Goal: Information Seeking & Learning: Compare options

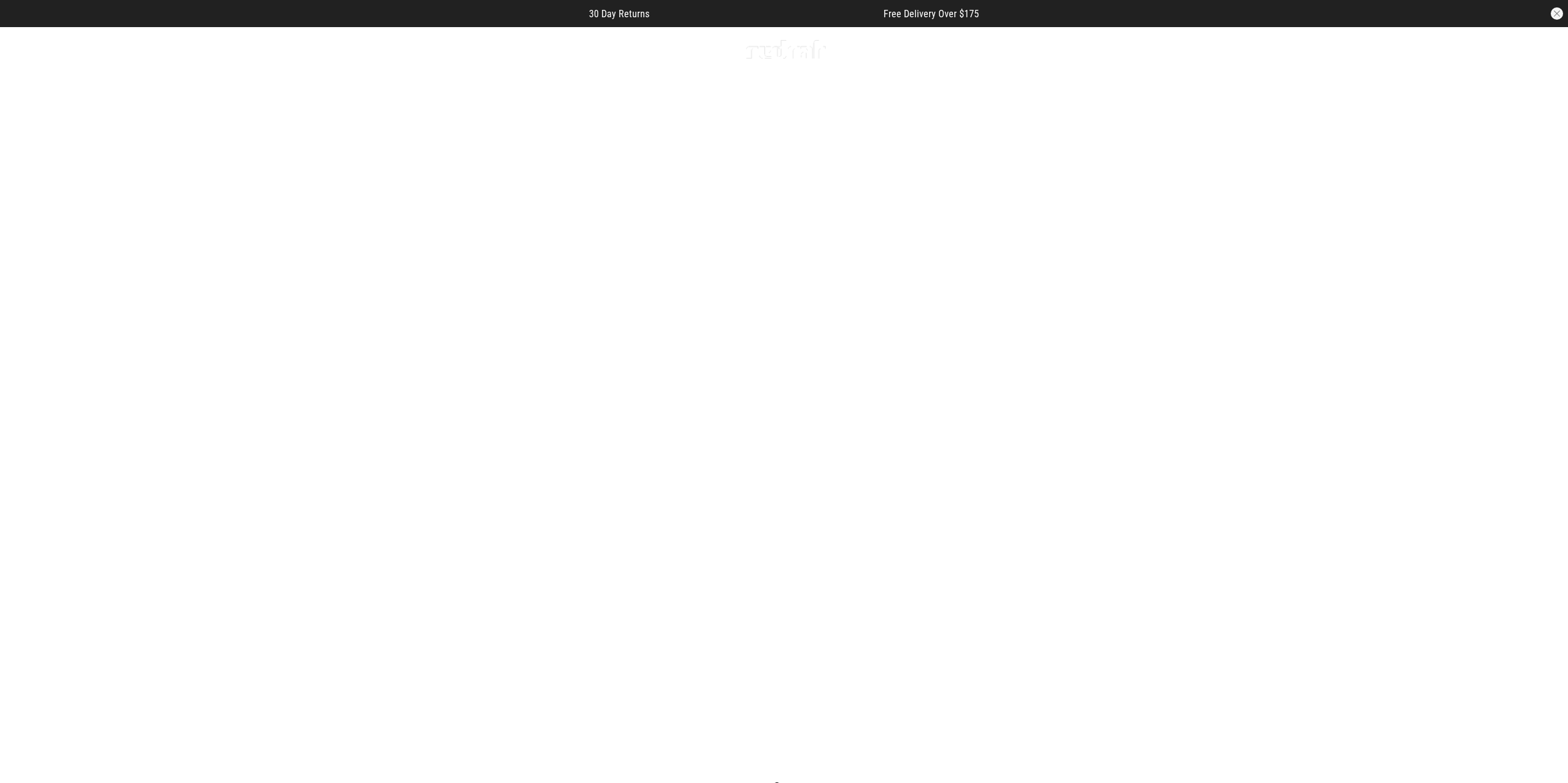
click at [704, 219] on link "1 / 2" at bounding box center [784, 418] width 1568 height 784
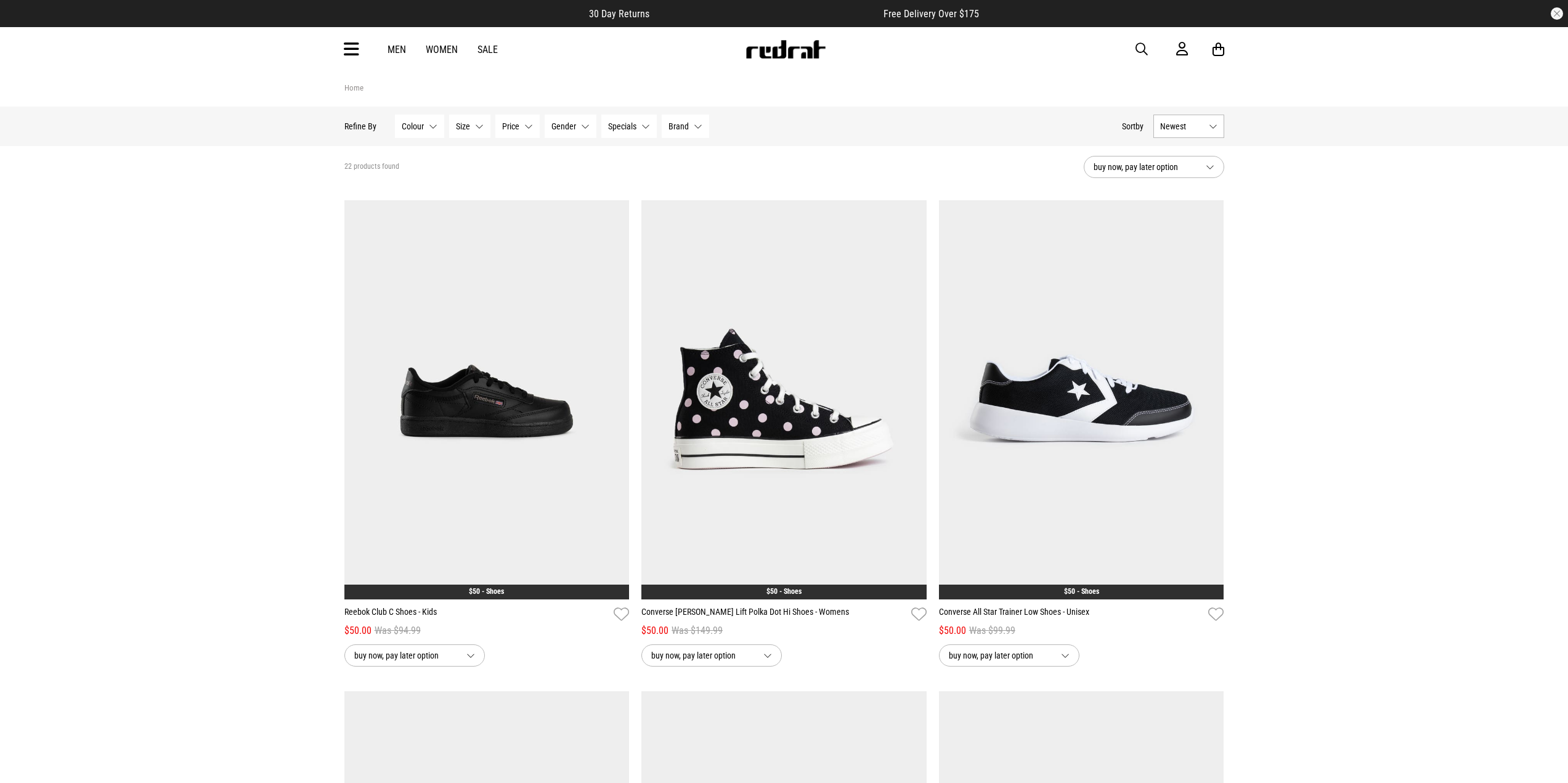
click at [1203, 127] on span "Newest" at bounding box center [1181, 126] width 44 height 10
click at [1189, 162] on li "Popular" at bounding box center [1188, 171] width 69 height 23
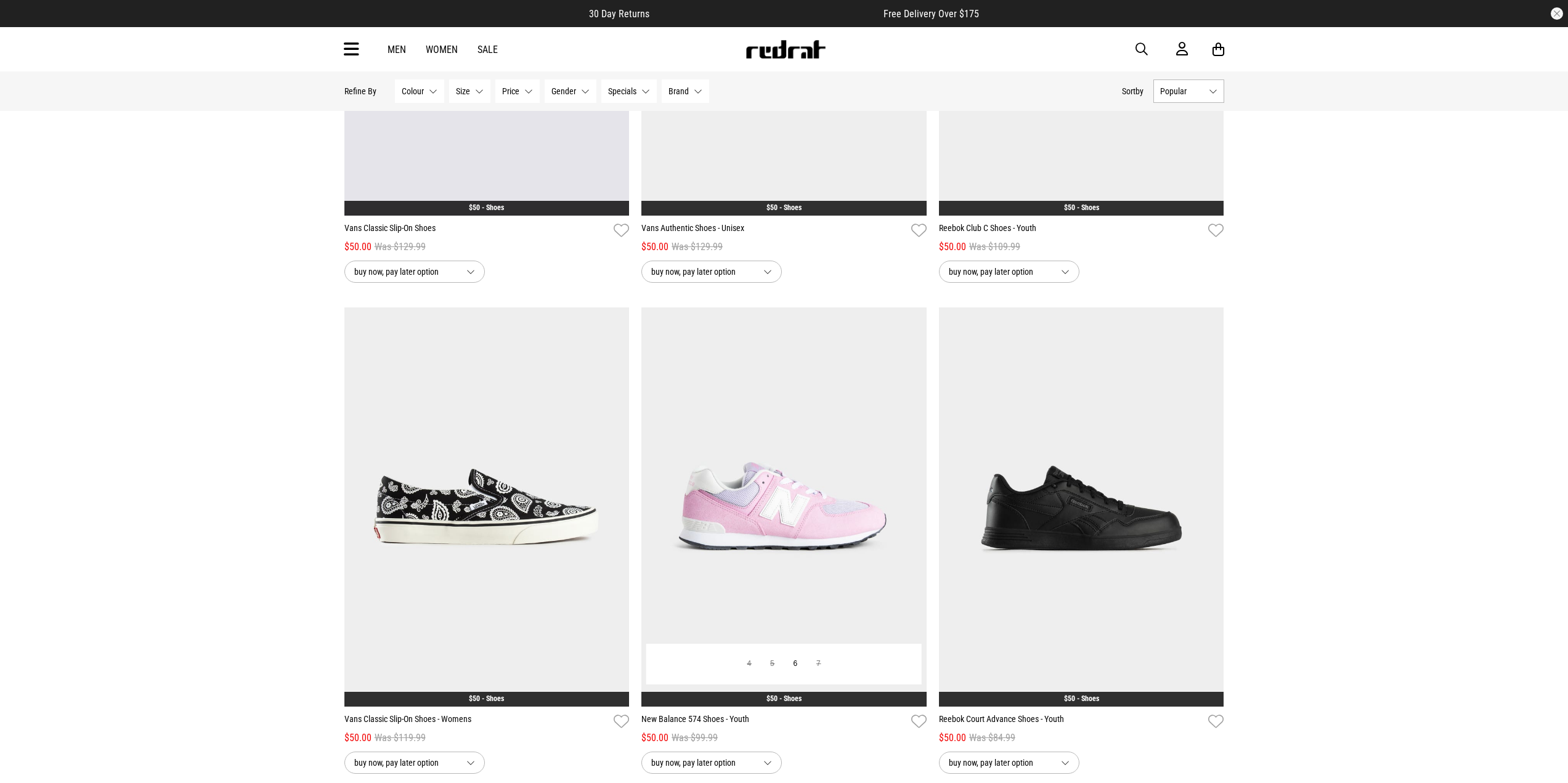
scroll to position [1848, 0]
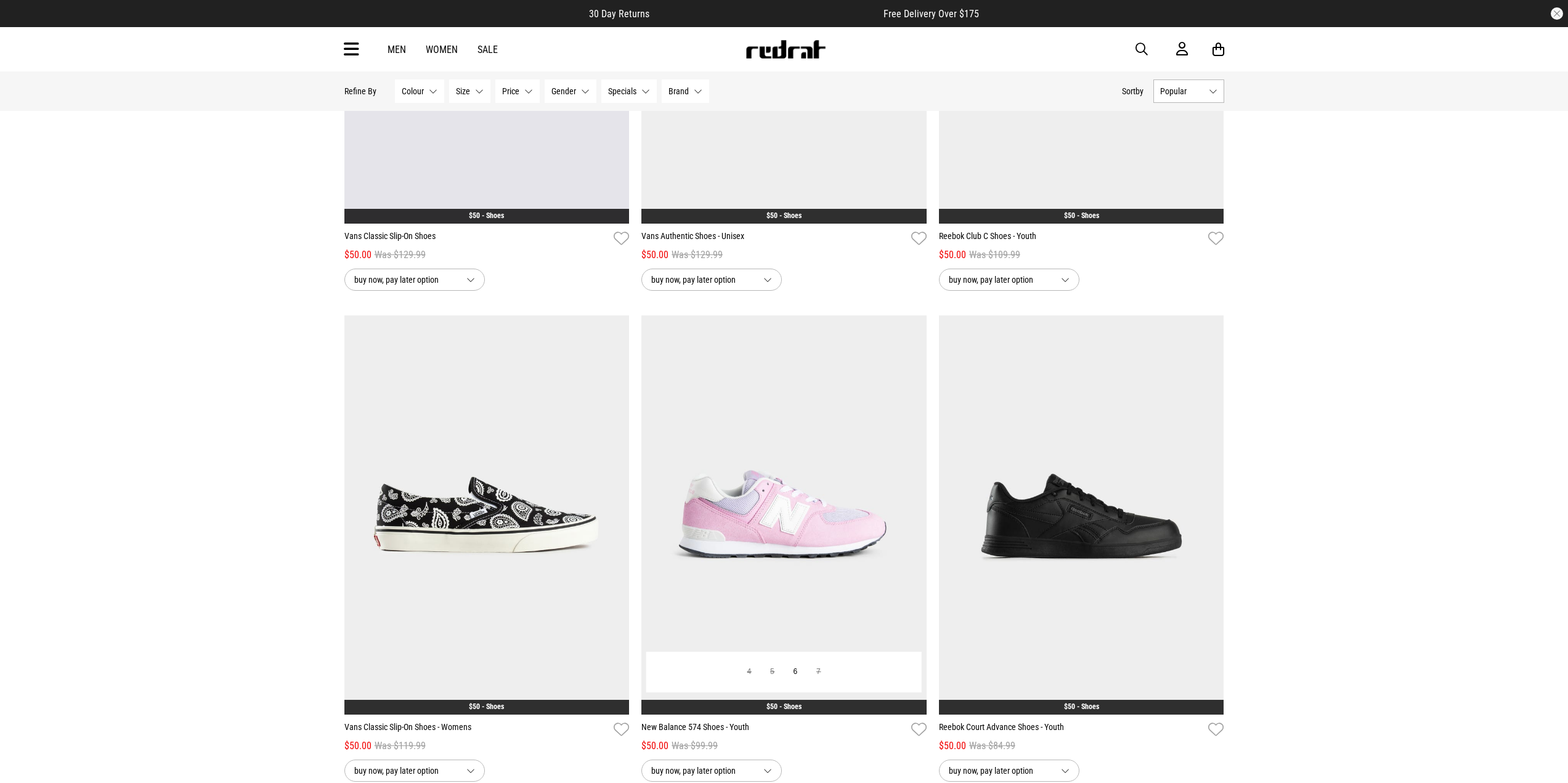
drag, startPoint x: 458, startPoint y: 489, endPoint x: 759, endPoint y: 515, distance: 302.1
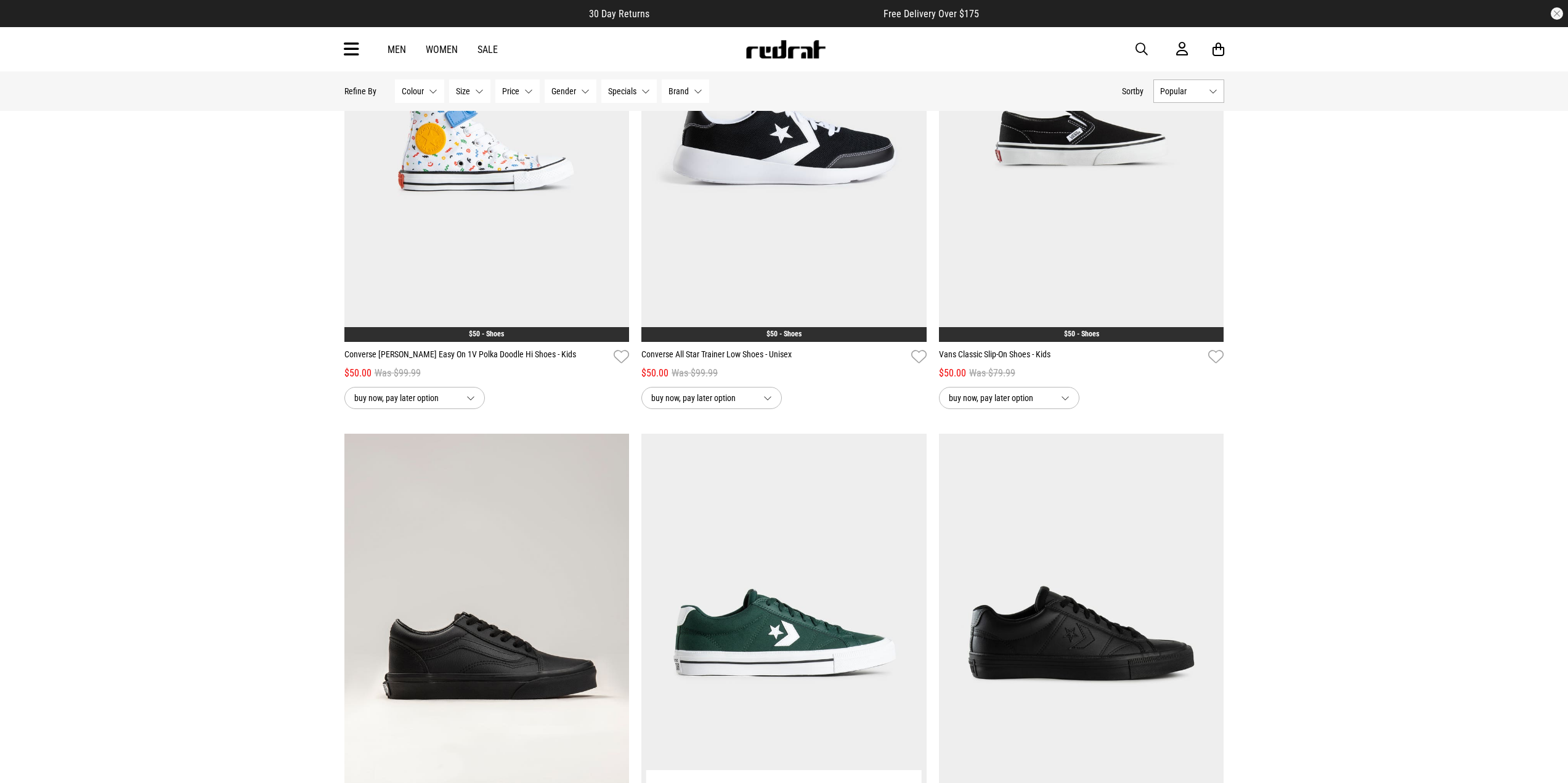
scroll to position [801, 0]
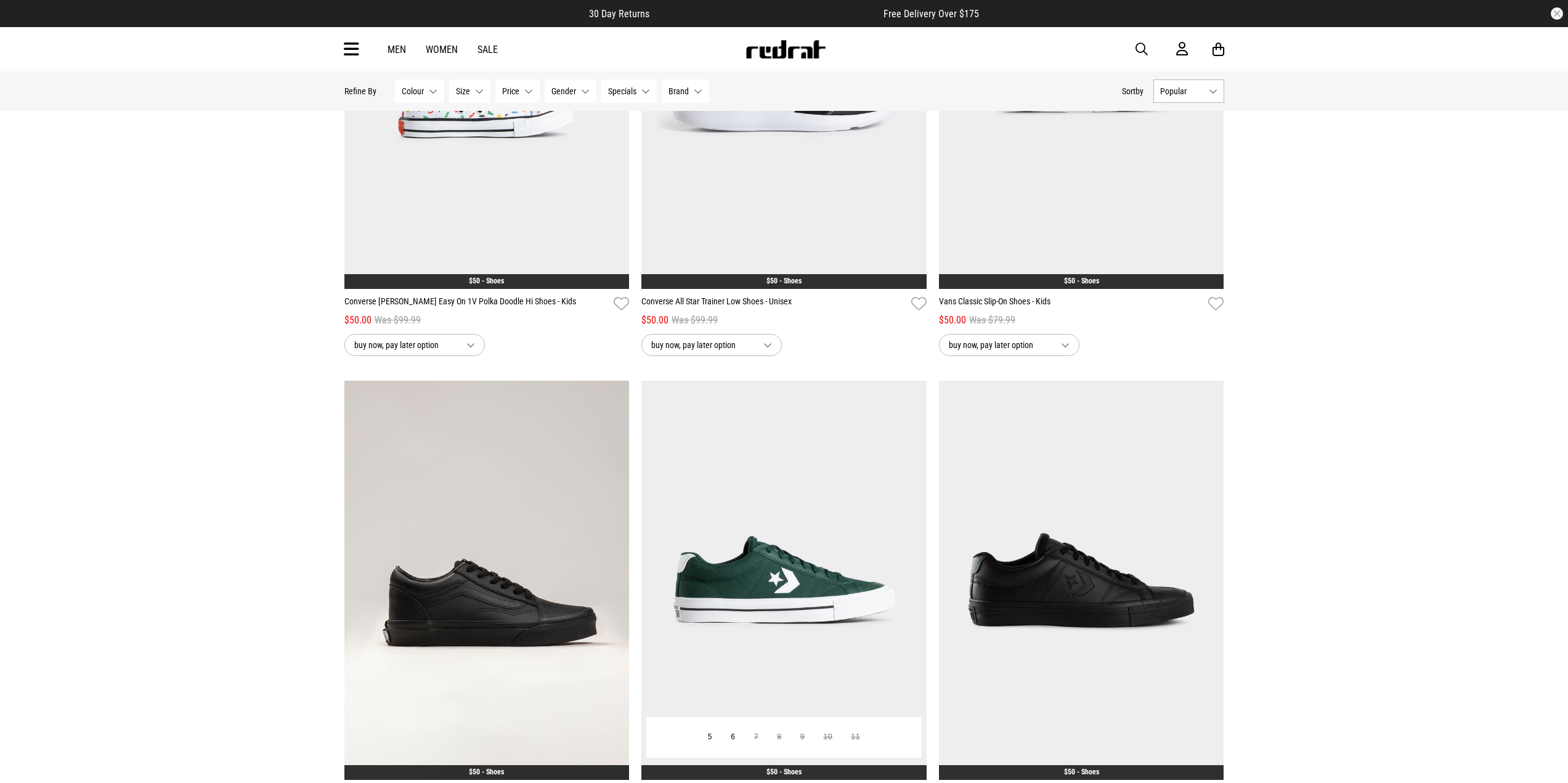
drag, startPoint x: 844, startPoint y: 539, endPoint x: 852, endPoint y: 539, distance: 8.0
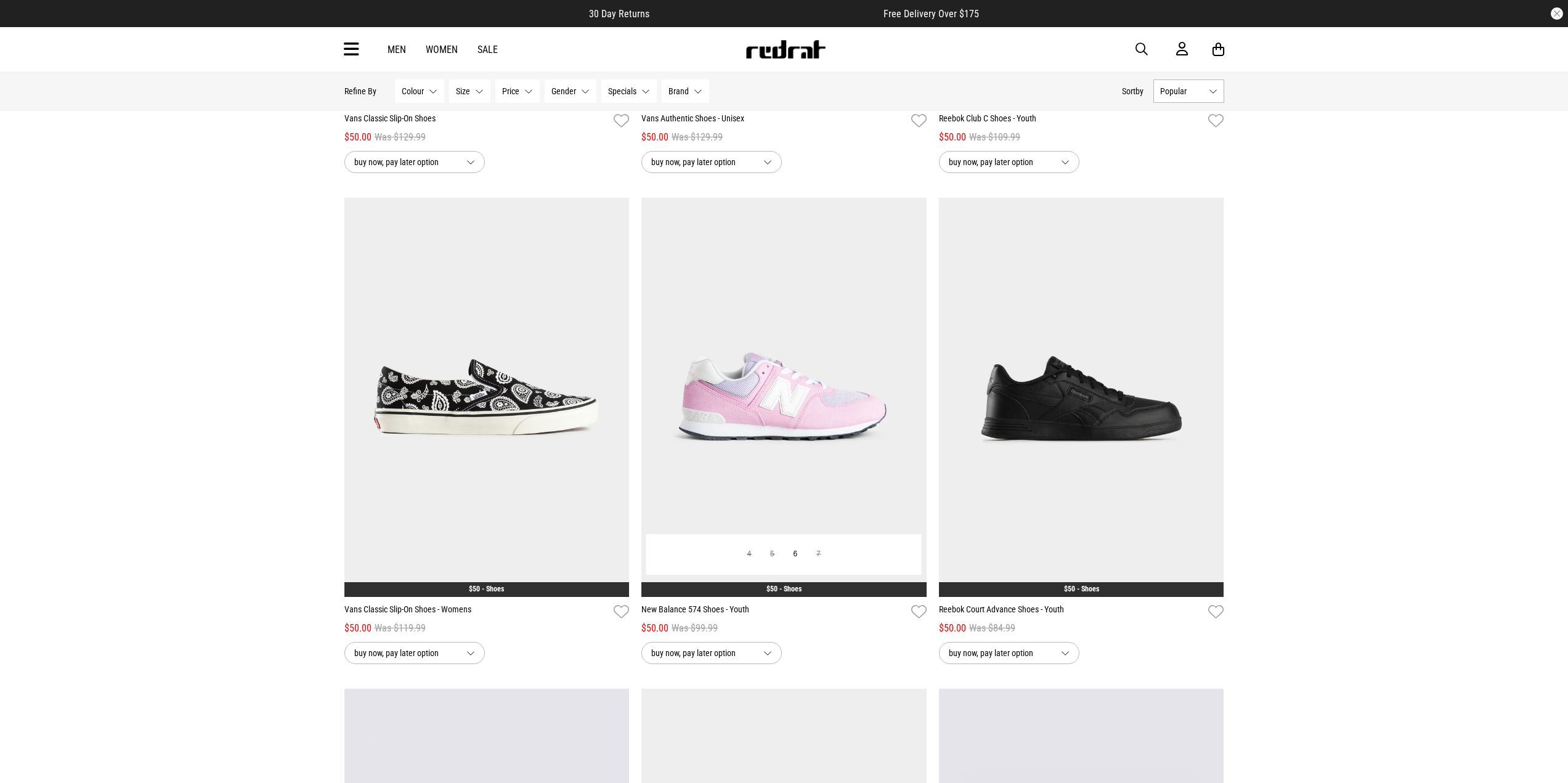
scroll to position [1909, 0]
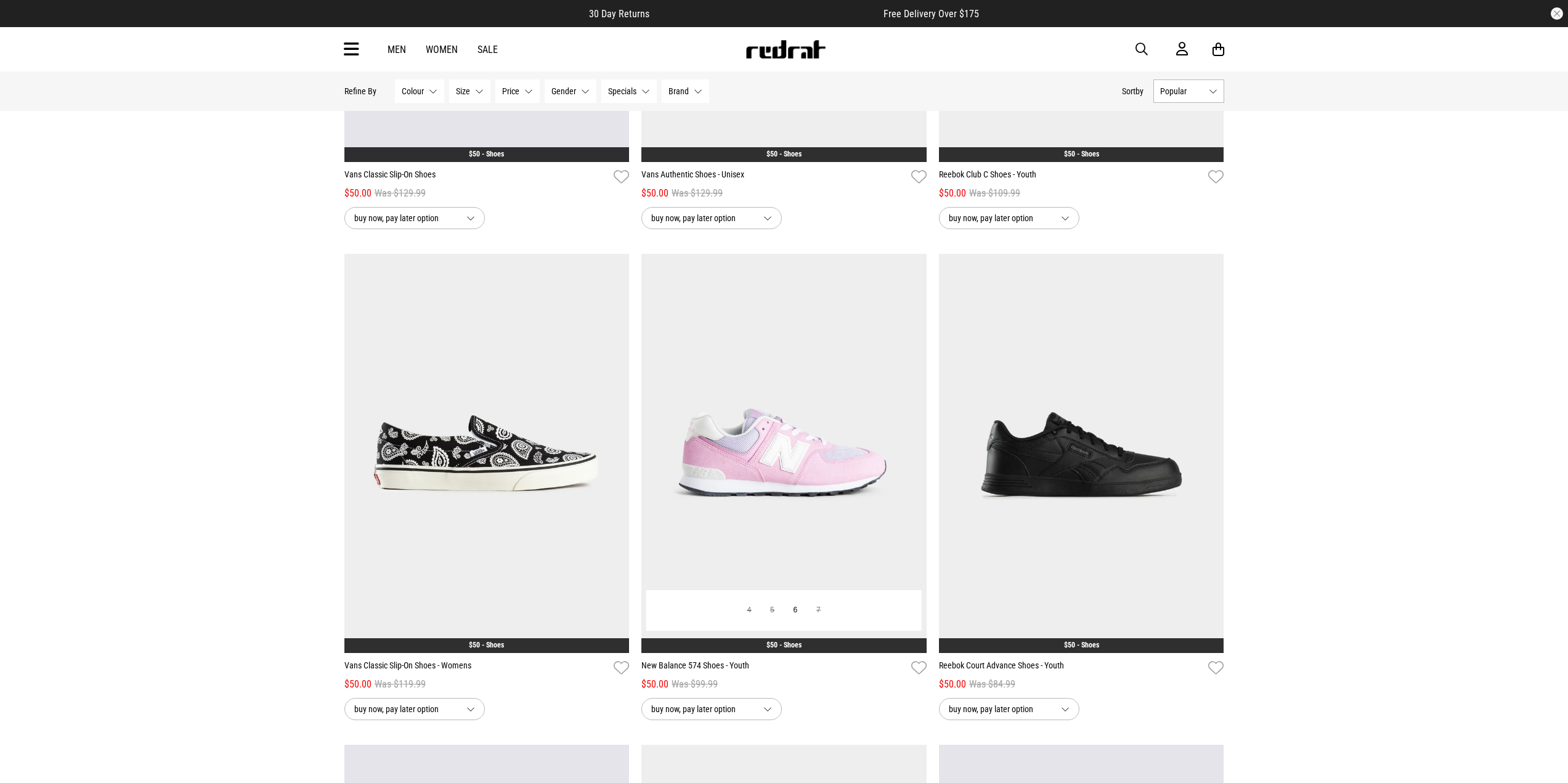
drag, startPoint x: 740, startPoint y: 439, endPoint x: 731, endPoint y: 439, distance: 9.0
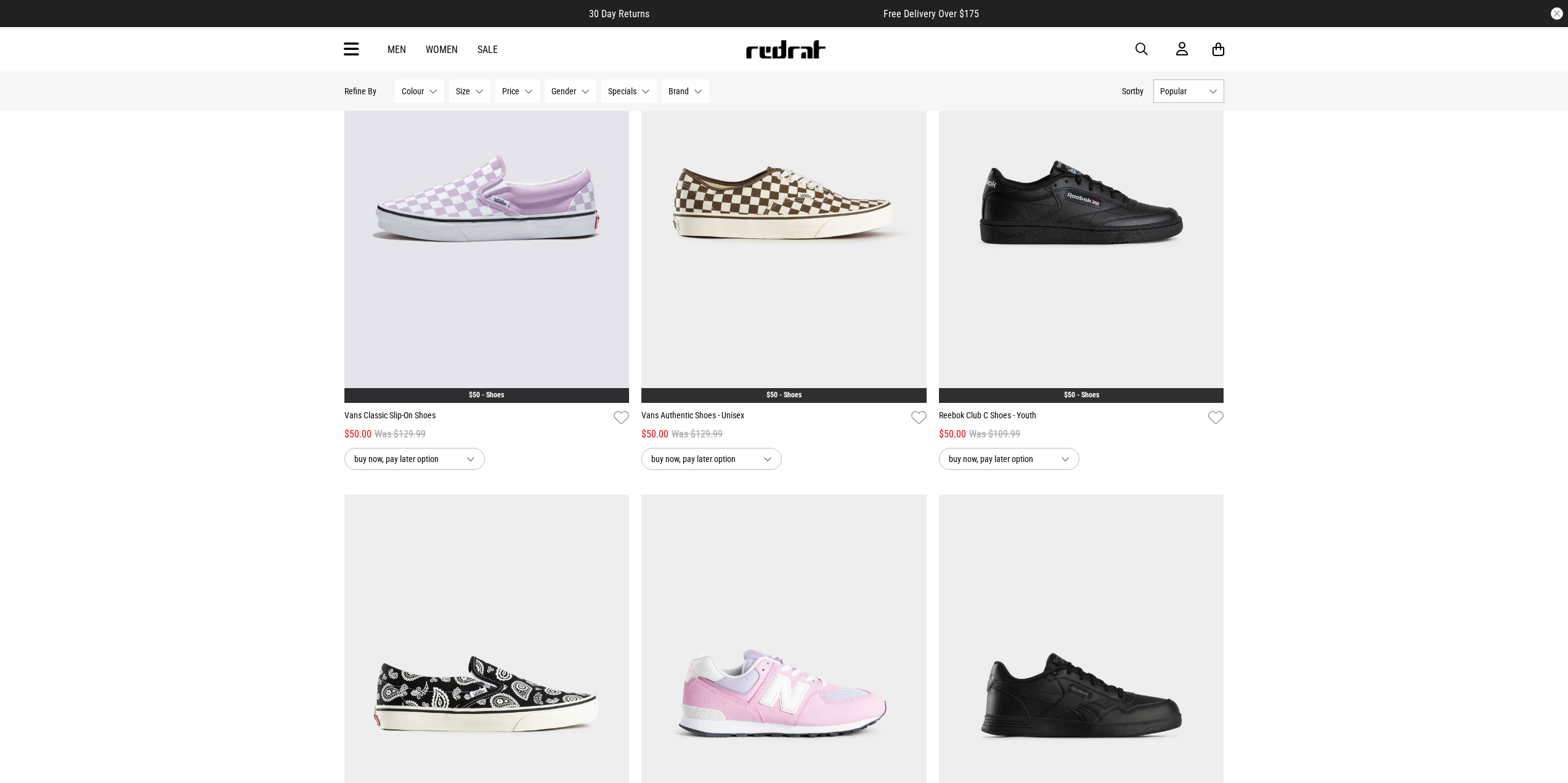
scroll to position [1663, 0]
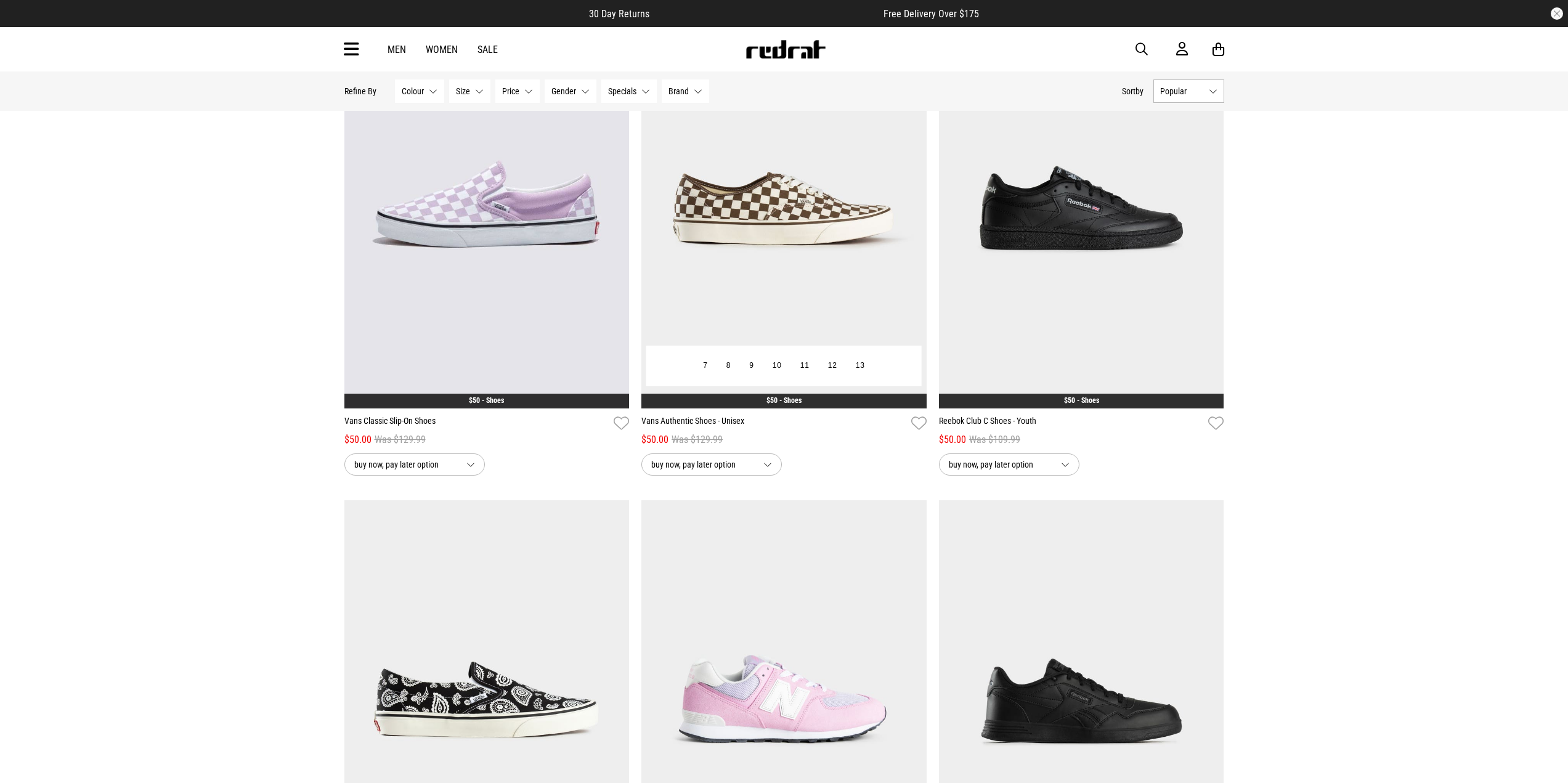
drag, startPoint x: 484, startPoint y: 242, endPoint x: 742, endPoint y: 236, distance: 258.1
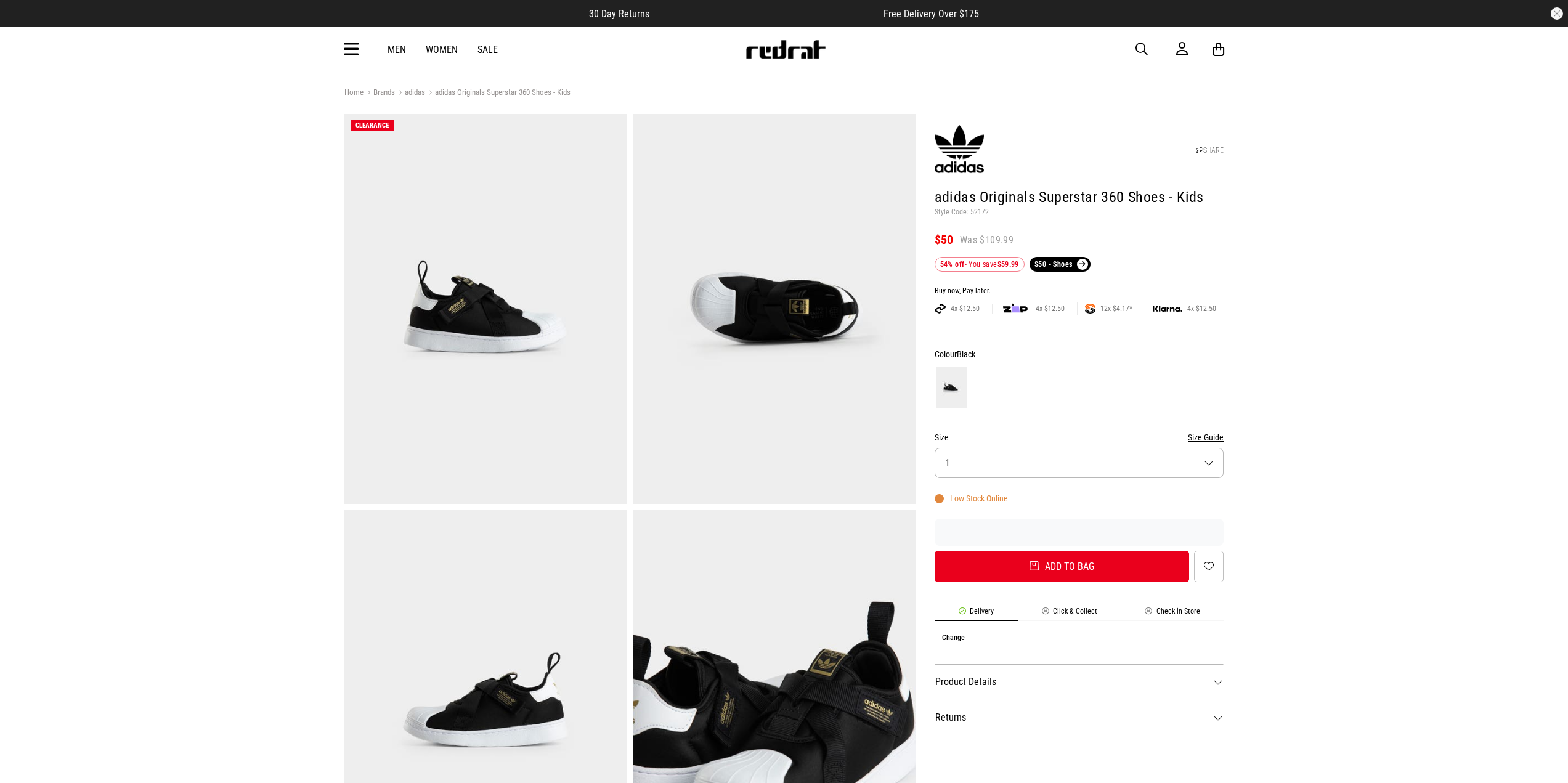
click at [448, 257] on img at bounding box center [486, 309] width 283 height 390
click at [753, 400] on img at bounding box center [774, 309] width 283 height 390
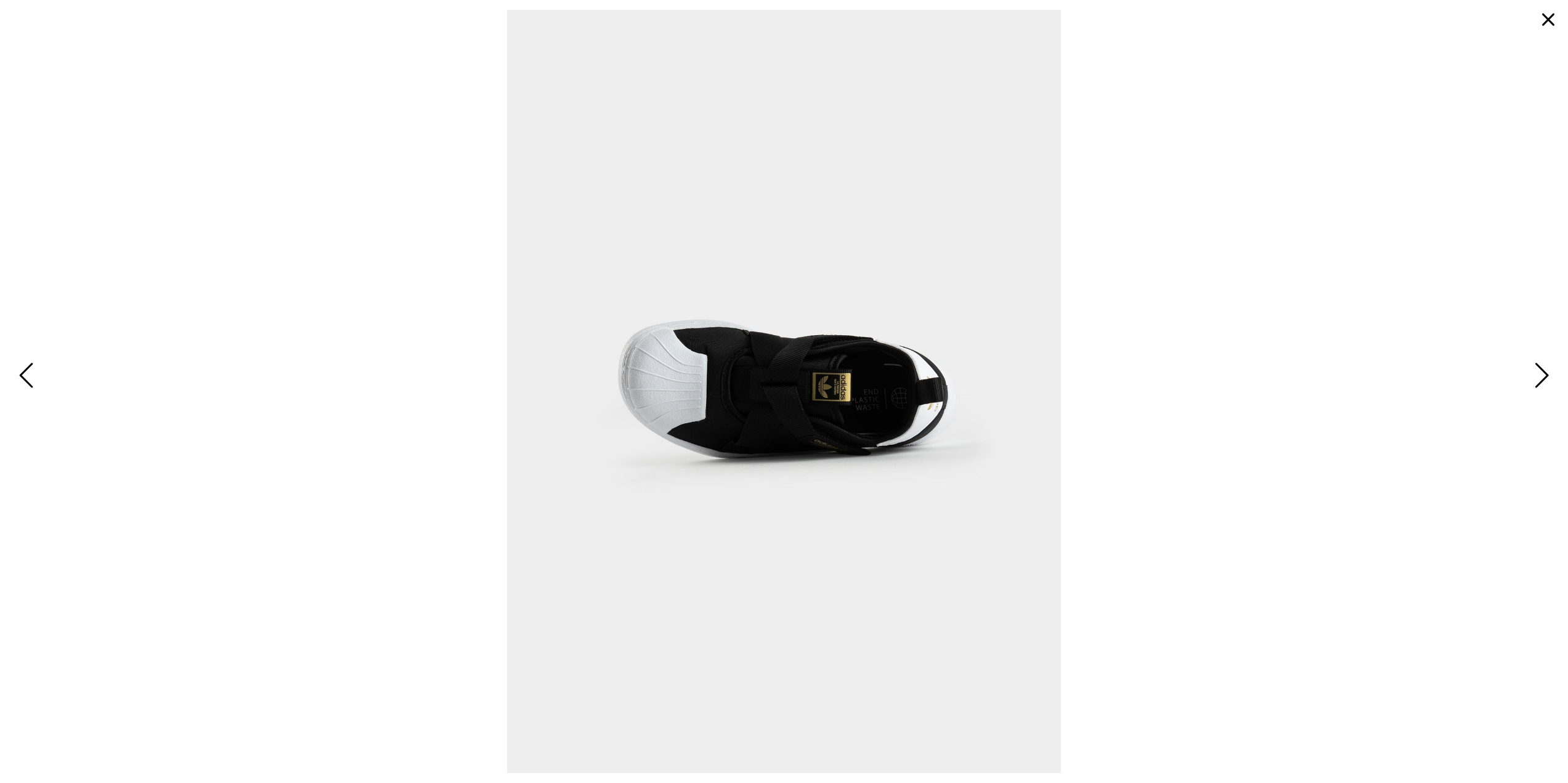
scroll to position [61, 0]
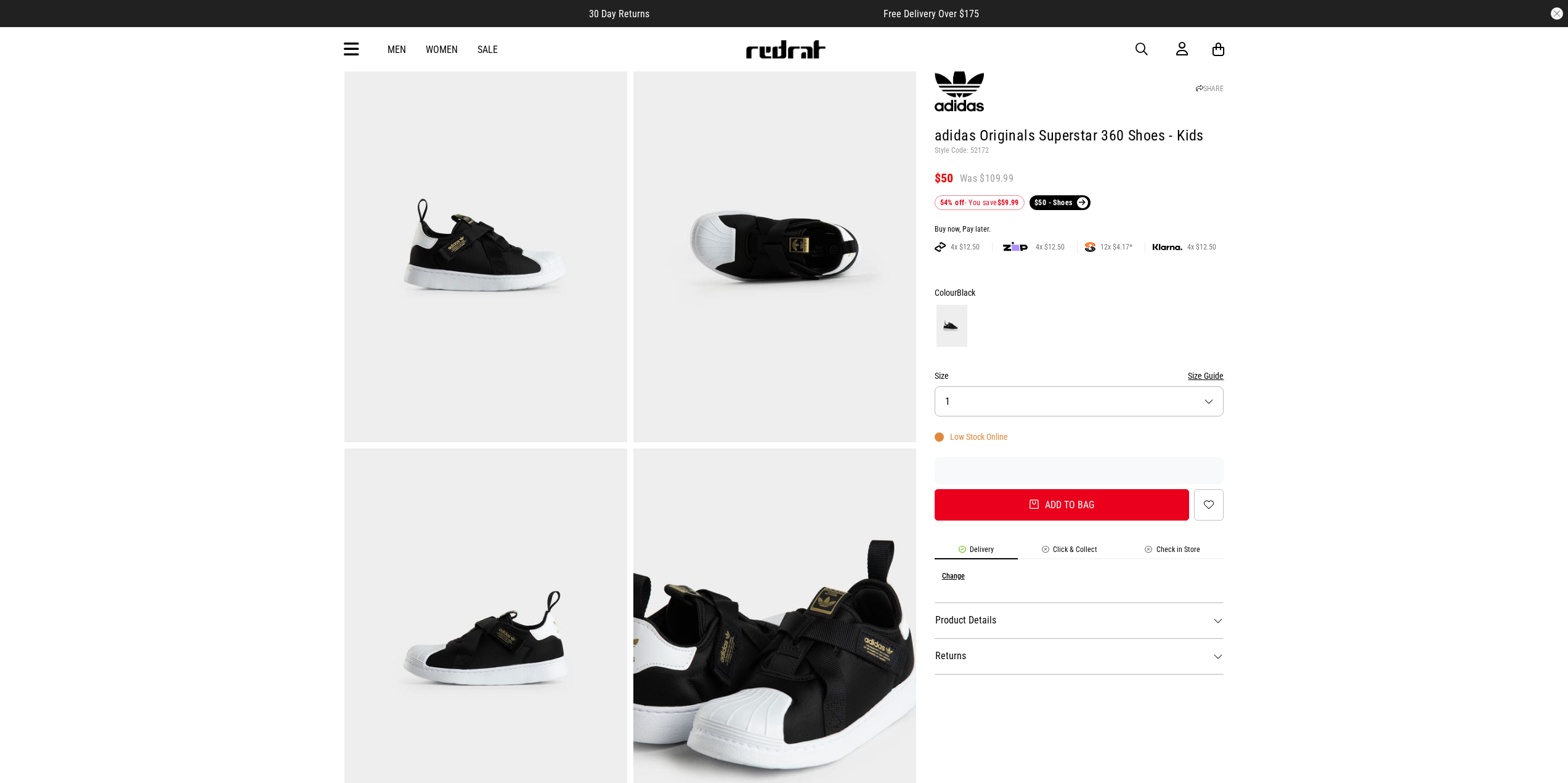
click at [504, 664] on img at bounding box center [486, 643] width 283 height 390
drag, startPoint x: 932, startPoint y: 130, endPoint x: 1232, endPoint y: 151, distance: 300.7
click at [1232, 151] on div "Home Brands adidas adidas Originals Superstar 360 Shoes - Kids CLEARANCE SHARE …" at bounding box center [784, 744] width 899 height 1440
copy header "adidas Originals Superstar 360 Shoes - Kids Style Code: 52172"
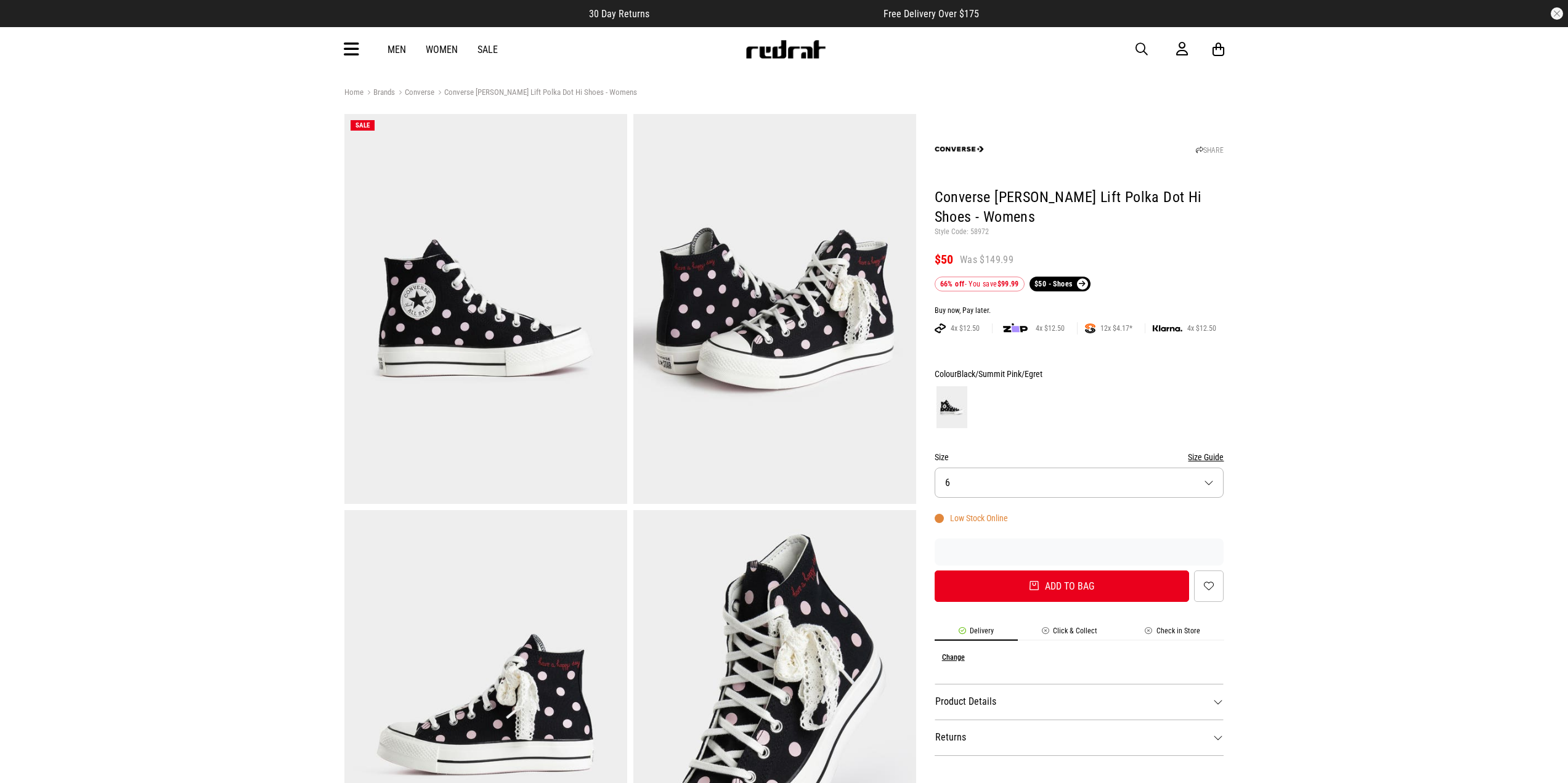
click at [491, 317] on img at bounding box center [486, 309] width 283 height 390
click at [587, 631] on img at bounding box center [486, 705] width 283 height 390
drag, startPoint x: 930, startPoint y: 188, endPoint x: 1033, endPoint y: 215, distance: 106.5
click at [1033, 215] on div "SHARE Converse Chuck Taylor Lift Polka Dot Hi Shoes - Womens Style Code: 58972 …" at bounding box center [1070, 707] width 308 height 1188
copy h1 "Converse [PERSON_NAME] Lift Polka Dot Hi Shoes - Womens"
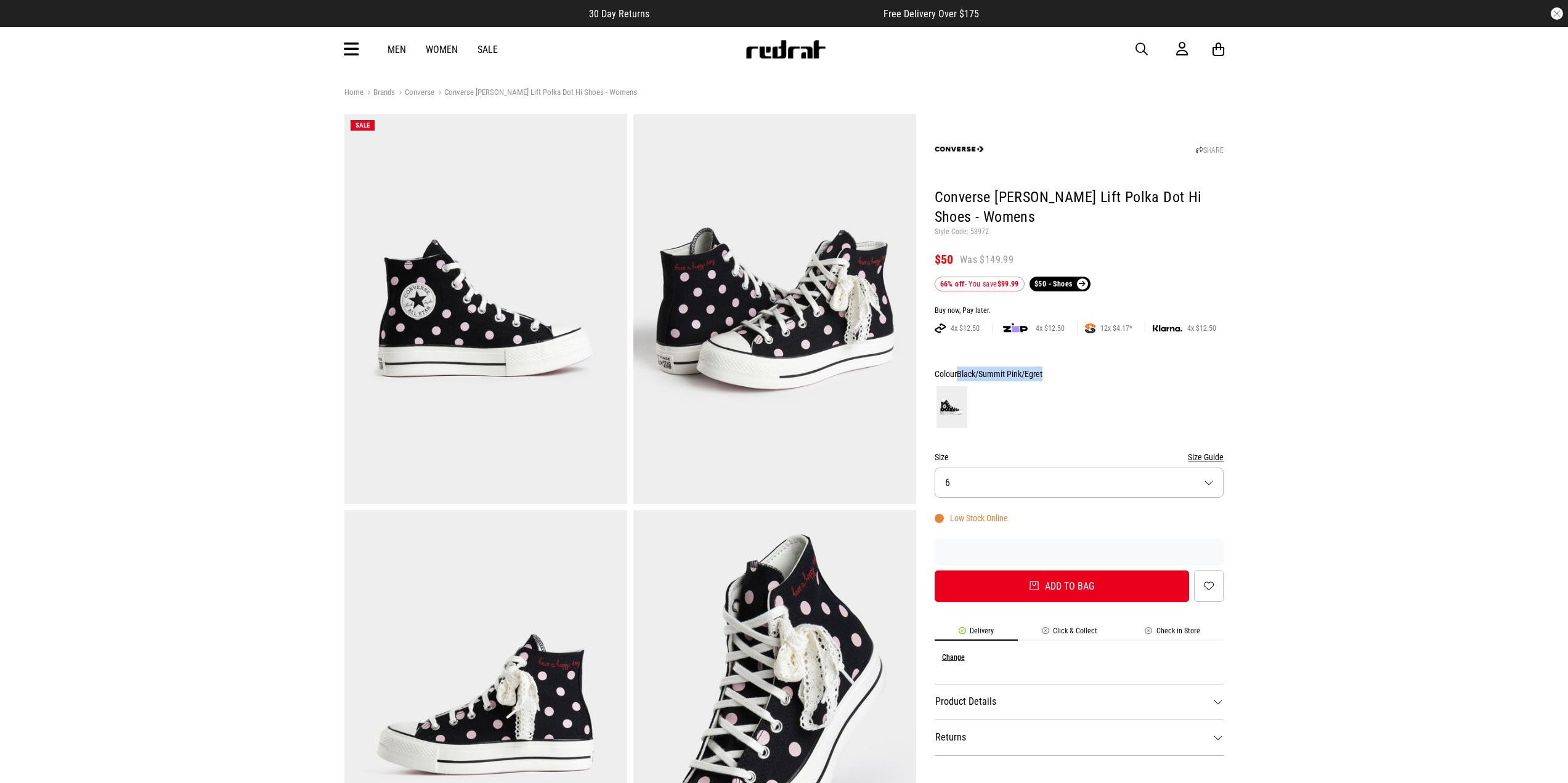
drag, startPoint x: 1045, startPoint y: 371, endPoint x: 961, endPoint y: 367, distance: 84.1
click at [961, 367] on div "Colour Black/Summit Pink/Egret" at bounding box center [1079, 374] width 290 height 15
copy span "Black/Summit Pink/Egret"
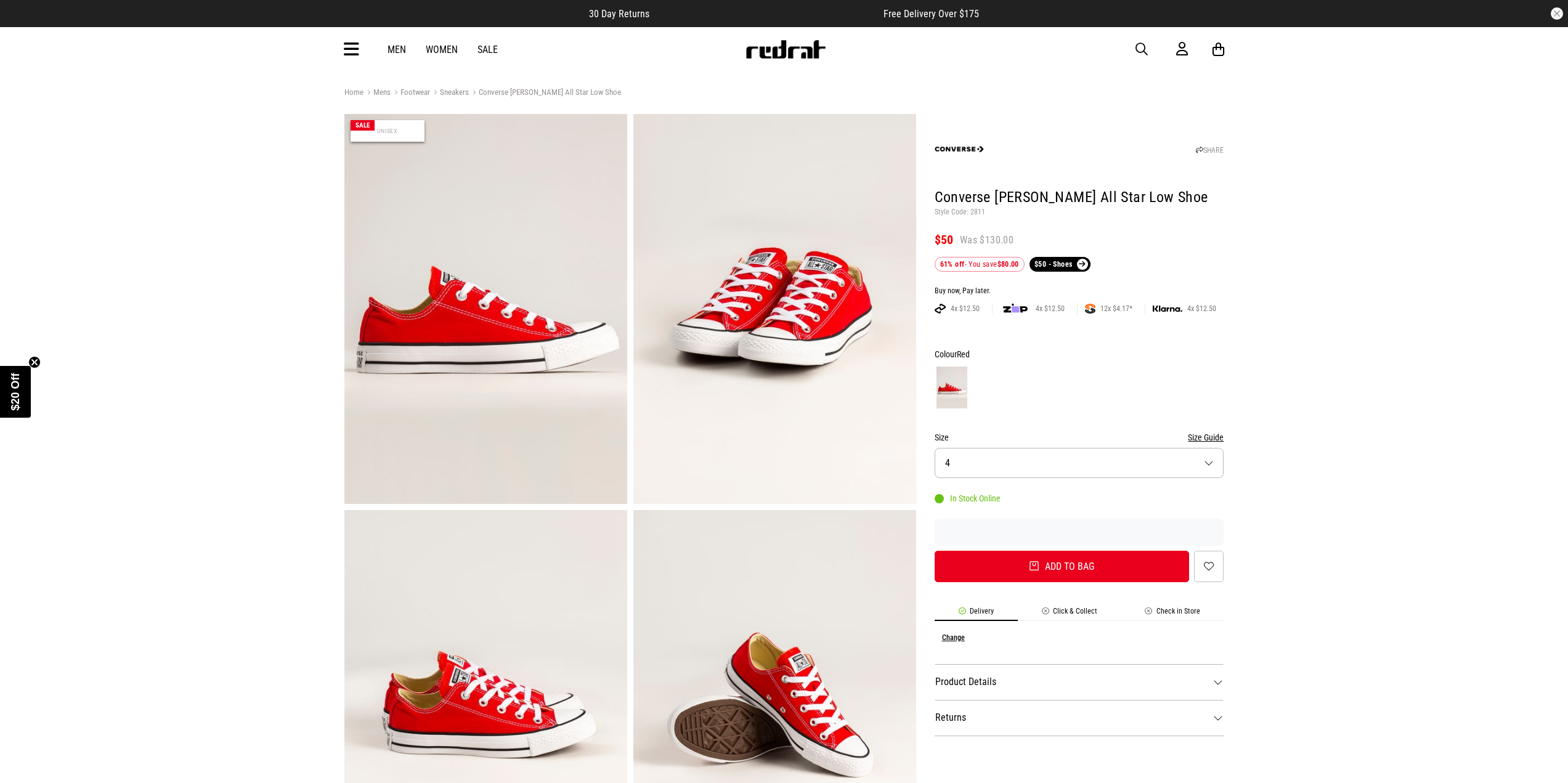
click at [517, 320] on img at bounding box center [486, 309] width 283 height 390
click at [503, 333] on img at bounding box center [486, 309] width 283 height 390
drag, startPoint x: 927, startPoint y: 199, endPoint x: 1211, endPoint y: 185, distance: 284.3
click at [1211, 185] on div "SHARE Converse Chuck Taylor All Star Low Shoe Style Code: 2811 $50 Was $130.00 …" at bounding box center [1070, 707] width 308 height 1188
copy h1 "Converse Chuck Taylor All Star Low Shoe"
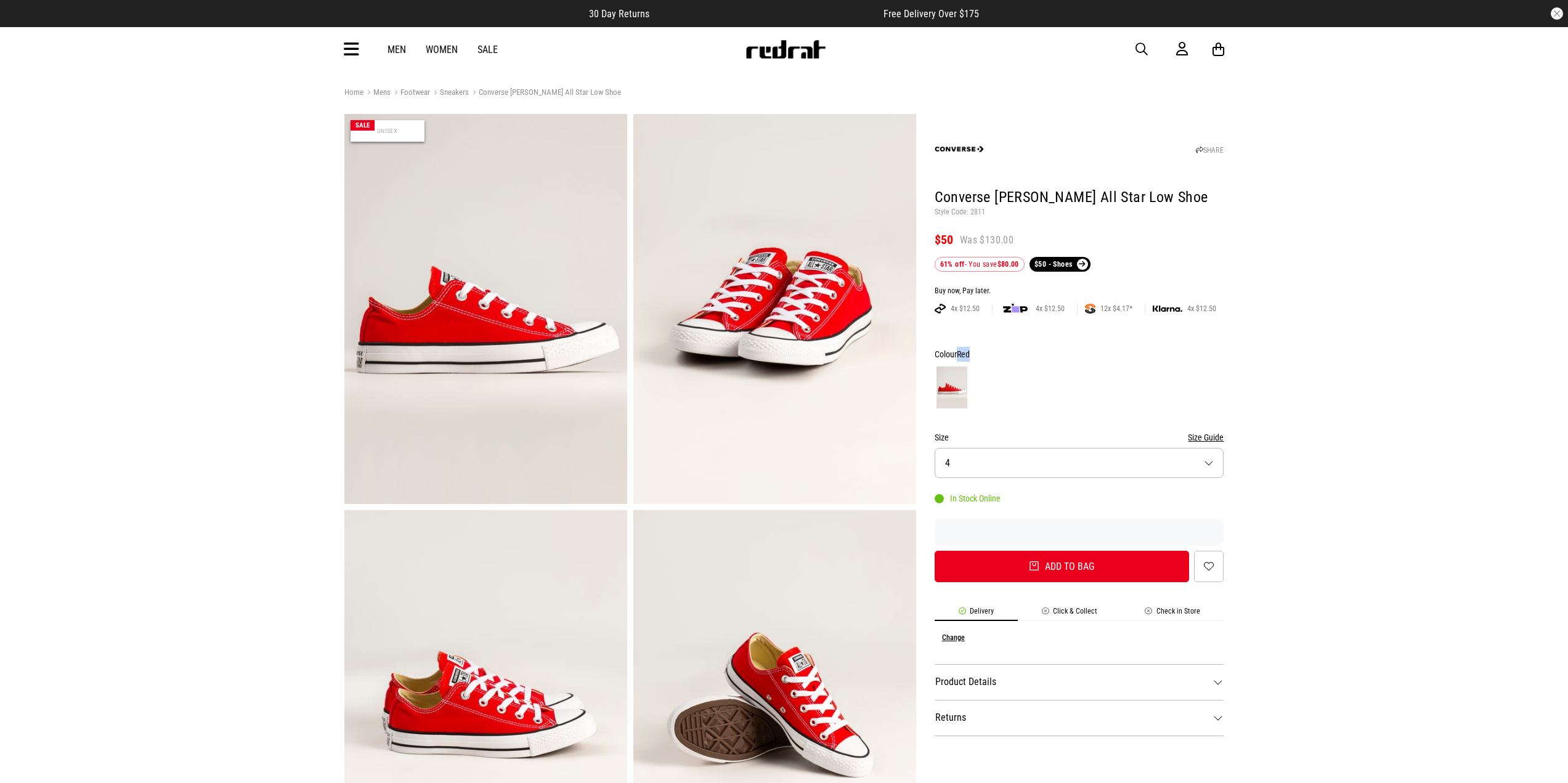
drag, startPoint x: 972, startPoint y: 356, endPoint x: 958, endPoint y: 356, distance: 14.0
click at [958, 356] on div "Colour Red" at bounding box center [1079, 354] width 290 height 15
copy span "Red"
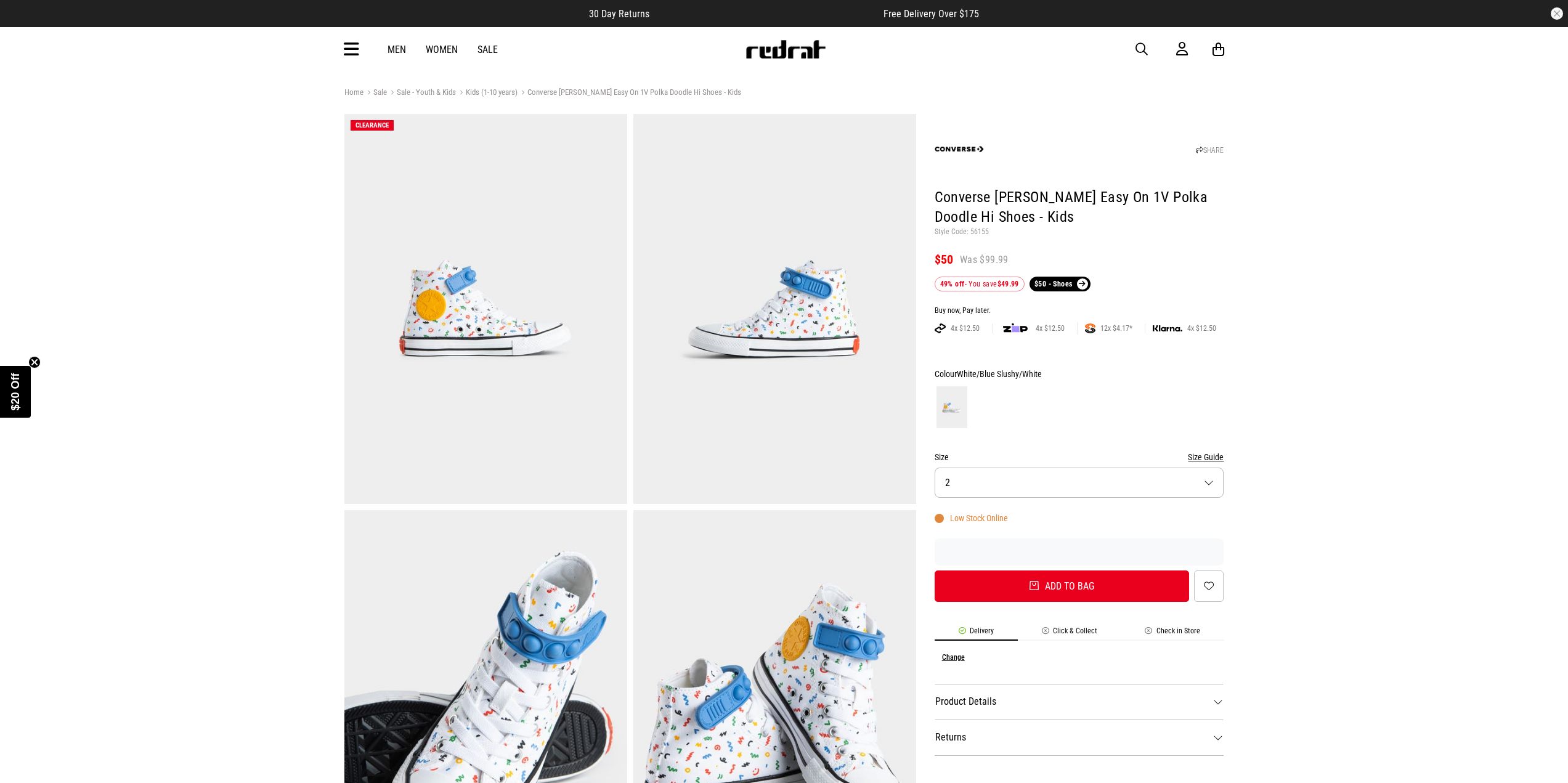
click at [838, 316] on img at bounding box center [774, 309] width 283 height 390
drag, startPoint x: 924, startPoint y: 192, endPoint x: 1114, endPoint y: 225, distance: 192.8
click at [1114, 225] on div "SHARE Converse Chuck Taylor Easy On 1V Polka Doodle Hi Shoes - Kids Style Code:…" at bounding box center [1070, 707] width 308 height 1188
copy h1 "Converse [PERSON_NAME] Easy On 1V Polka Doodle Hi Shoes - Kids"
drag, startPoint x: 1048, startPoint y: 376, endPoint x: 961, endPoint y: 365, distance: 87.7
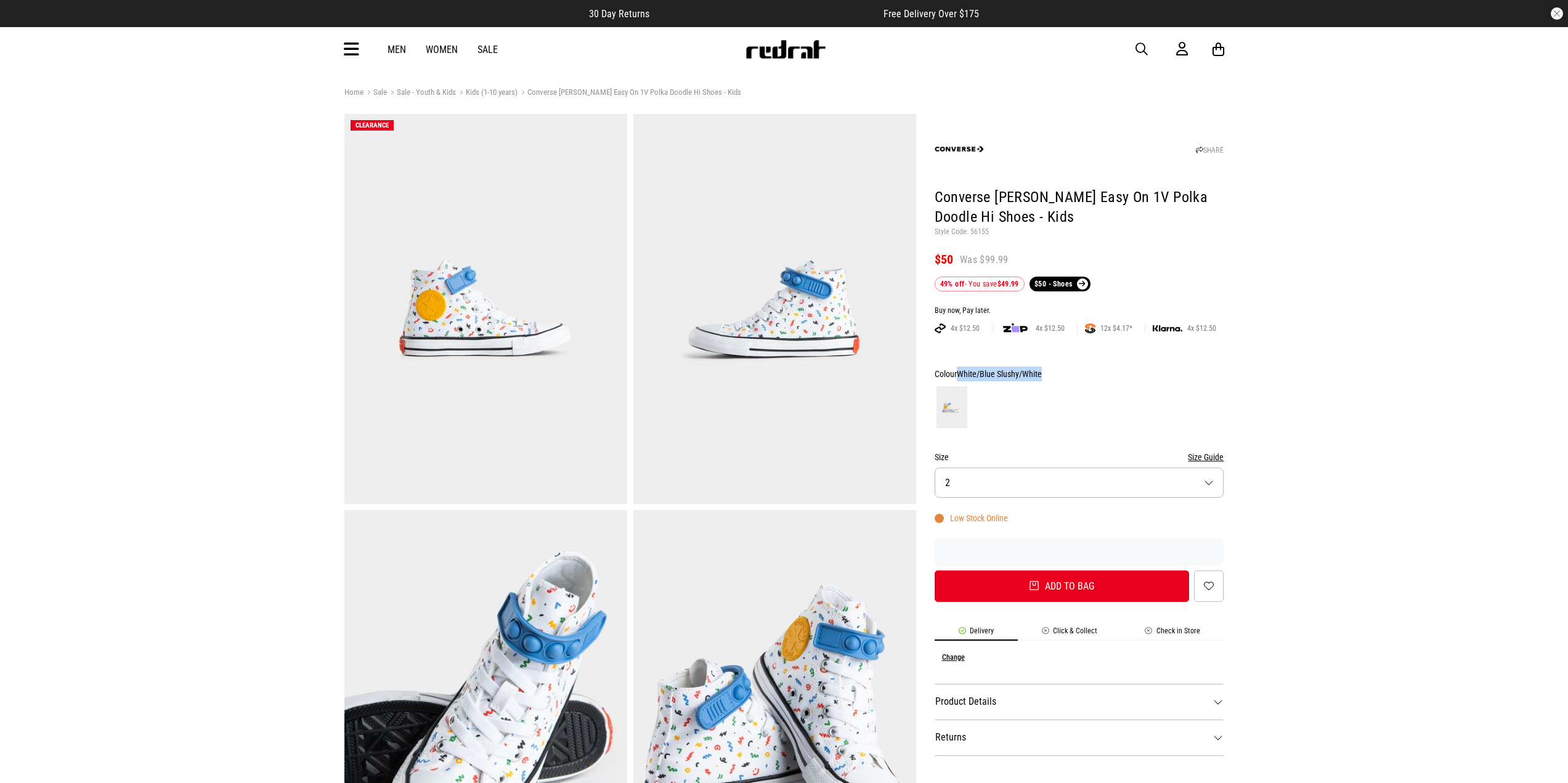
click at [961, 365] on div "SHARE Converse Chuck Taylor Easy On 1V Polka Doodle Hi Shoes - Kids Style Code:…" at bounding box center [1070, 707] width 308 height 1188
copy span "White/Blue Slushy/White"
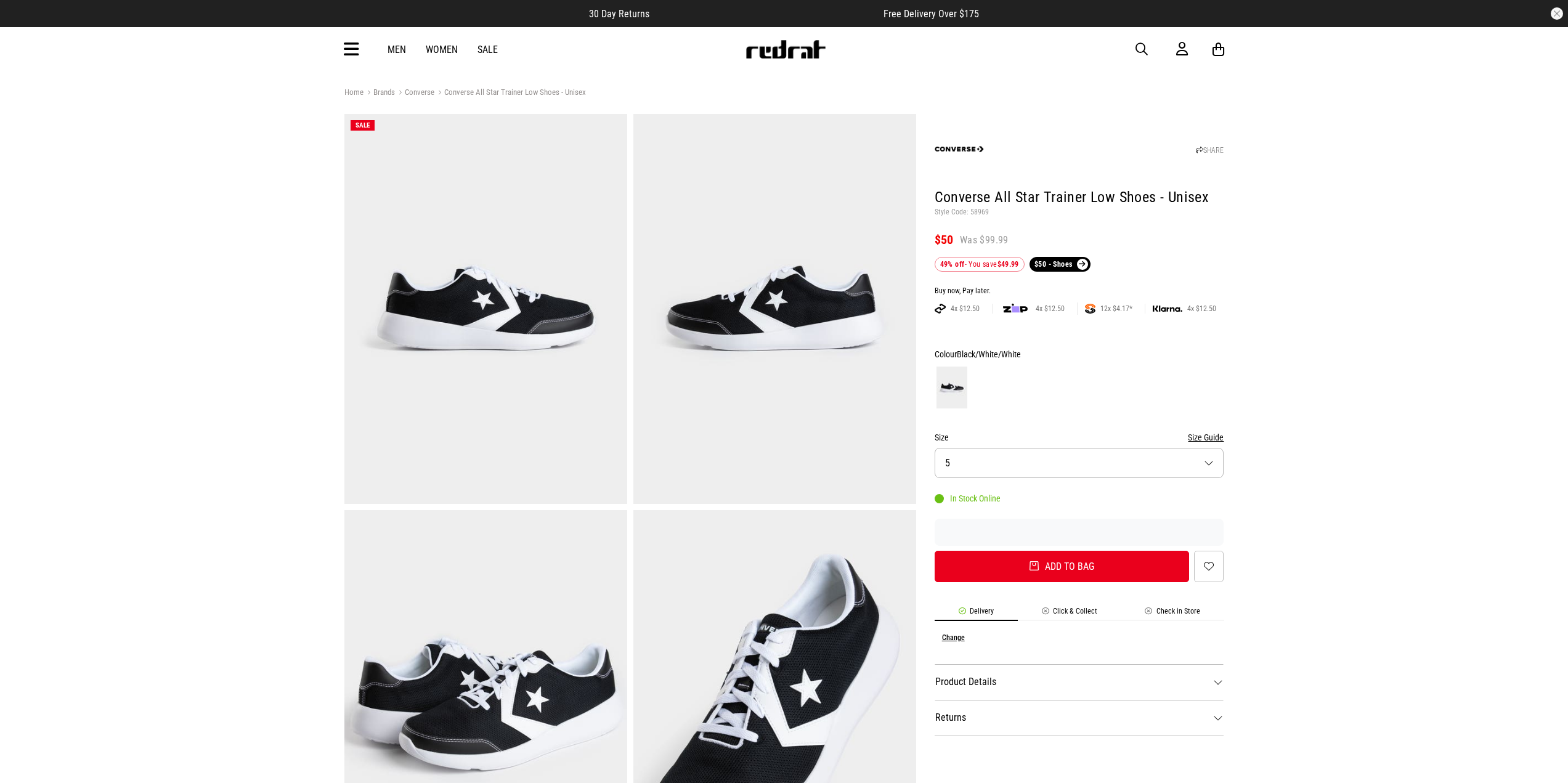
click at [738, 291] on img at bounding box center [774, 309] width 283 height 390
drag, startPoint x: 930, startPoint y: 192, endPoint x: 1221, endPoint y: 187, distance: 291.0
click at [1221, 187] on div "SHARE Converse All Star Trainer Low Shoes - Unisex Style Code: 58969 $50 Was $9…" at bounding box center [1070, 707] width 308 height 1188
copy h1 "Converse All Star Trainer Low Shoes - Unisex"
drag, startPoint x: 1024, startPoint y: 355, endPoint x: 958, endPoint y: 349, distance: 66.3
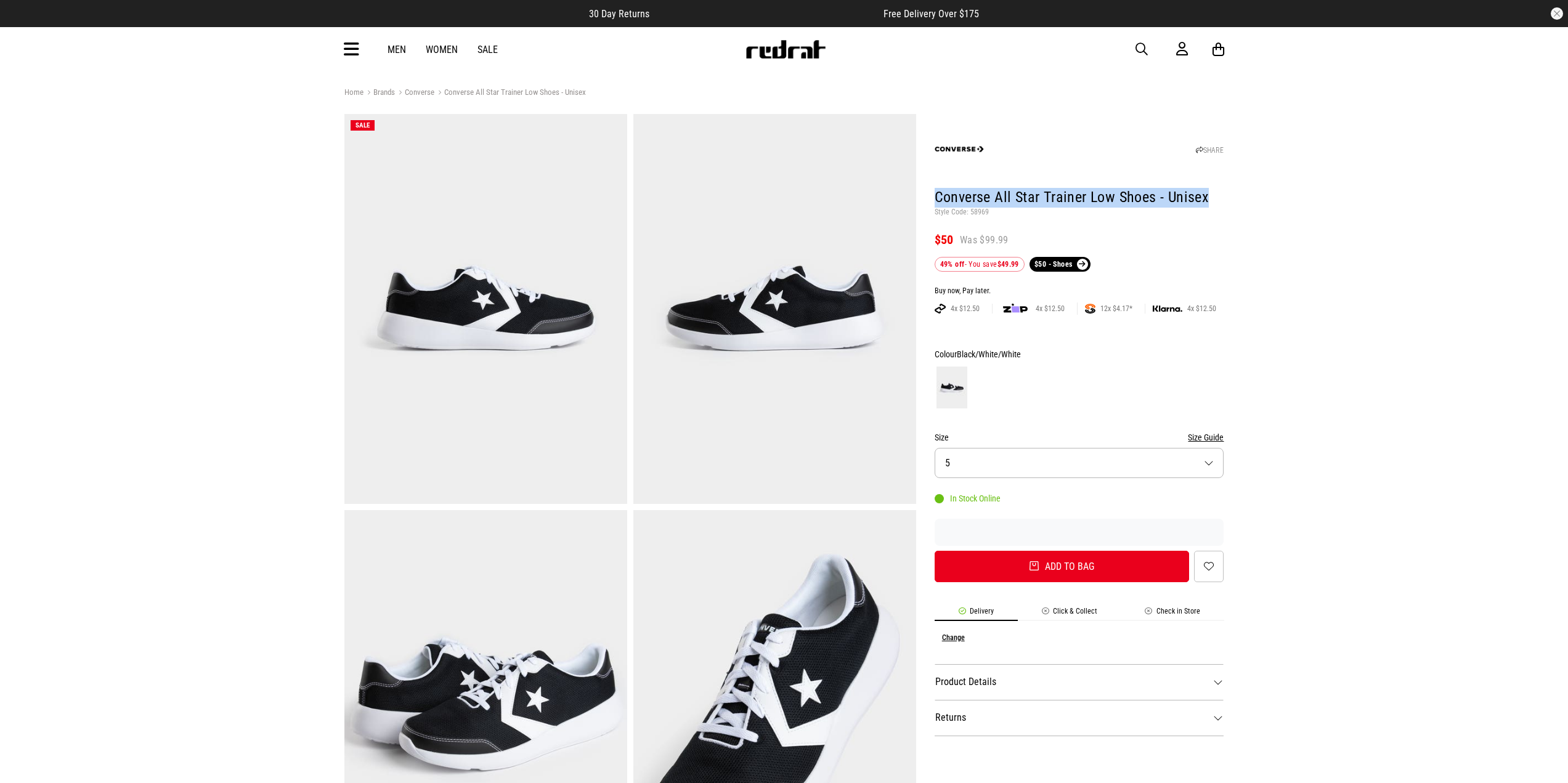
click at [958, 349] on div "Colour Black/White/White" at bounding box center [1079, 354] width 290 height 15
copy div "Black/White/White"
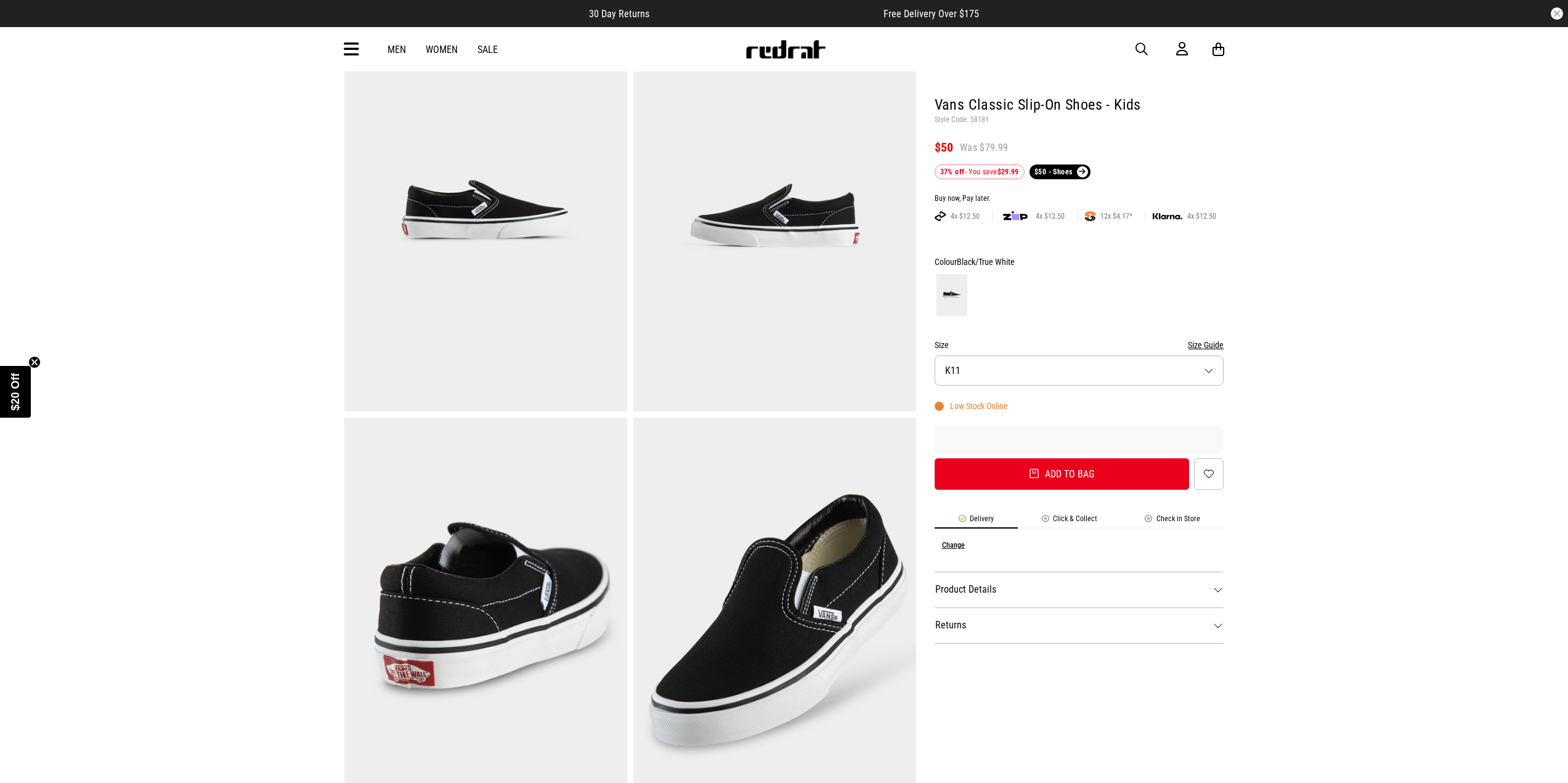
scroll to position [123, 0]
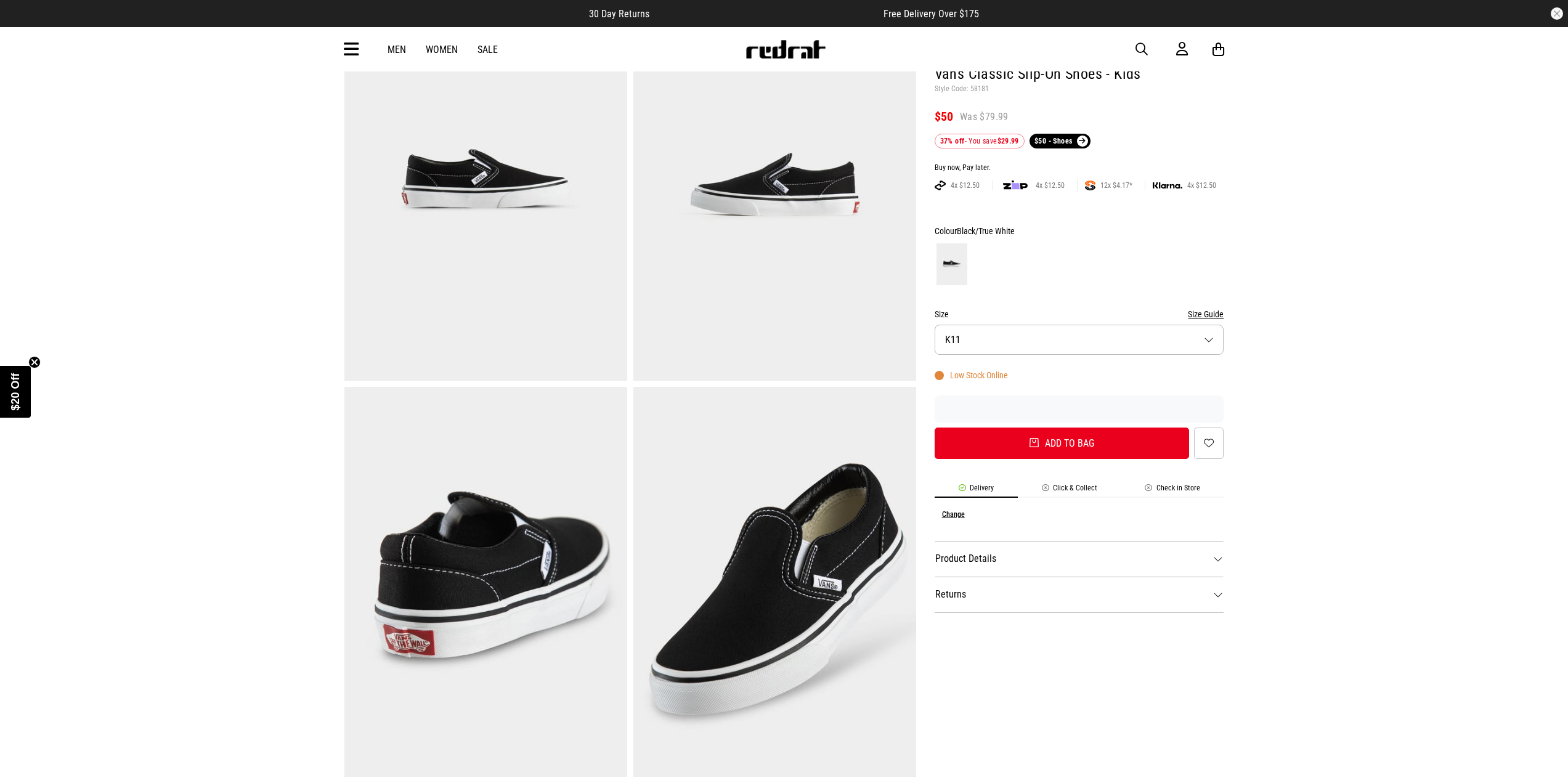
click at [829, 159] on img at bounding box center [774, 185] width 283 height 390
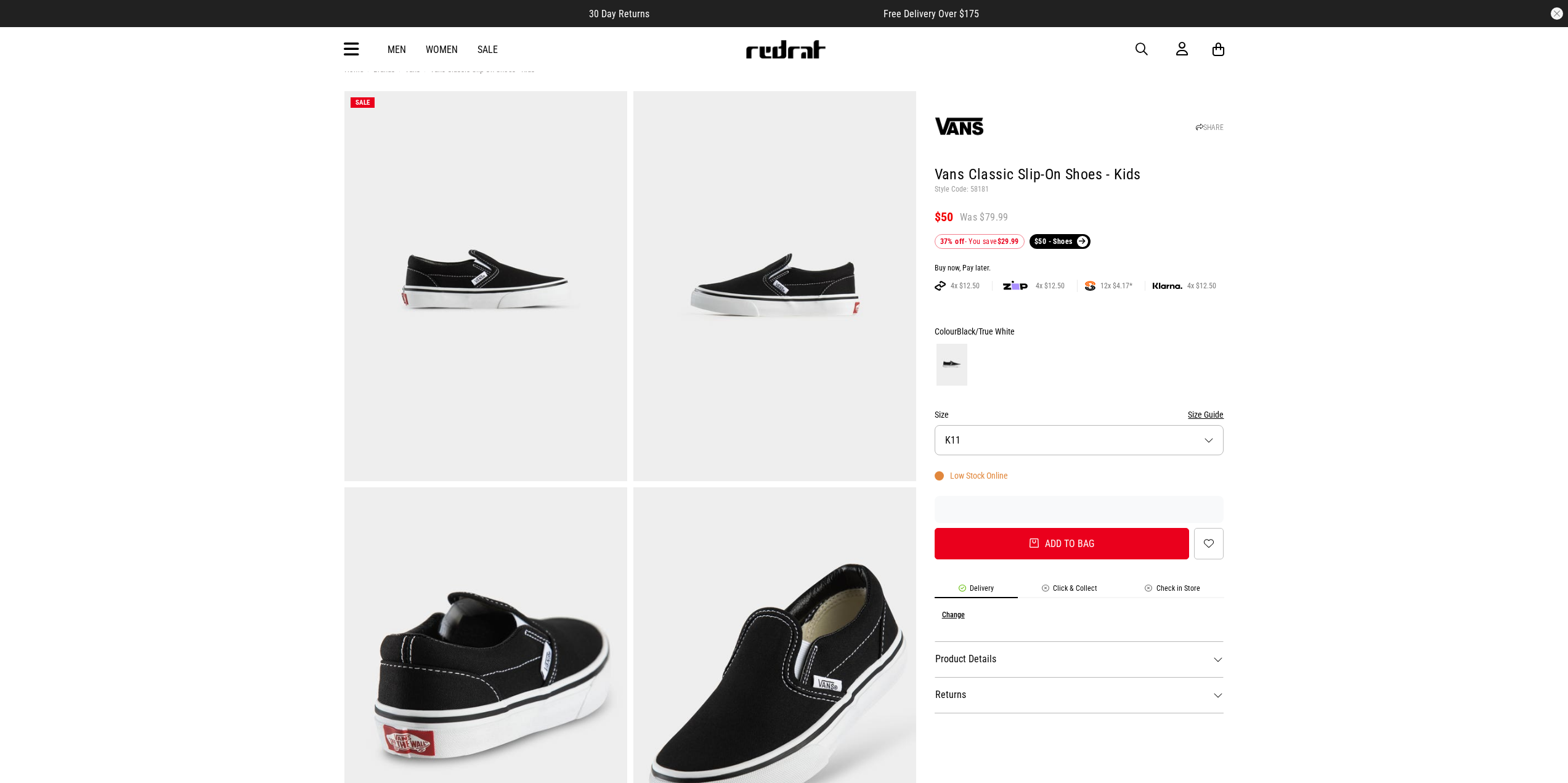
scroll to position [0, 0]
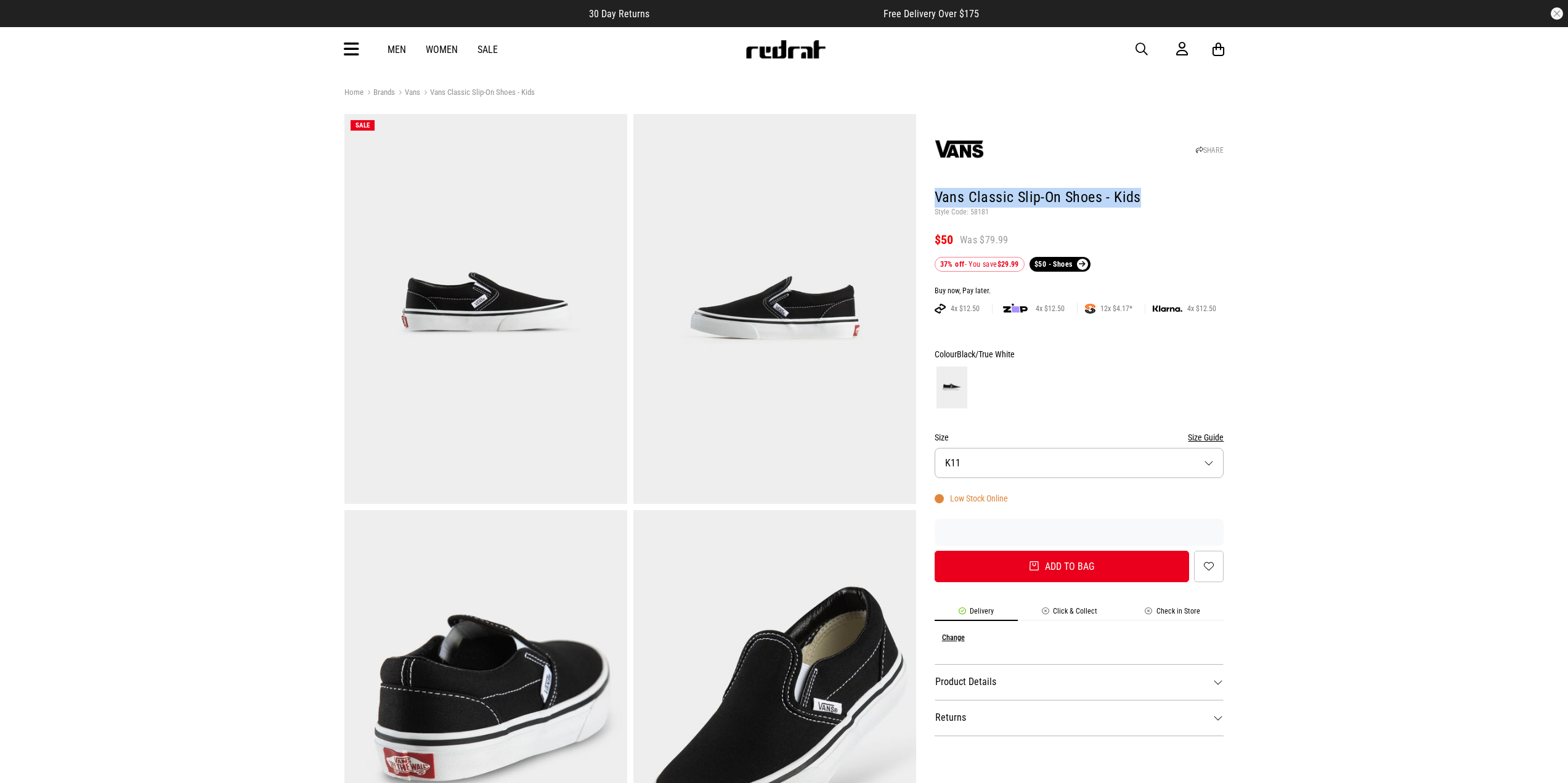
drag, startPoint x: 930, startPoint y: 195, endPoint x: 1180, endPoint y: 204, distance: 250.2
click at [1180, 204] on div "SHARE Vans Classic Slip-On Shoes - Kids Style Code: 58181 $50 Was $79.99 37% of…" at bounding box center [1070, 707] width 308 height 1188
copy h1 "Vans Classic Slip-On Shoes - Kids"
drag, startPoint x: 1020, startPoint y: 356, endPoint x: 958, endPoint y: 355, distance: 62.0
click at [958, 355] on div "Colour Black/True White" at bounding box center [1079, 354] width 290 height 15
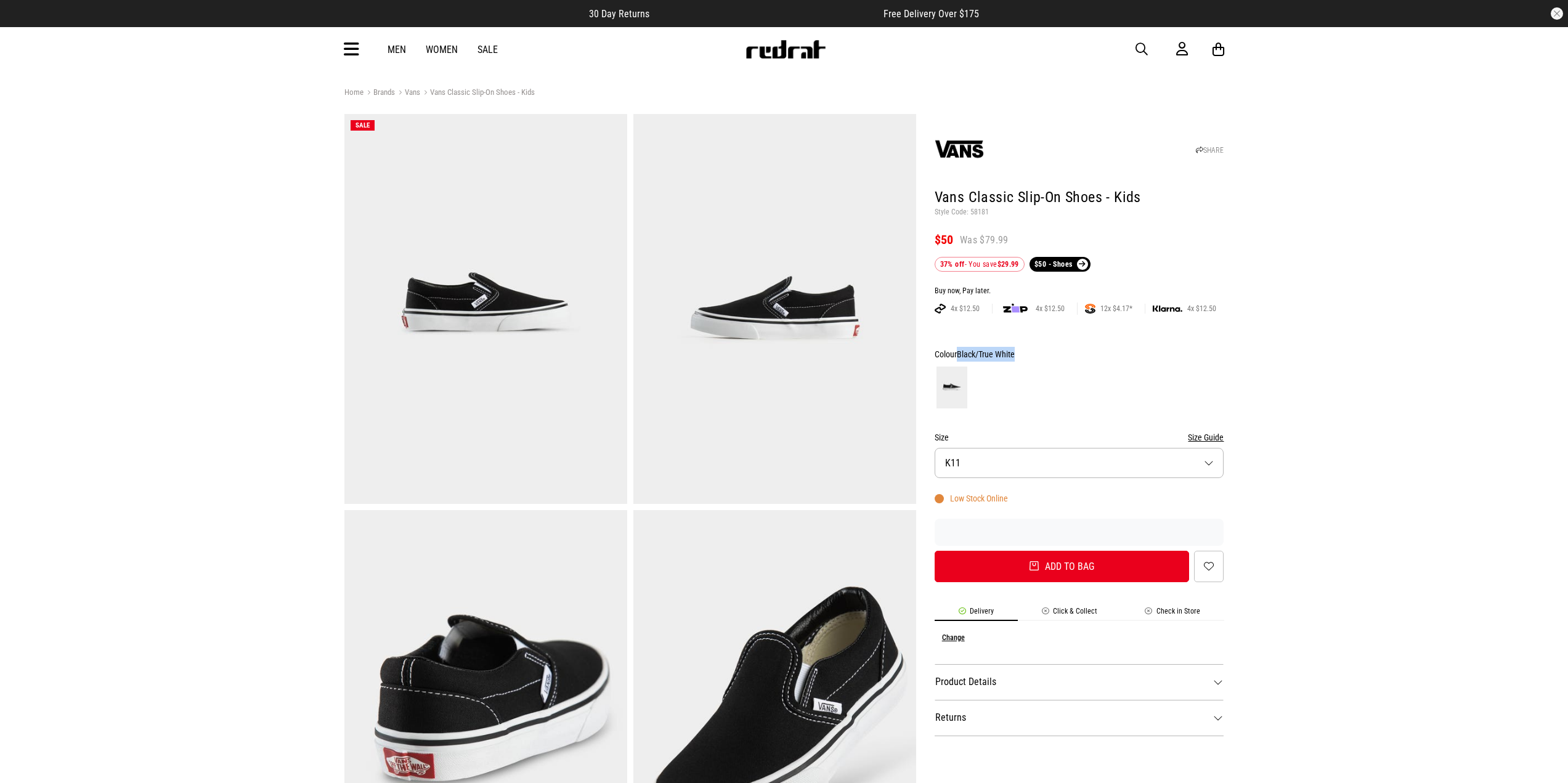
copy span "Black/True White"
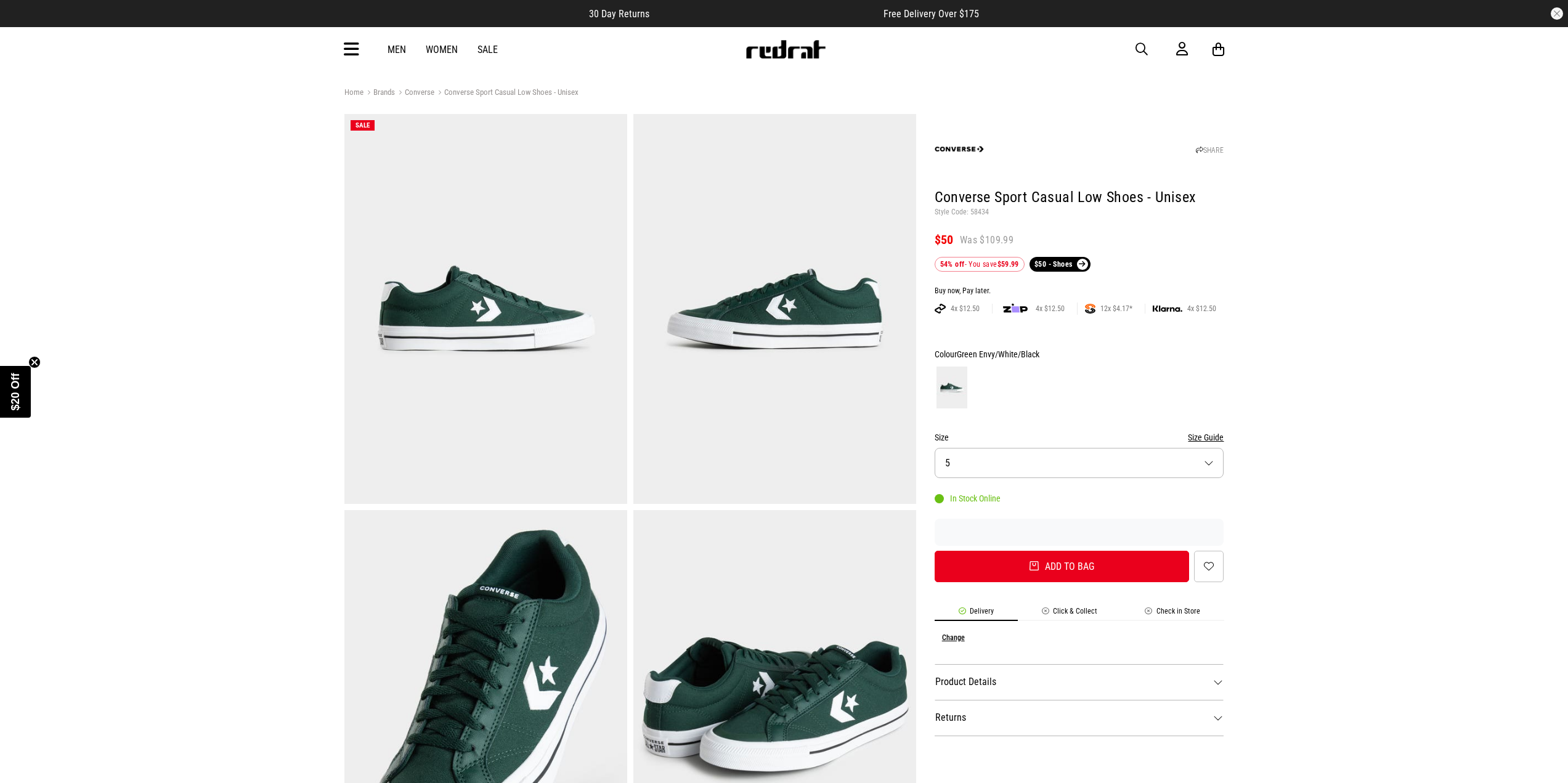
click at [890, 270] on img at bounding box center [774, 309] width 283 height 390
drag, startPoint x: 938, startPoint y: 194, endPoint x: 1252, endPoint y: 195, distance: 314.0
copy h1 "Converse Sport Casual Low Shoes - Unisex"
drag, startPoint x: 1018, startPoint y: 353, endPoint x: 959, endPoint y: 345, distance: 59.5
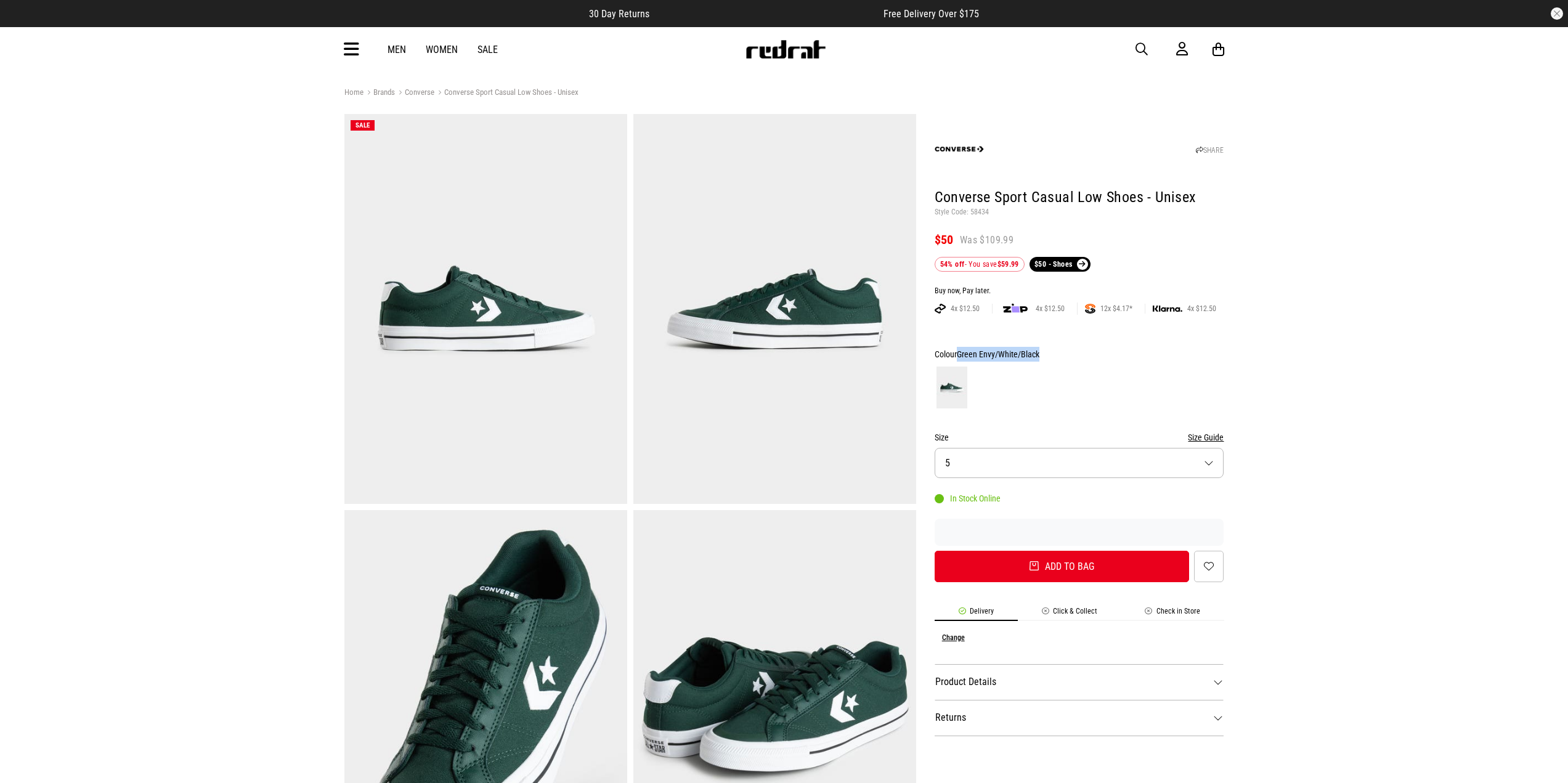
click at [959, 345] on div "SHARE Converse Sport Casual Low Shoes - Unisex Style Code: 58434 $50 Was $109.9…" at bounding box center [1070, 707] width 308 height 1188
copy span "Green Envy/White/Black"
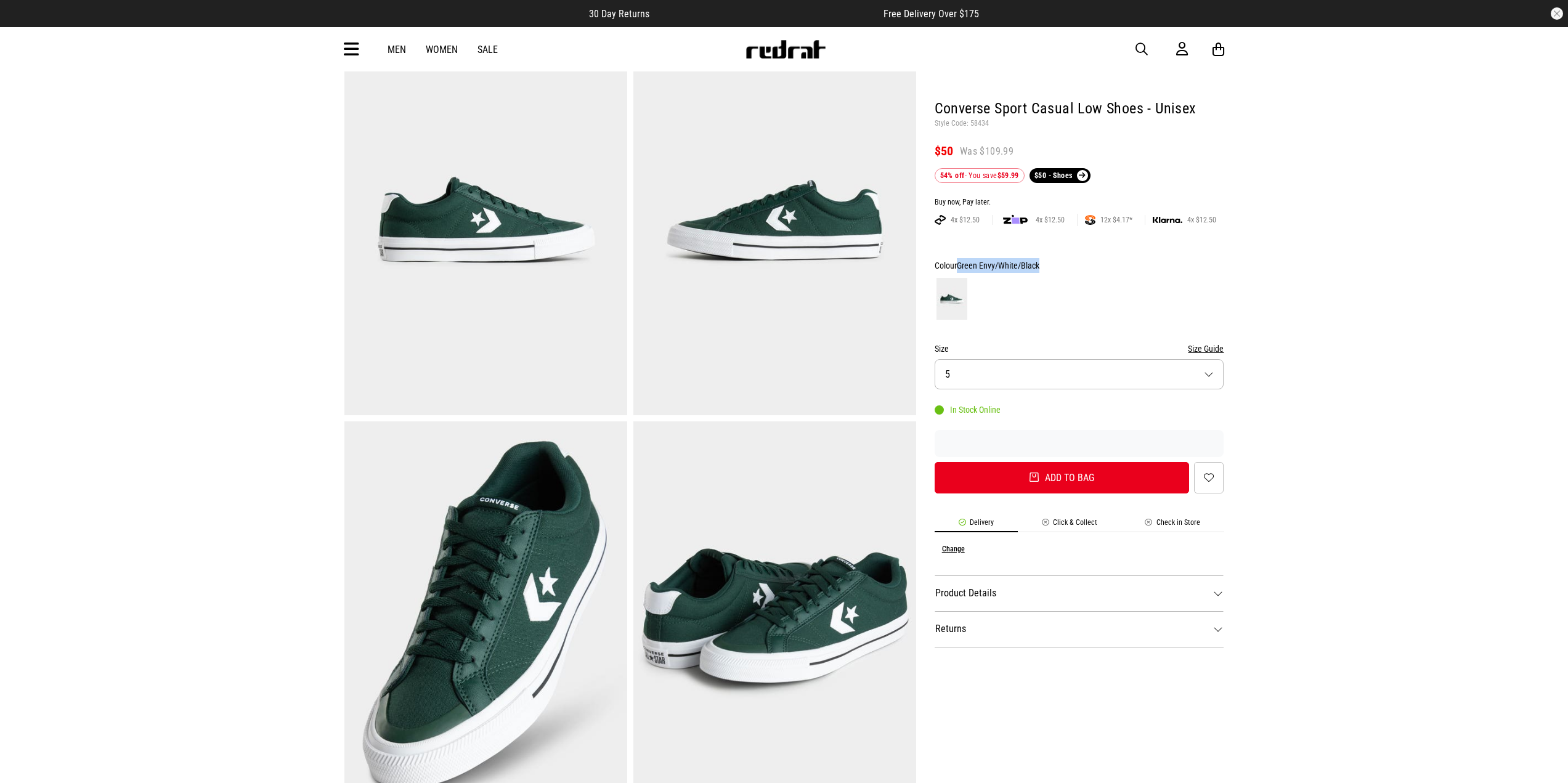
scroll to position [61, 0]
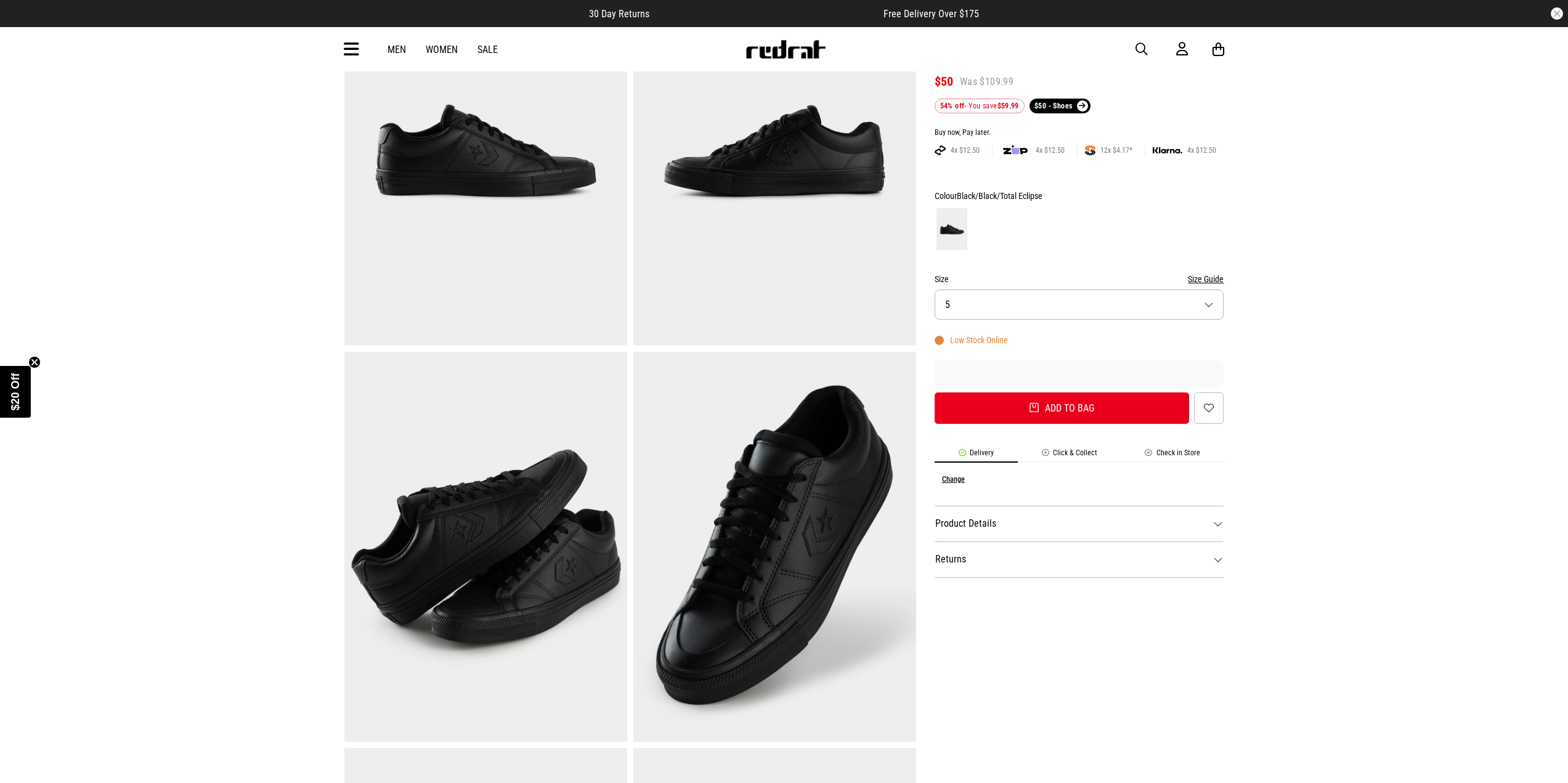
scroll to position [61, 0]
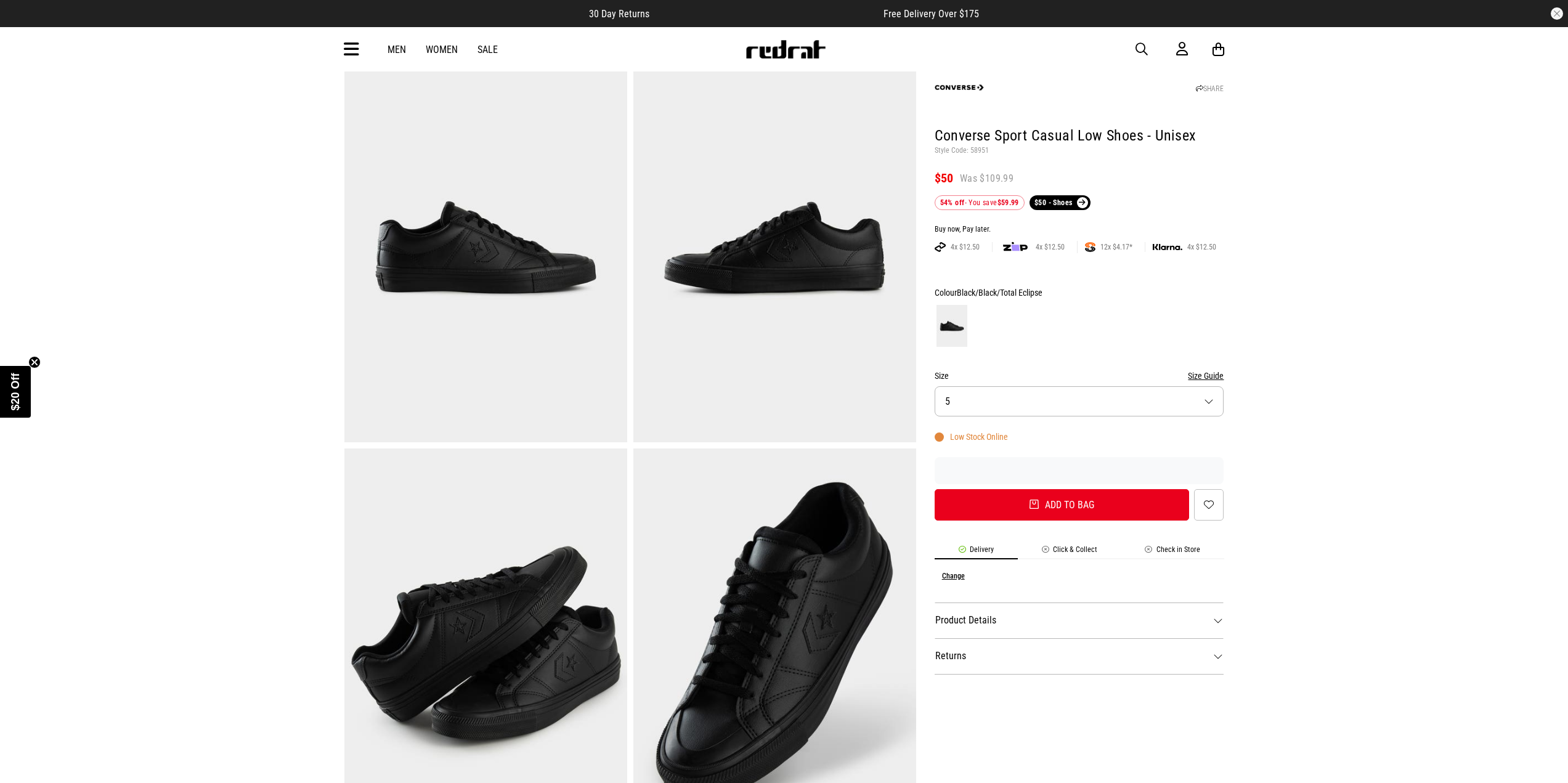
click at [765, 323] on img at bounding box center [774, 247] width 283 height 390
drag, startPoint x: 934, startPoint y: 135, endPoint x: 1227, endPoint y: 139, distance: 293.0
click at [1227, 139] on div "Home Brands Converse Converse Sport Casual Low Shoes - Unisex SALE SHARE Conver…" at bounding box center [784, 744] width 899 height 1440
copy h1 "Converse Sport Casual Low Shoes - Unisex"
drag, startPoint x: 1032, startPoint y: 296, endPoint x: 958, endPoint y: 298, distance: 74.0
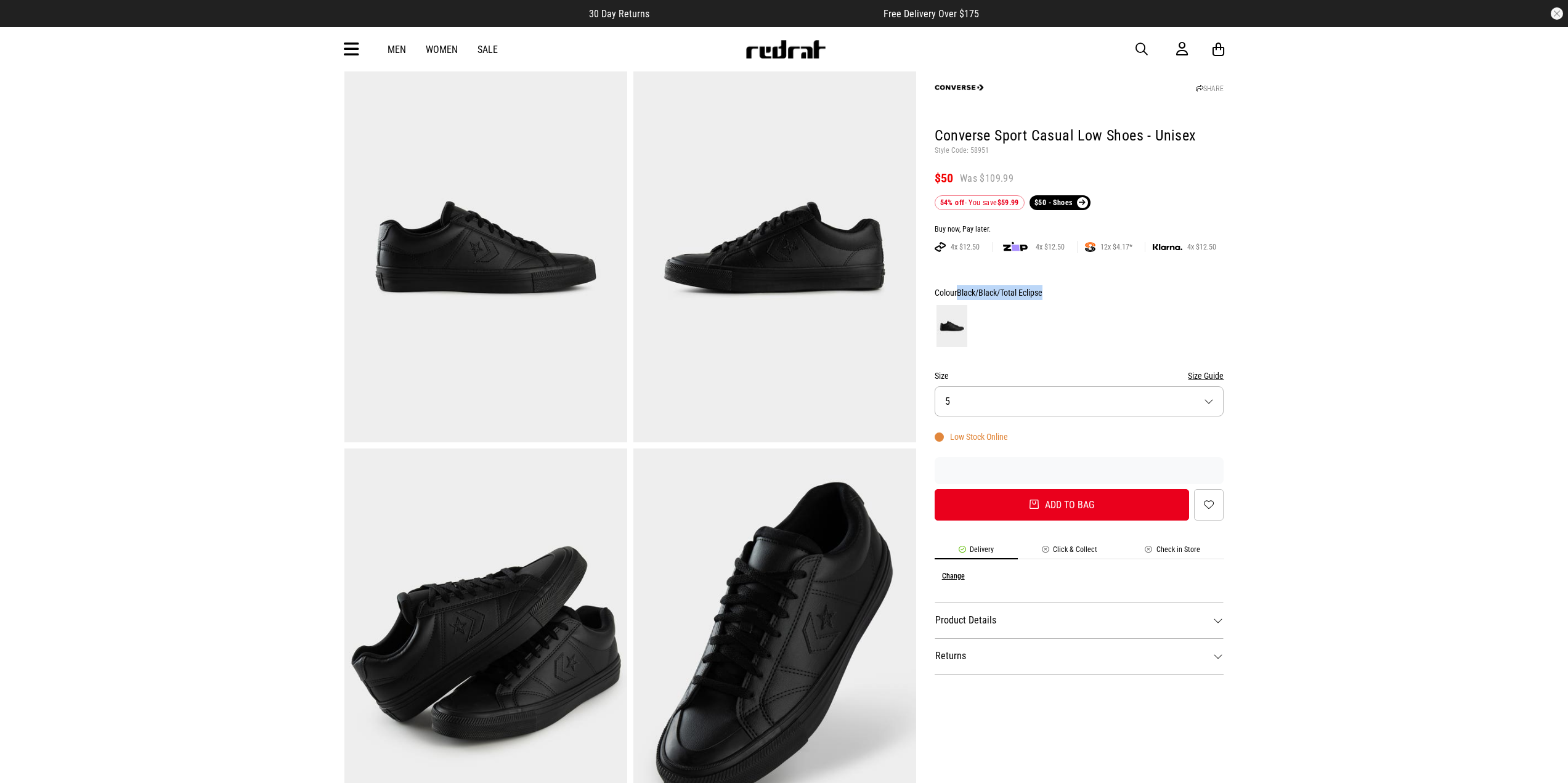
click at [958, 298] on div "Colour Black/Black/Total Eclipse" at bounding box center [1079, 292] width 290 height 15
copy span "Black/Black/Total Eclipse"
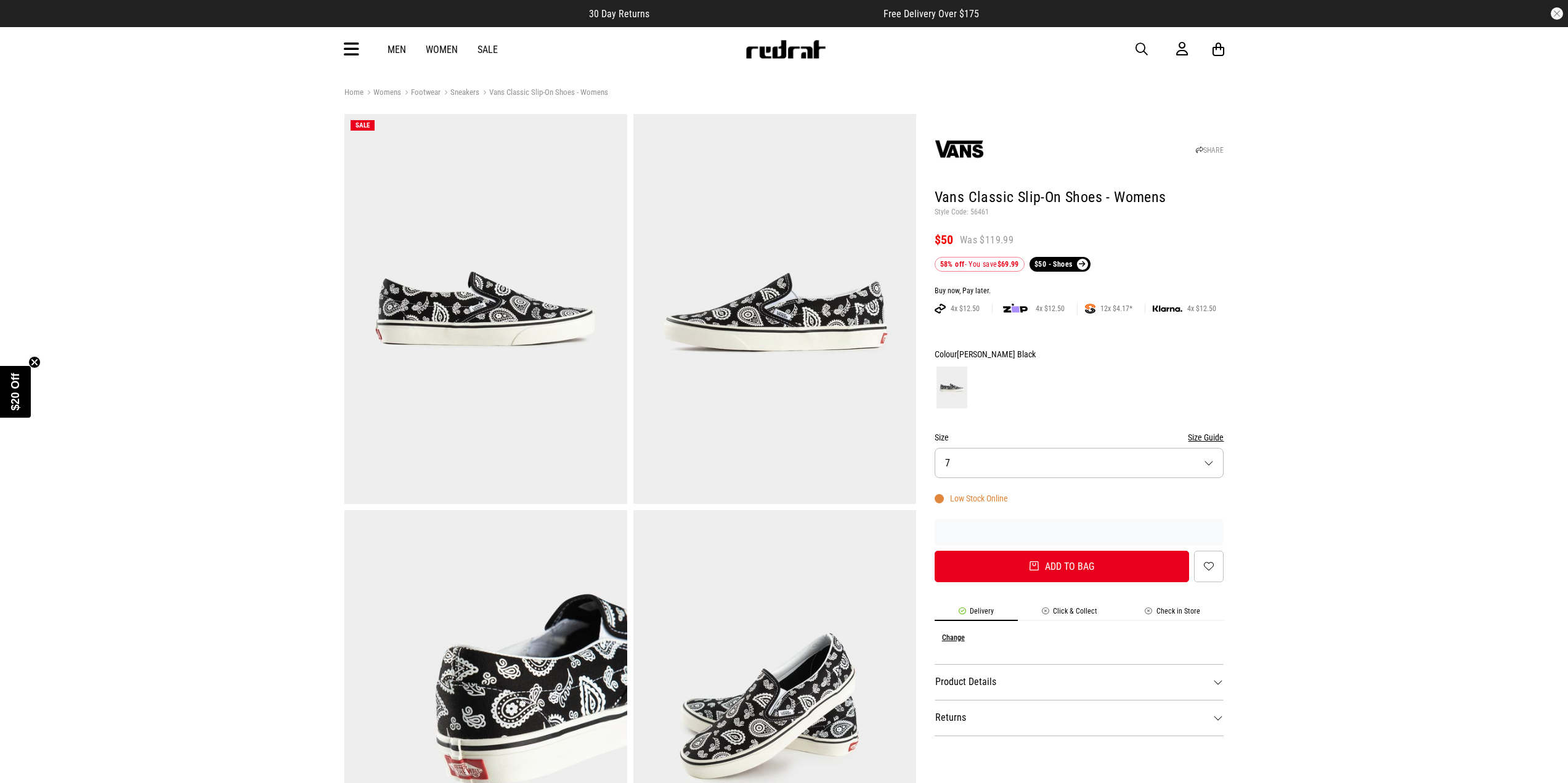
click at [831, 388] on img at bounding box center [774, 309] width 283 height 390
drag, startPoint x: 1012, startPoint y: 198, endPoint x: 1206, endPoint y: 192, distance: 194.1
click at [1206, 192] on div "SHARE Vans Classic Slip-On Shoes - Womens Style Code: 56461 $50 Was $119.99 58%…" at bounding box center [1070, 707] width 308 height 1188
copy h1 "Vans Classic Slip-On Shoes - Womens"
drag, startPoint x: 1045, startPoint y: 354, endPoint x: 960, endPoint y: 346, distance: 85.4
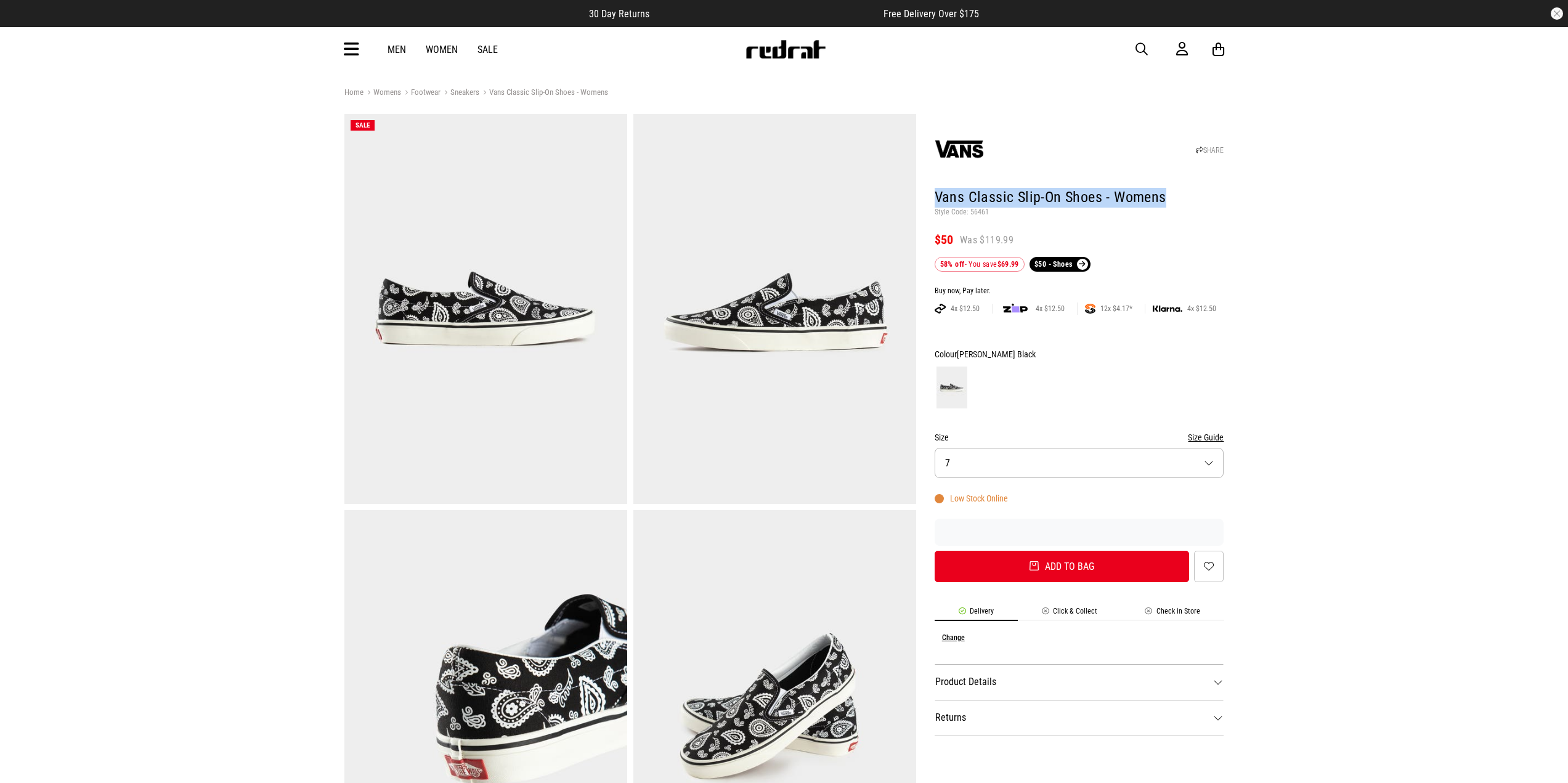
click at [960, 347] on div "Colour Rimavera Paisley Black" at bounding box center [1079, 354] width 290 height 15
copy span "Rimavera Paisley Black"
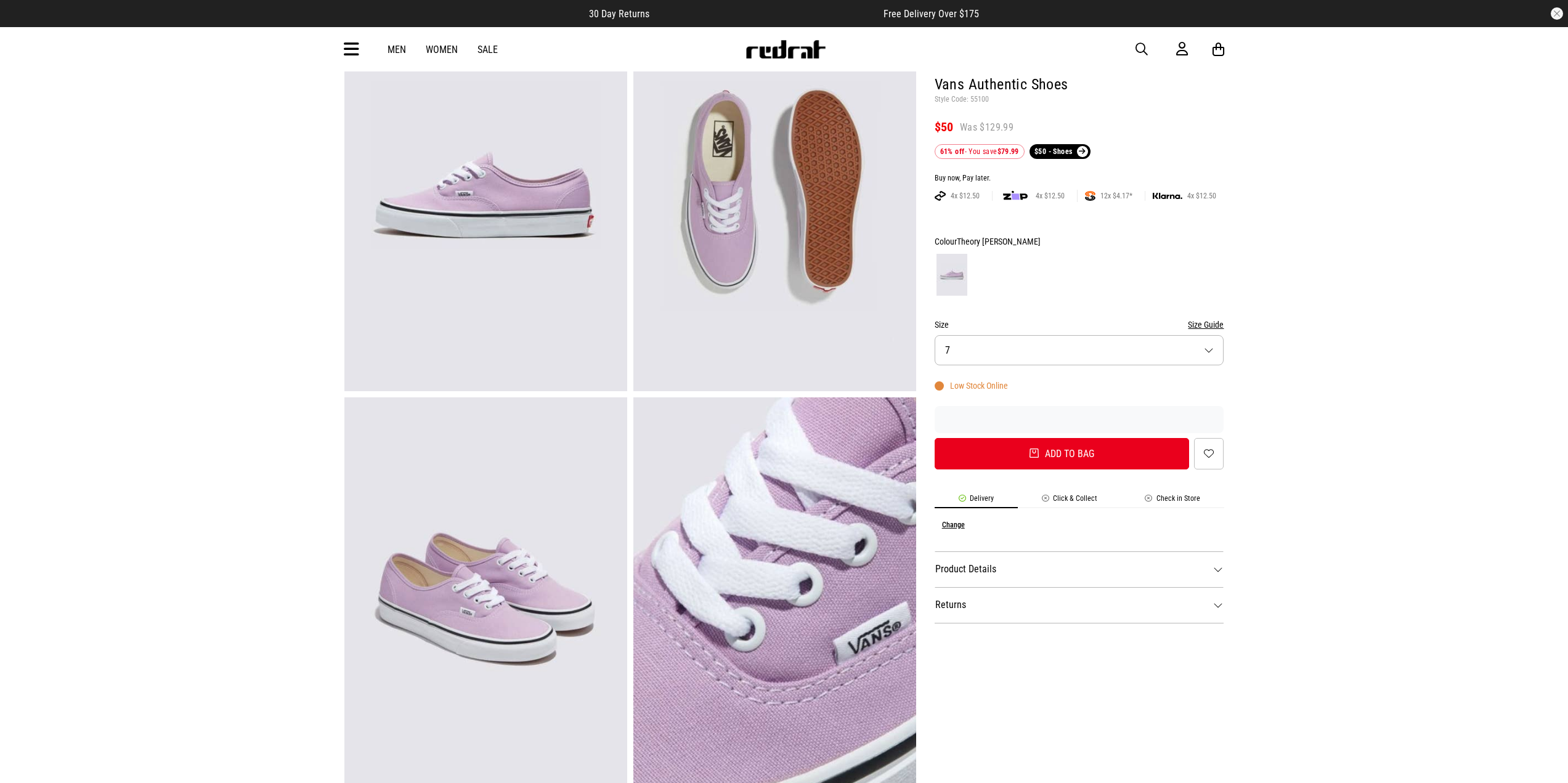
scroll to position [61, 0]
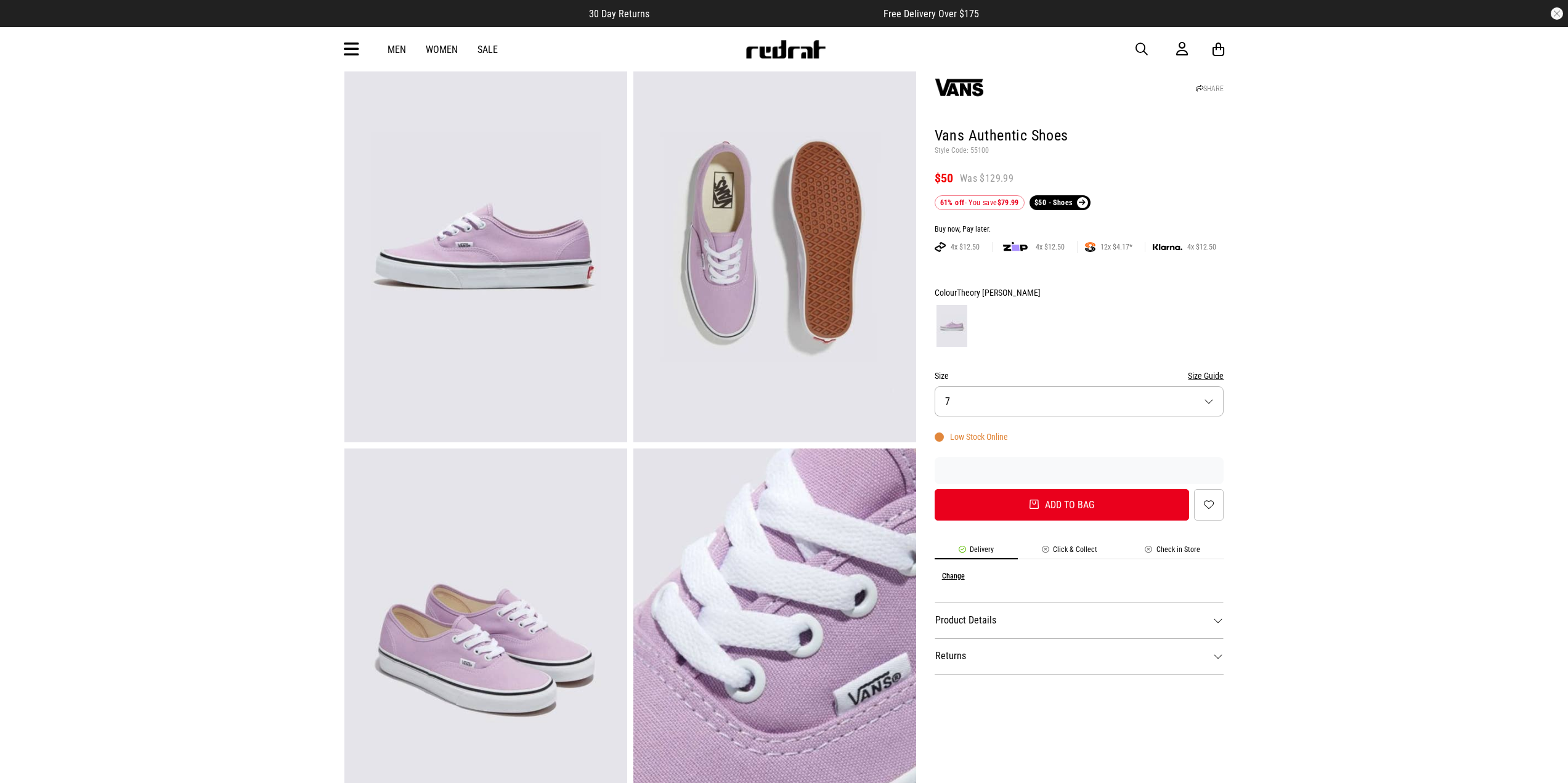
click at [509, 270] on img at bounding box center [486, 247] width 283 height 390
drag, startPoint x: 938, startPoint y: 133, endPoint x: 1074, endPoint y: 135, distance: 136.0
click at [1074, 135] on h1 "Vans Authentic Shoes" at bounding box center [1079, 136] width 290 height 20
copy h1 "Vans Authentic Shoes"
drag, startPoint x: 1008, startPoint y: 289, endPoint x: 958, endPoint y: 292, distance: 50.1
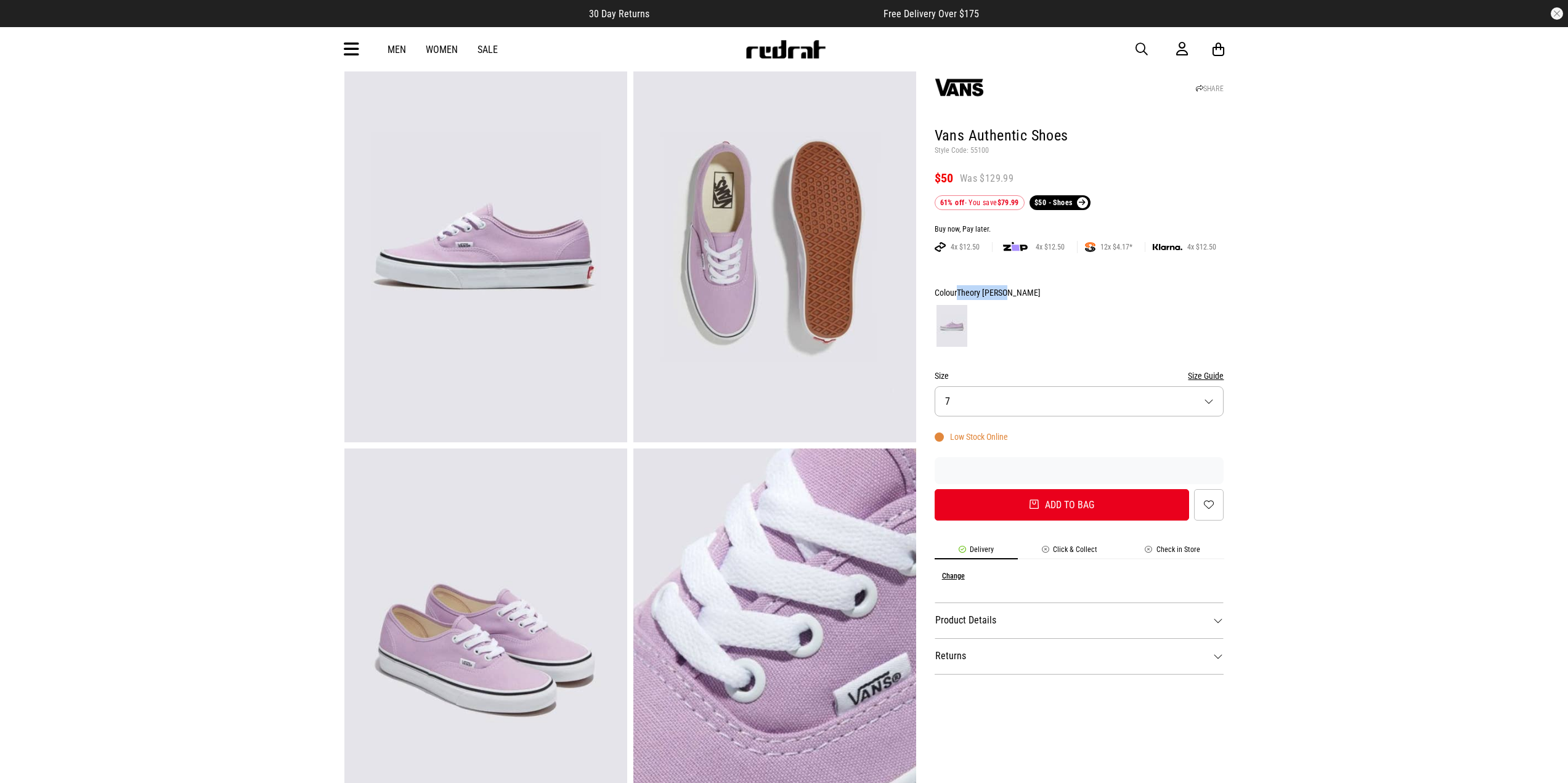
click at [958, 292] on div "Colour Theory Lupine" at bounding box center [1079, 292] width 290 height 15
copy span "Theory Lupine"
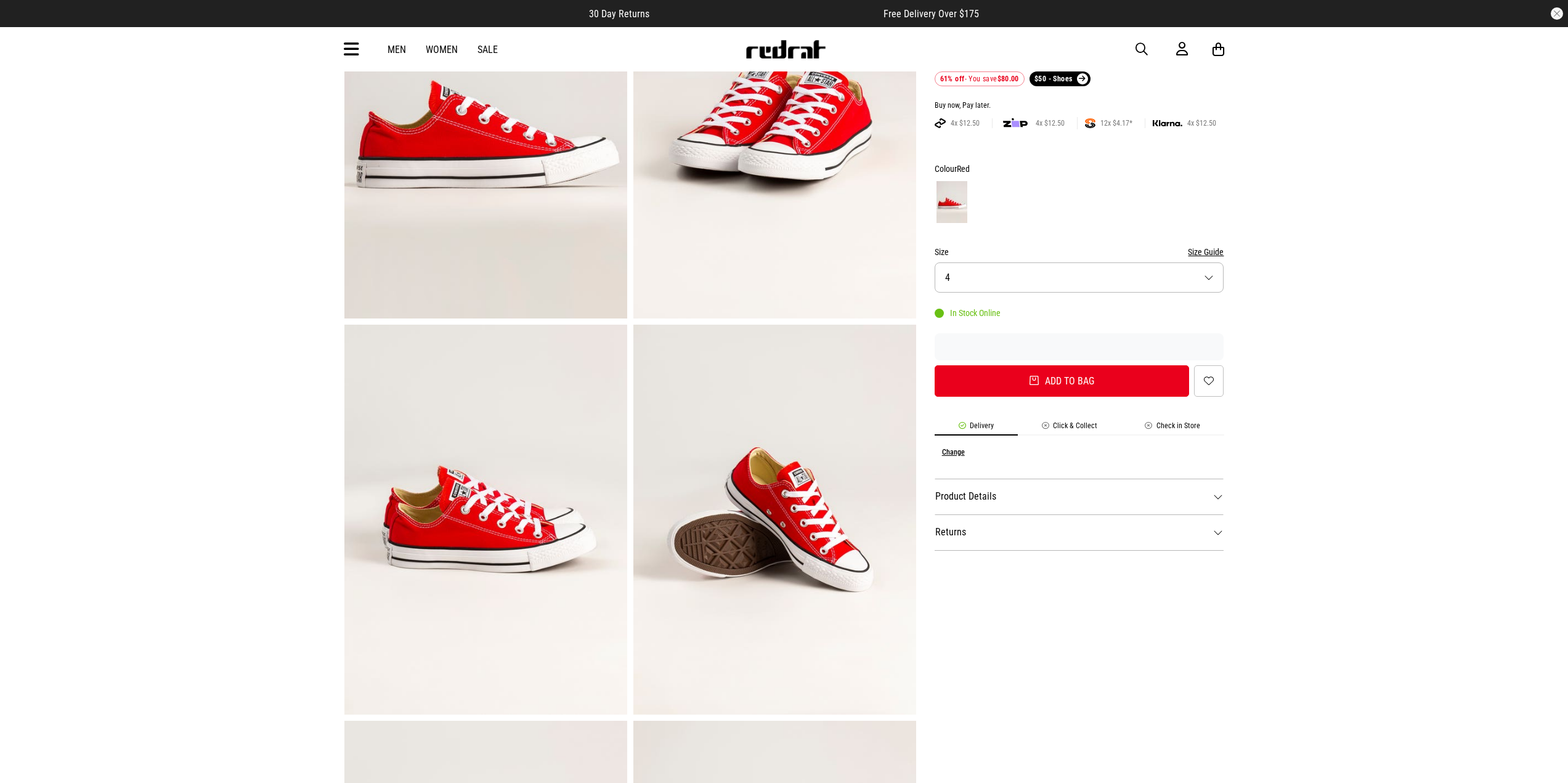
scroll to position [185, 0]
click at [763, 241] on img at bounding box center [774, 124] width 283 height 390
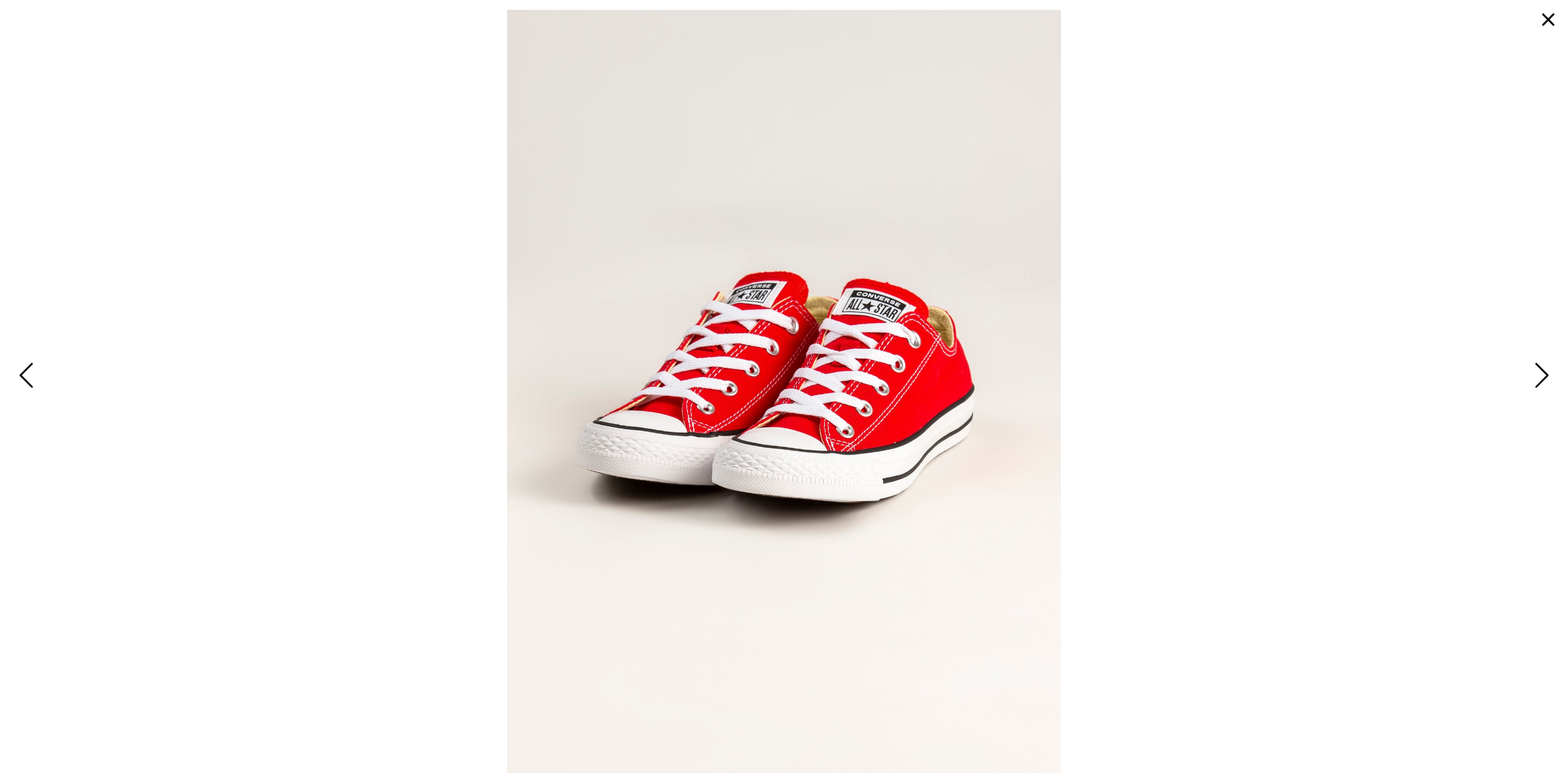
drag, startPoint x: 809, startPoint y: 293, endPoint x: 810, endPoint y: 299, distance: 6.1
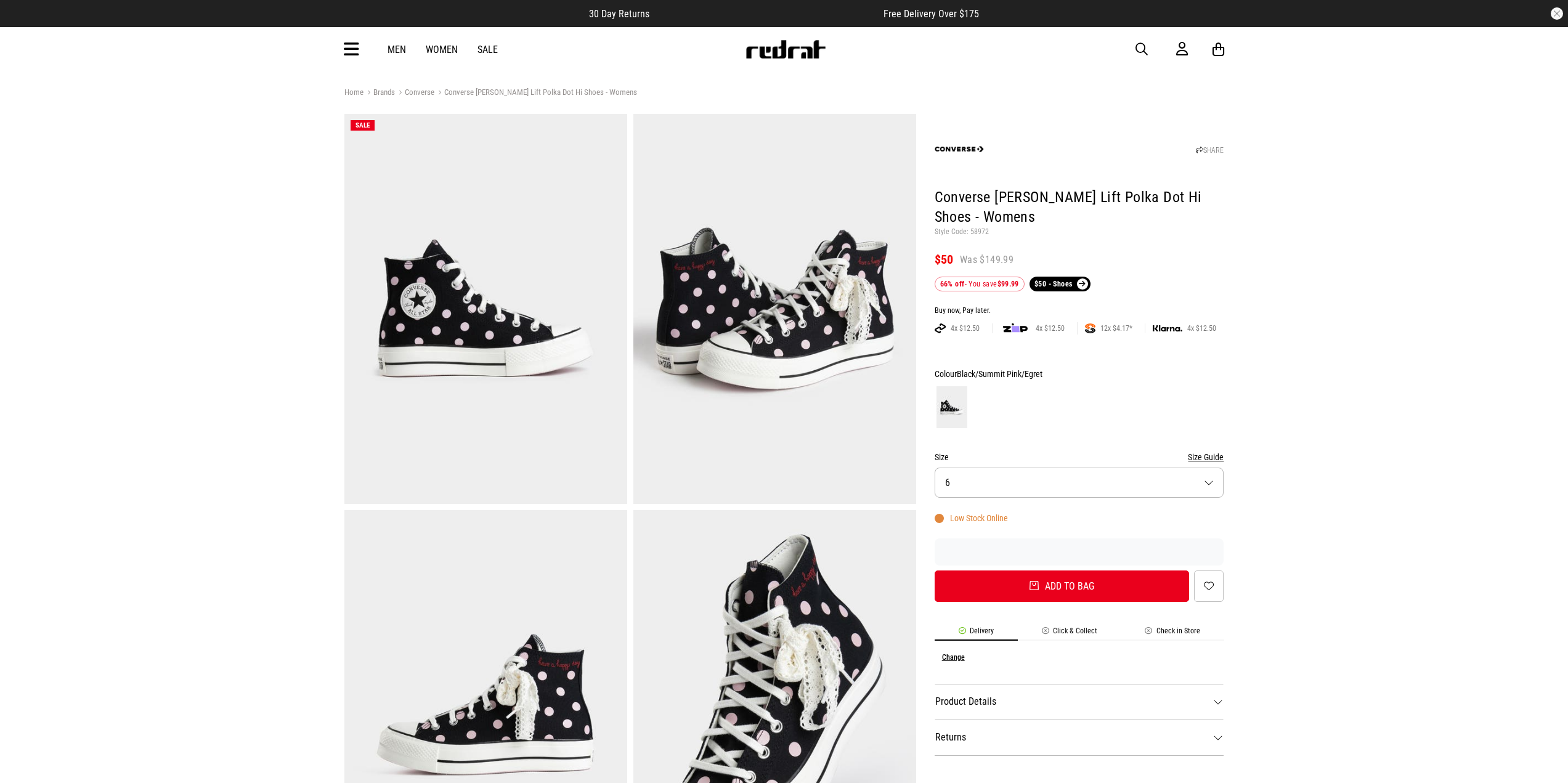
click at [749, 371] on img at bounding box center [774, 309] width 283 height 390
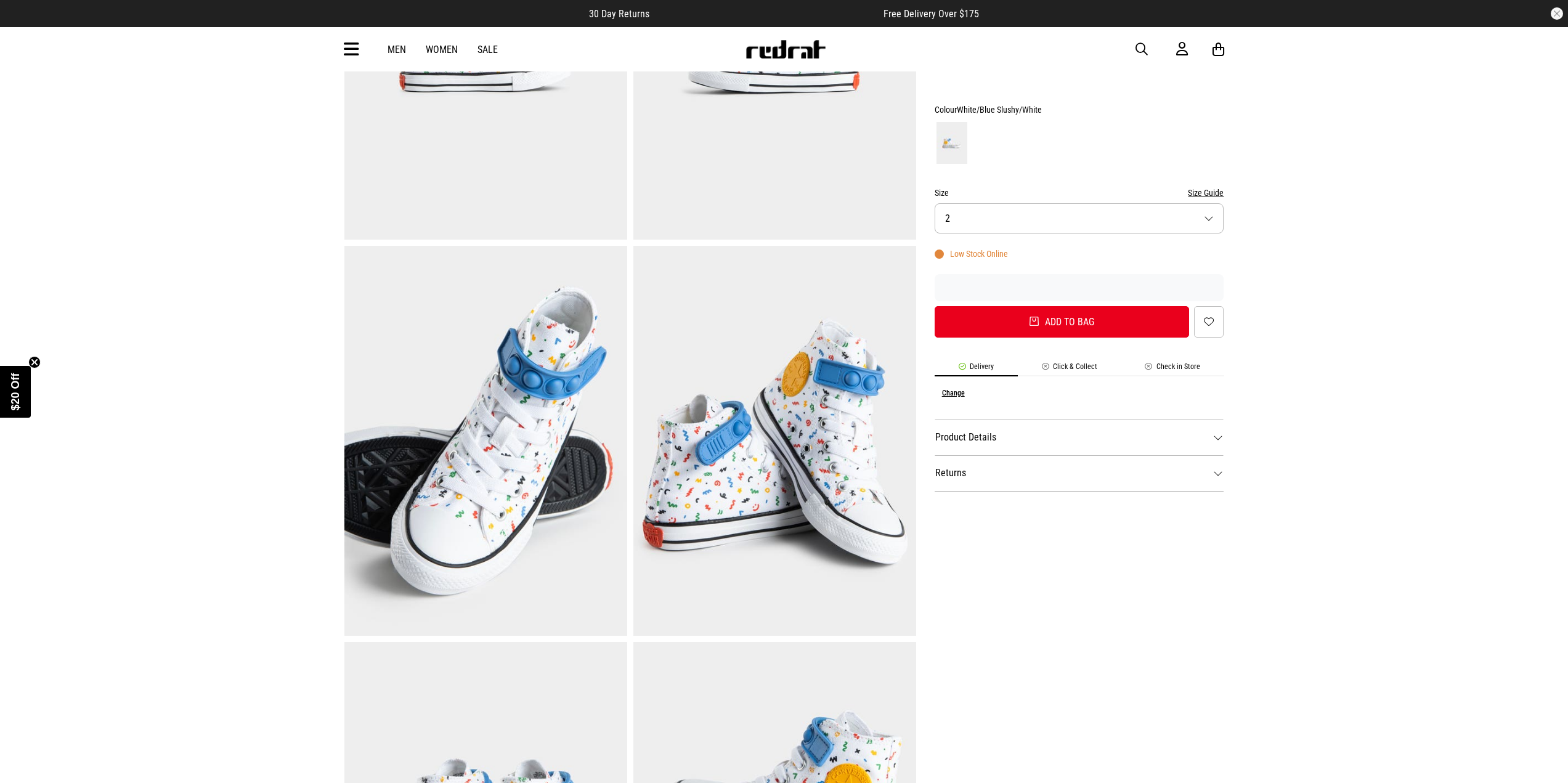
scroll to position [308, 0]
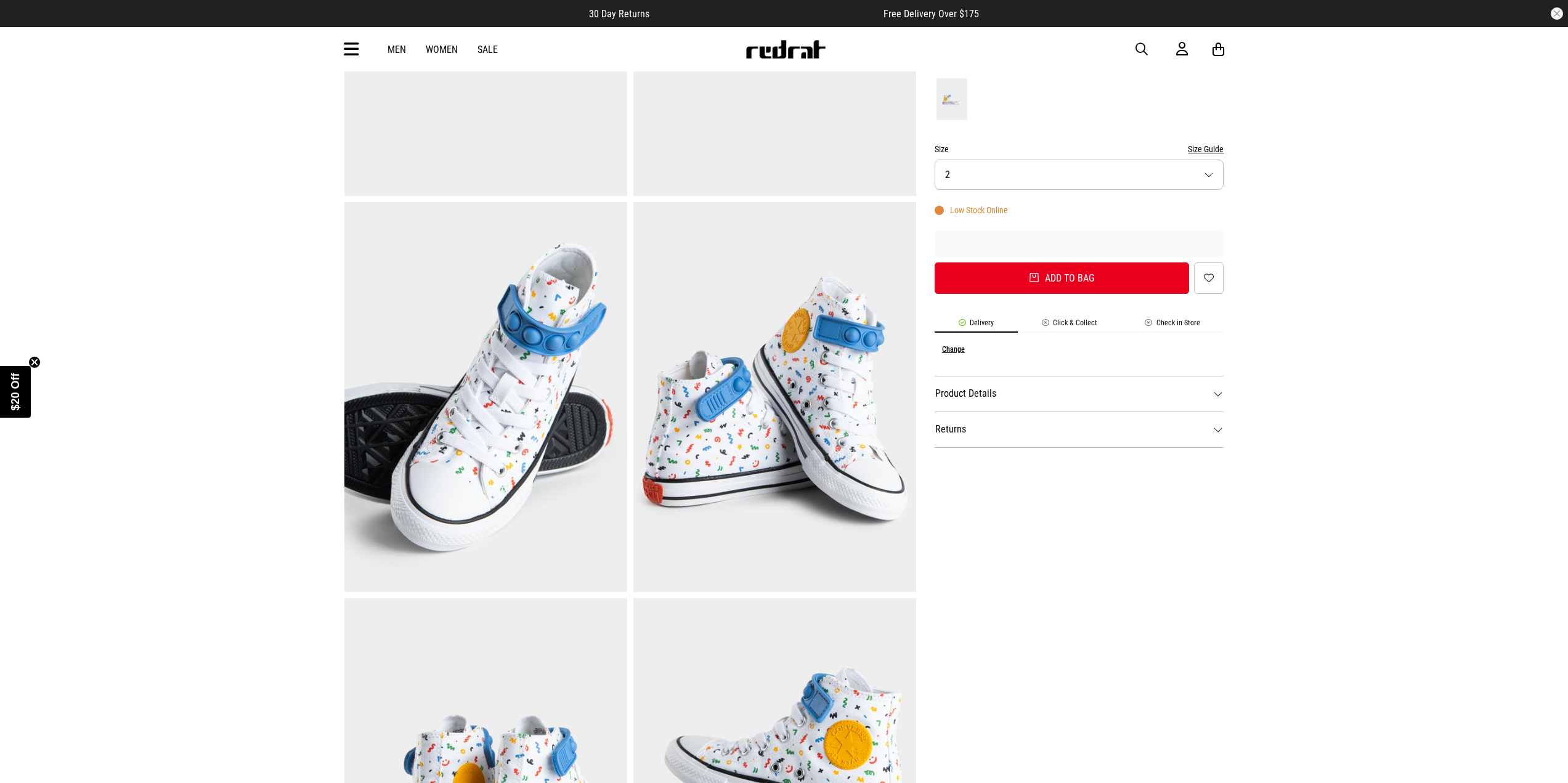
click at [778, 435] on img at bounding box center [774, 397] width 283 height 390
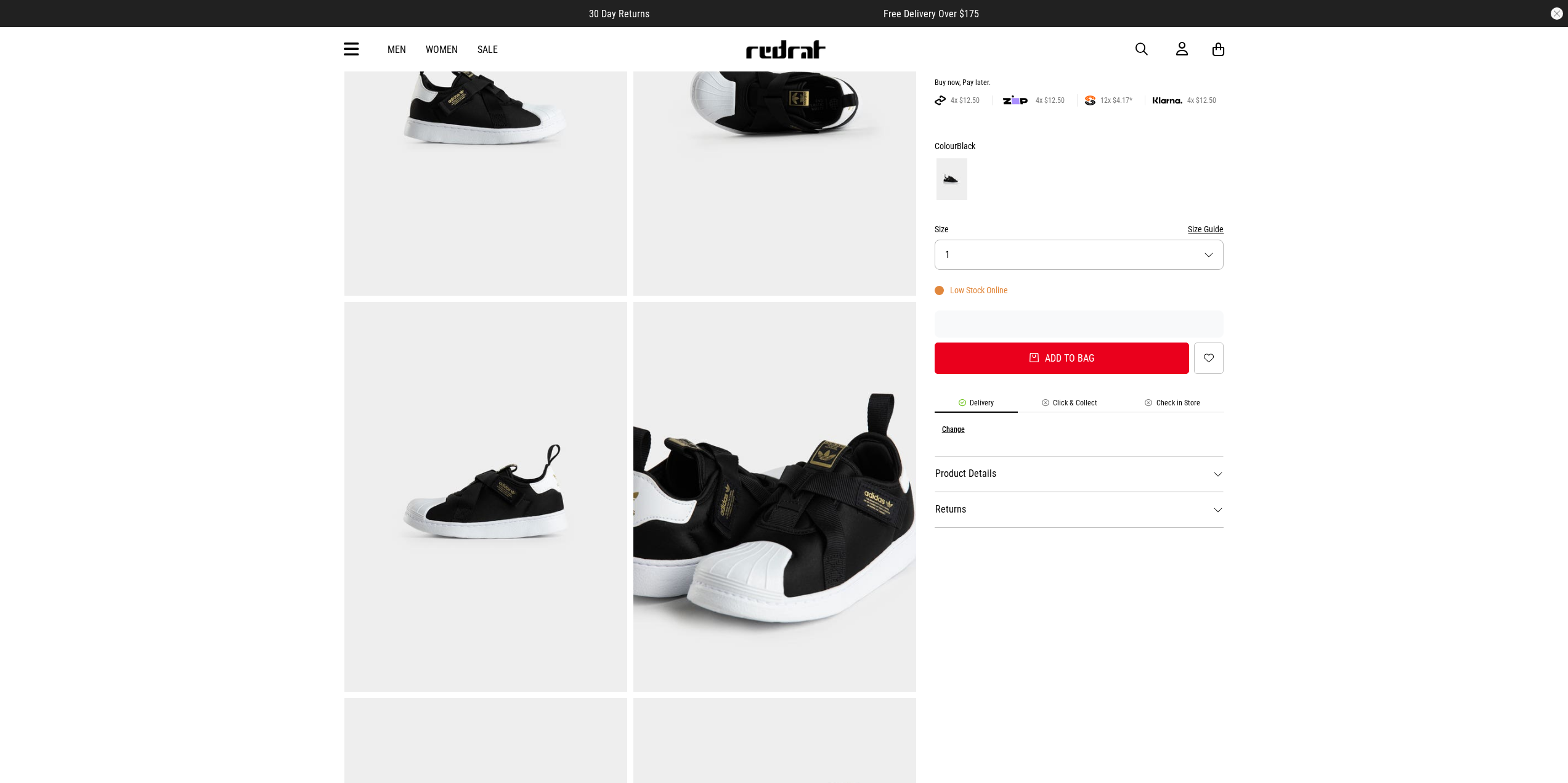
scroll to position [247, 0]
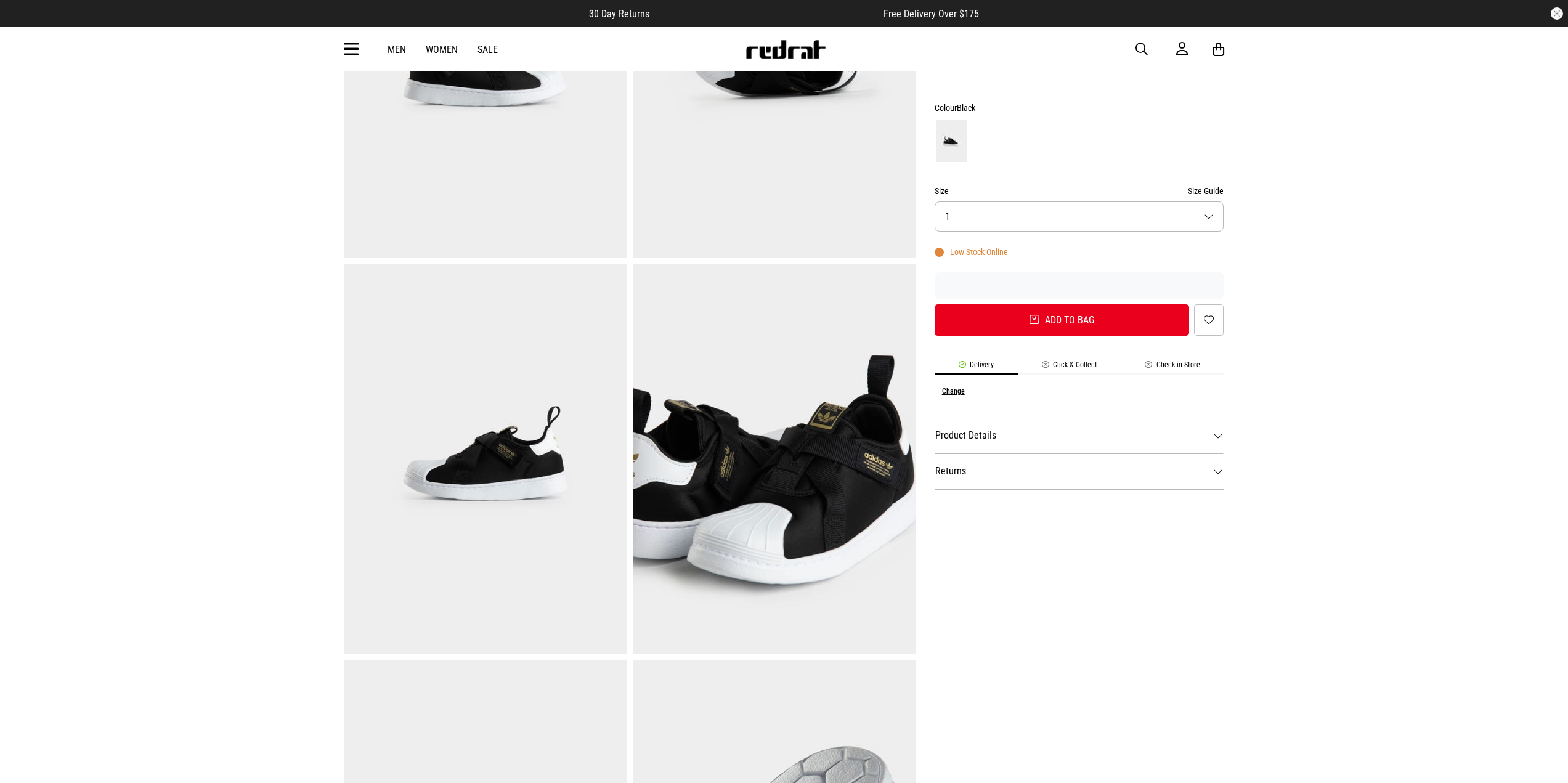
click at [490, 491] on img at bounding box center [486, 458] width 283 height 390
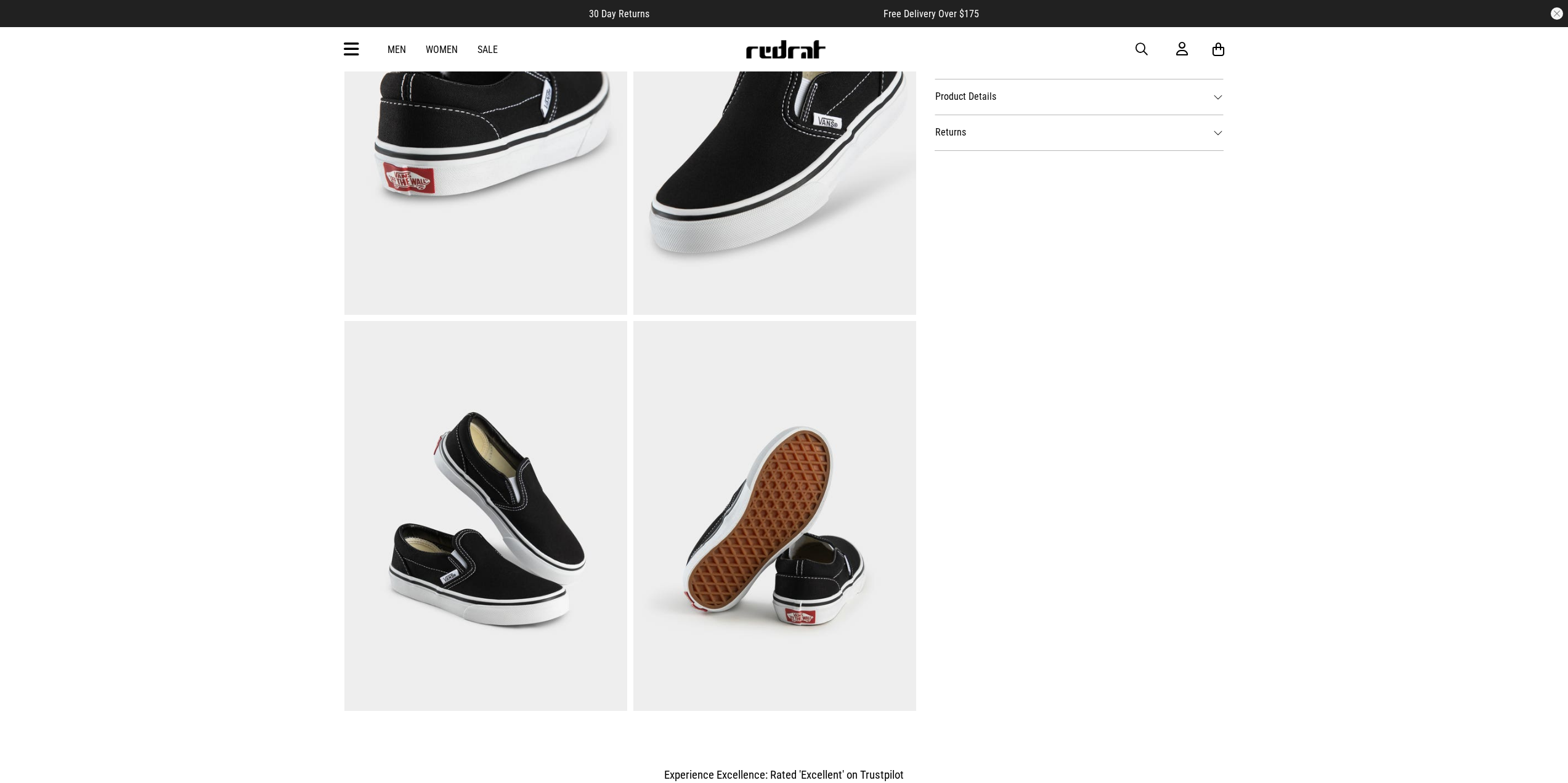
scroll to position [616, 0]
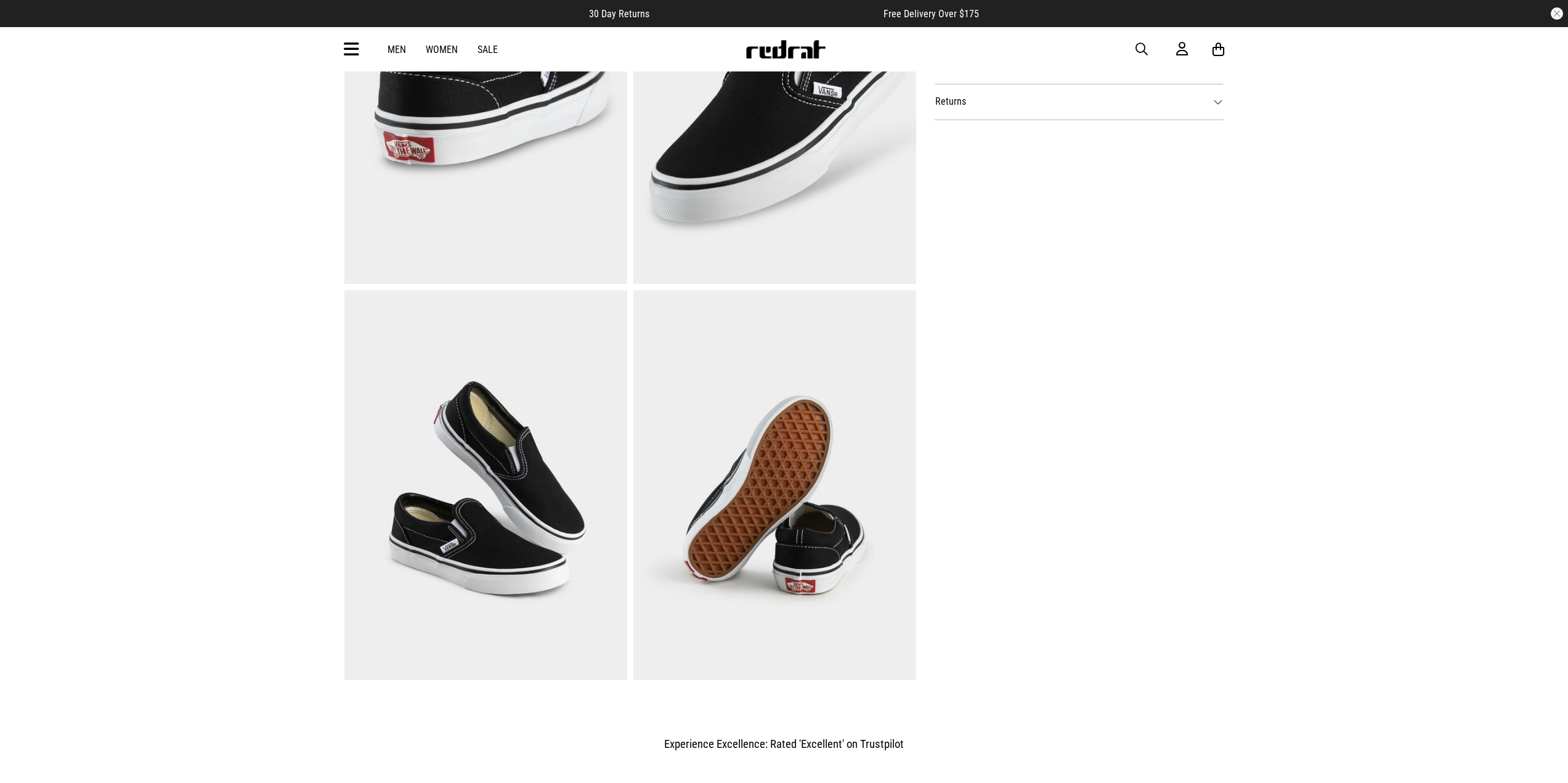
click at [485, 516] on img at bounding box center [486, 485] width 283 height 390
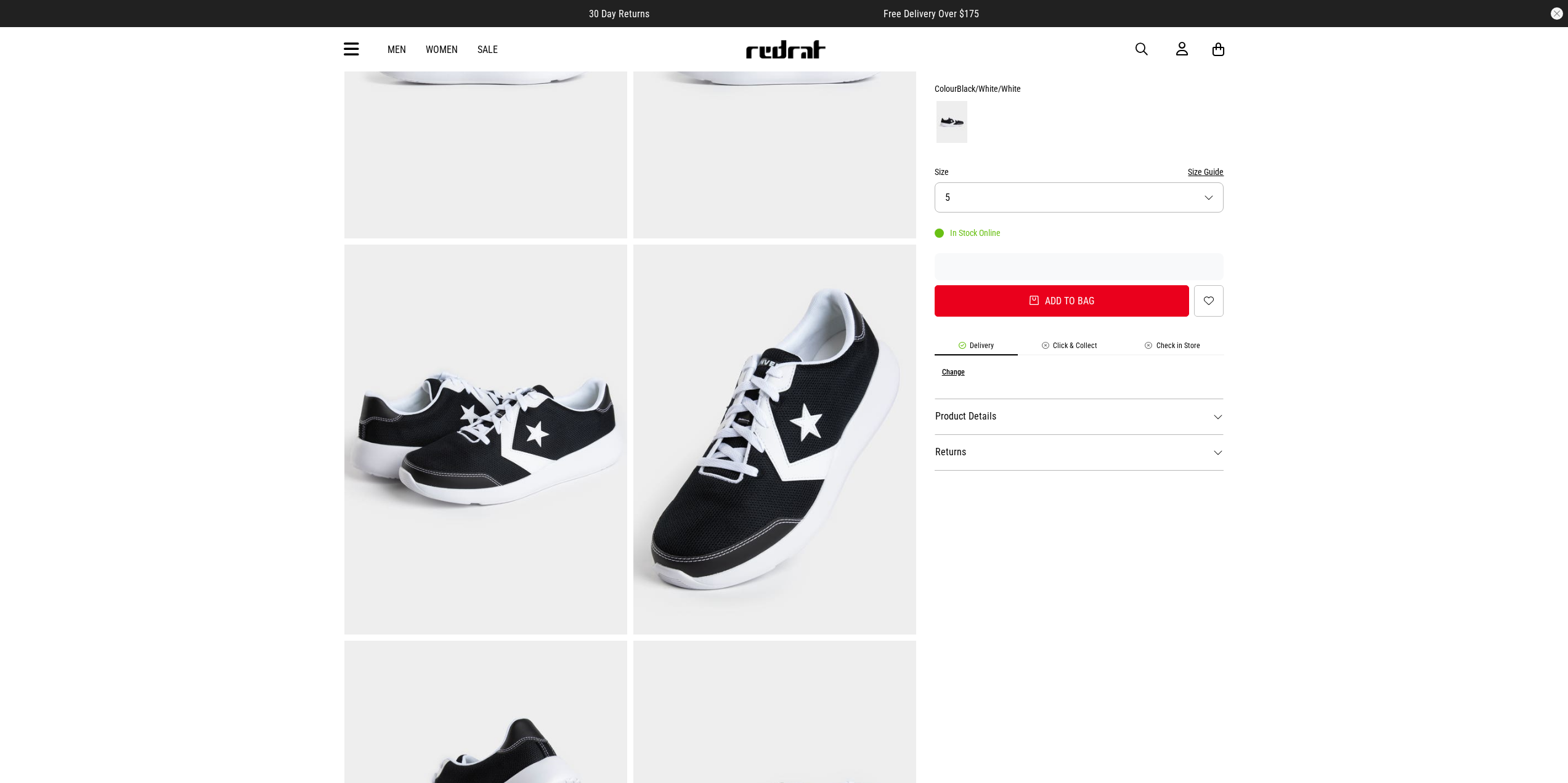
scroll to position [61, 0]
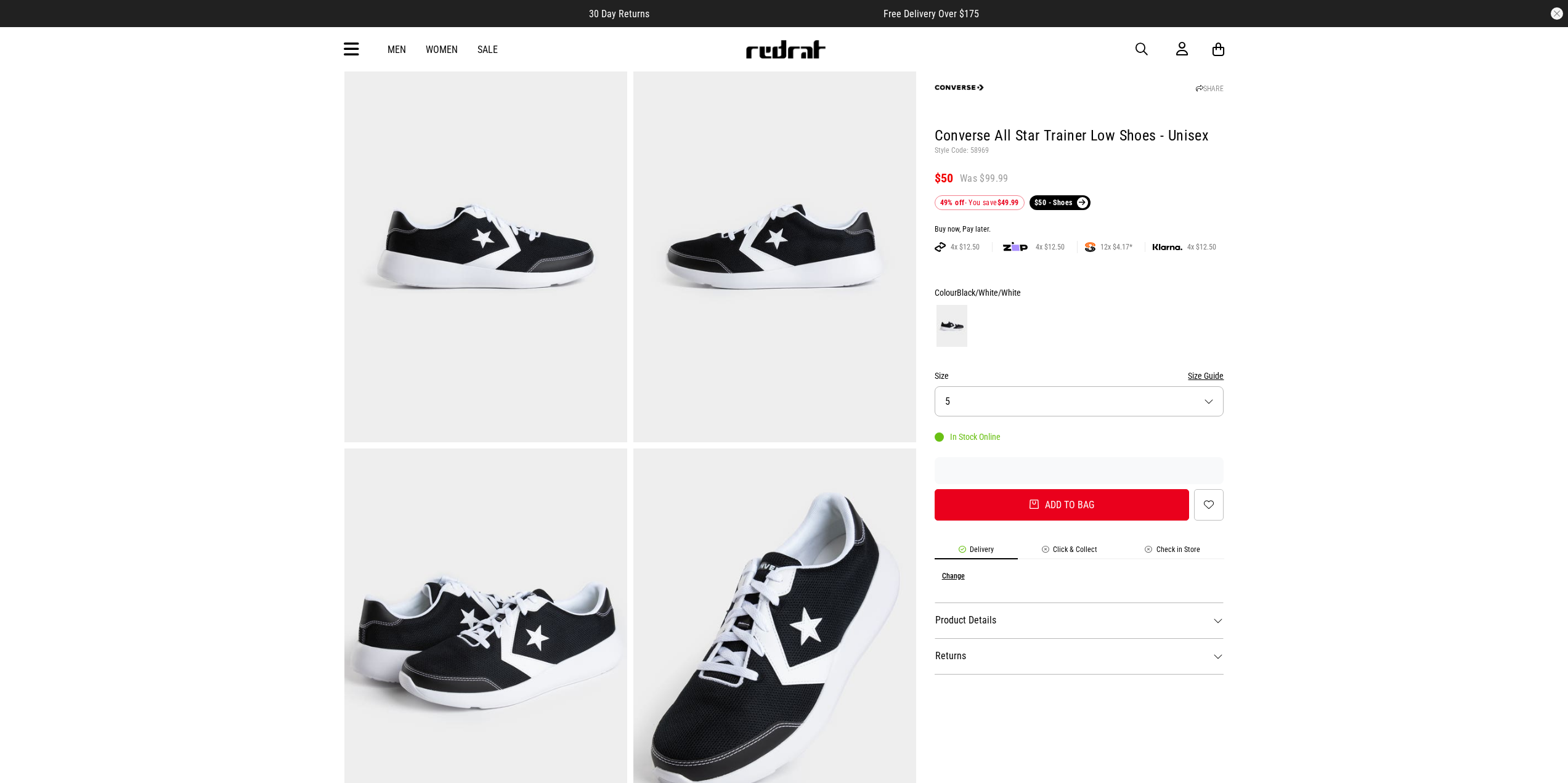
click at [443, 253] on img at bounding box center [486, 247] width 283 height 390
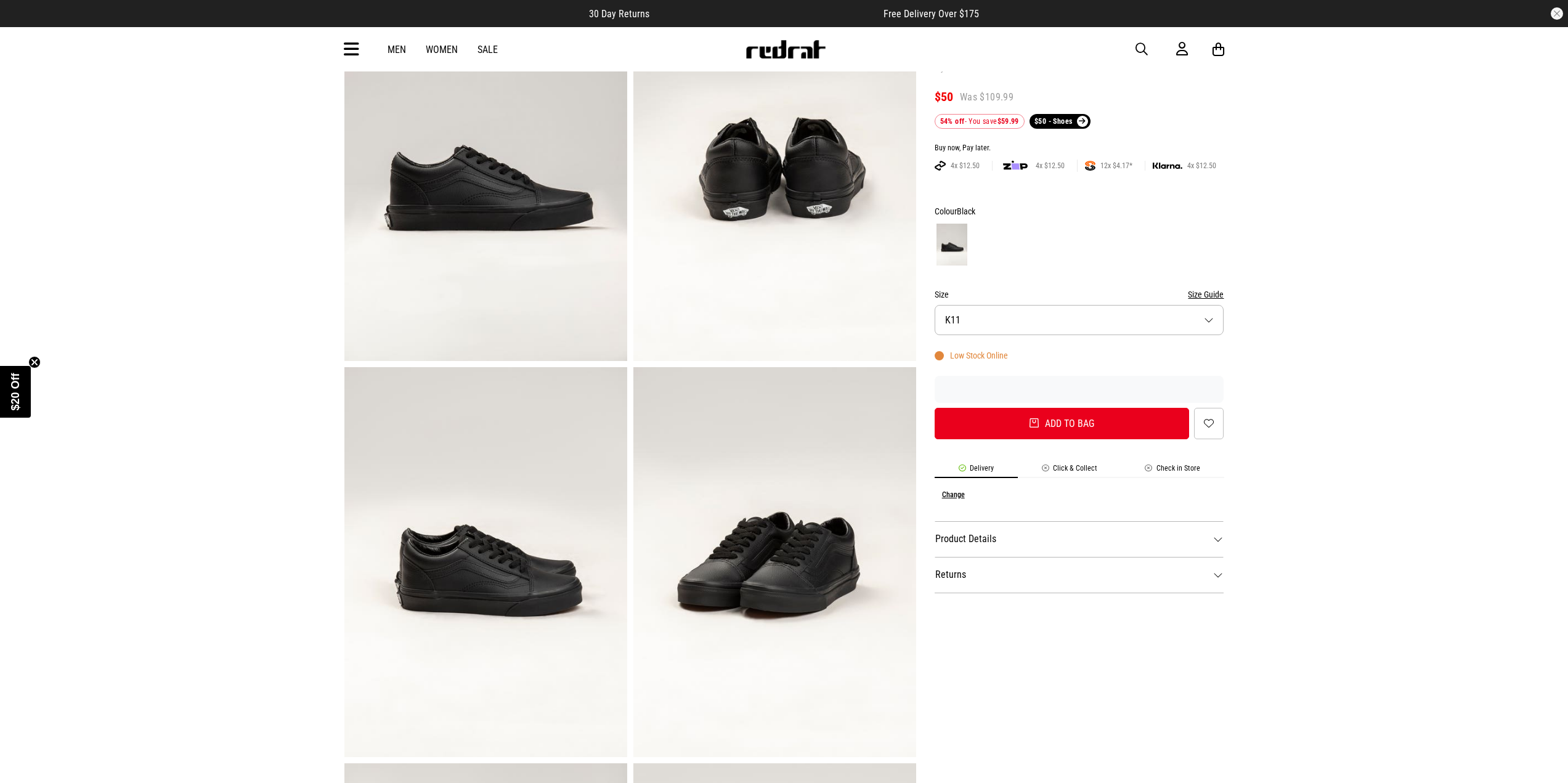
scroll to position [185, 0]
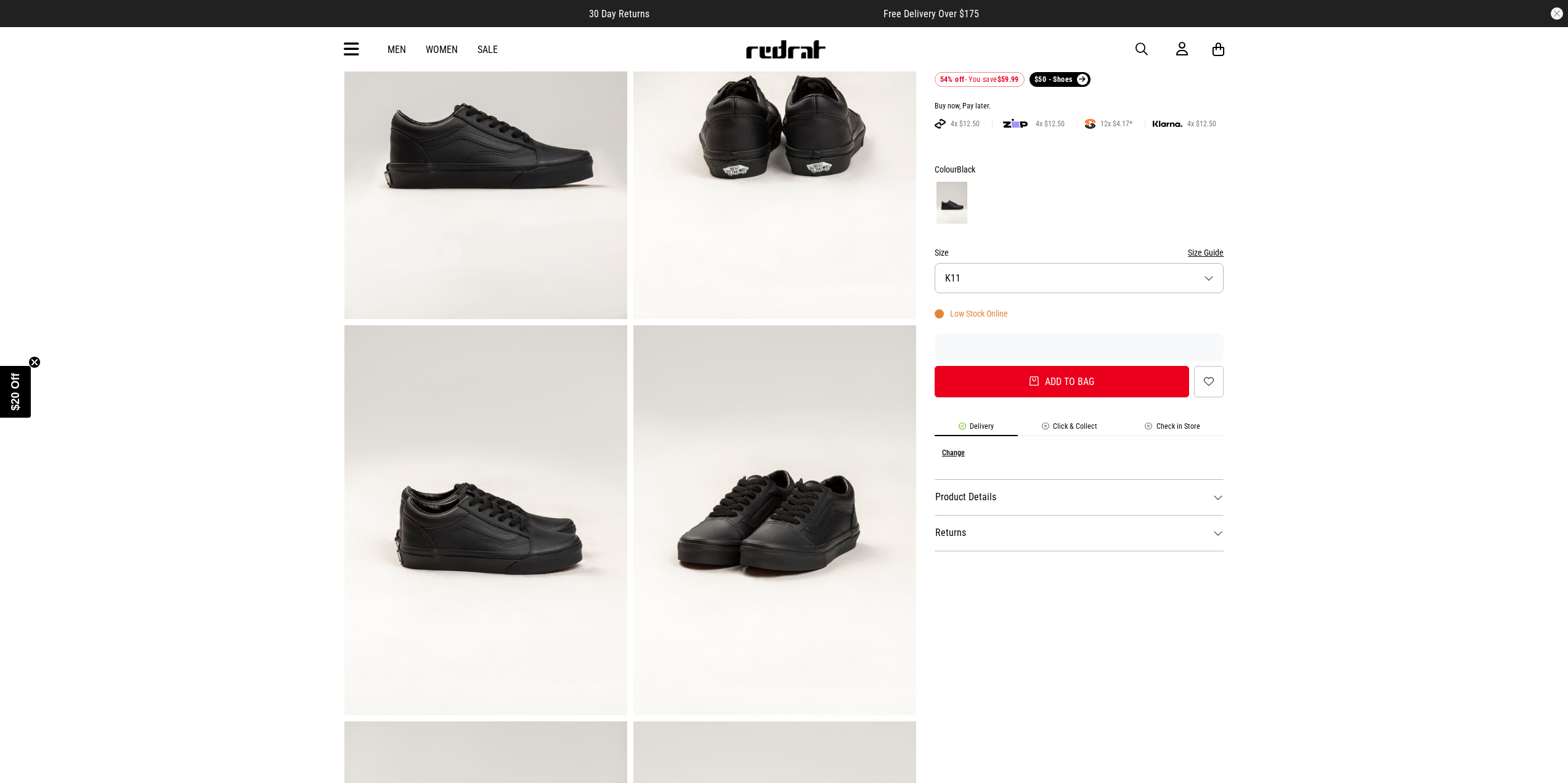
click at [772, 430] on img at bounding box center [774, 520] width 283 height 390
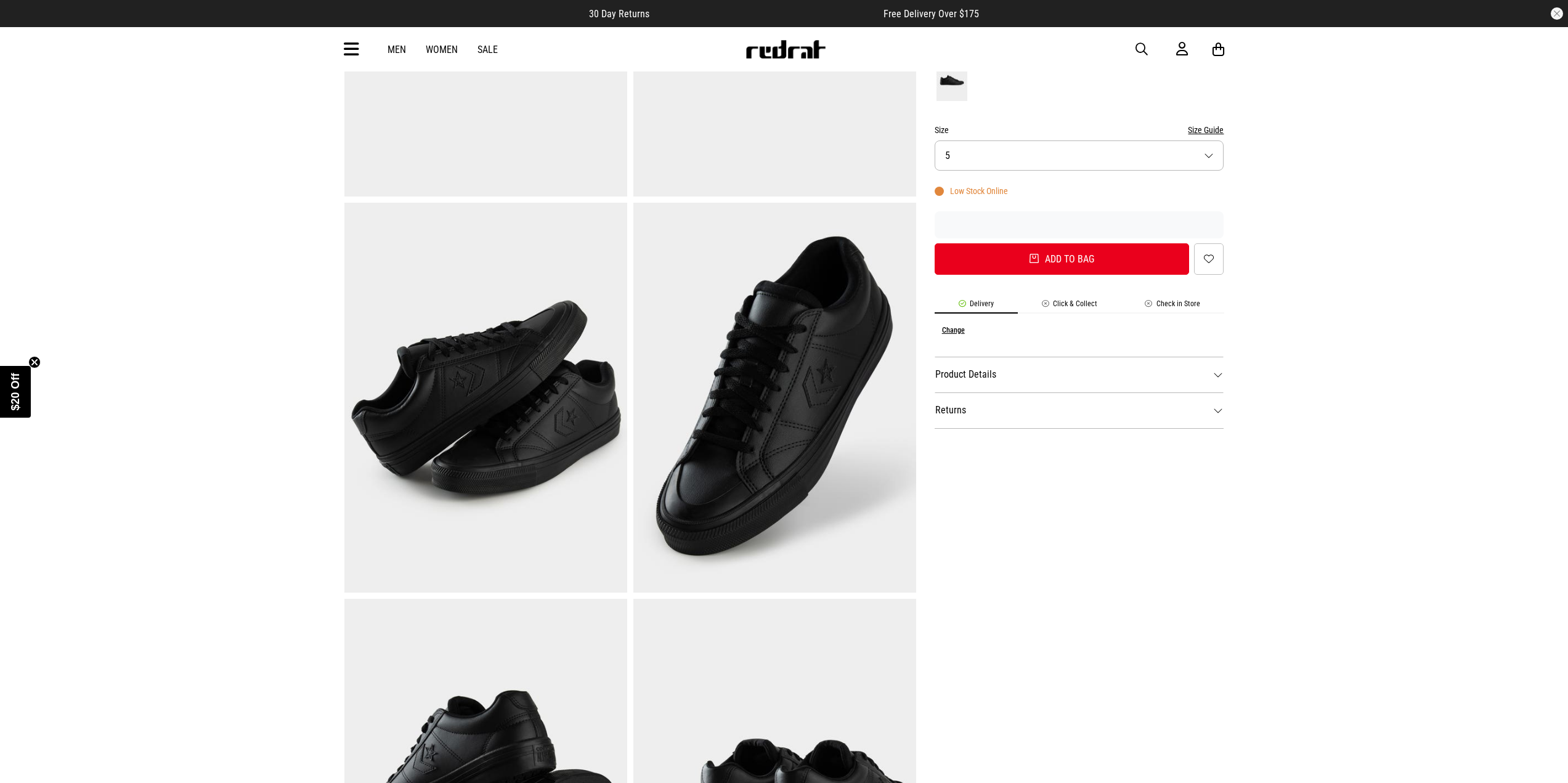
scroll to position [308, 0]
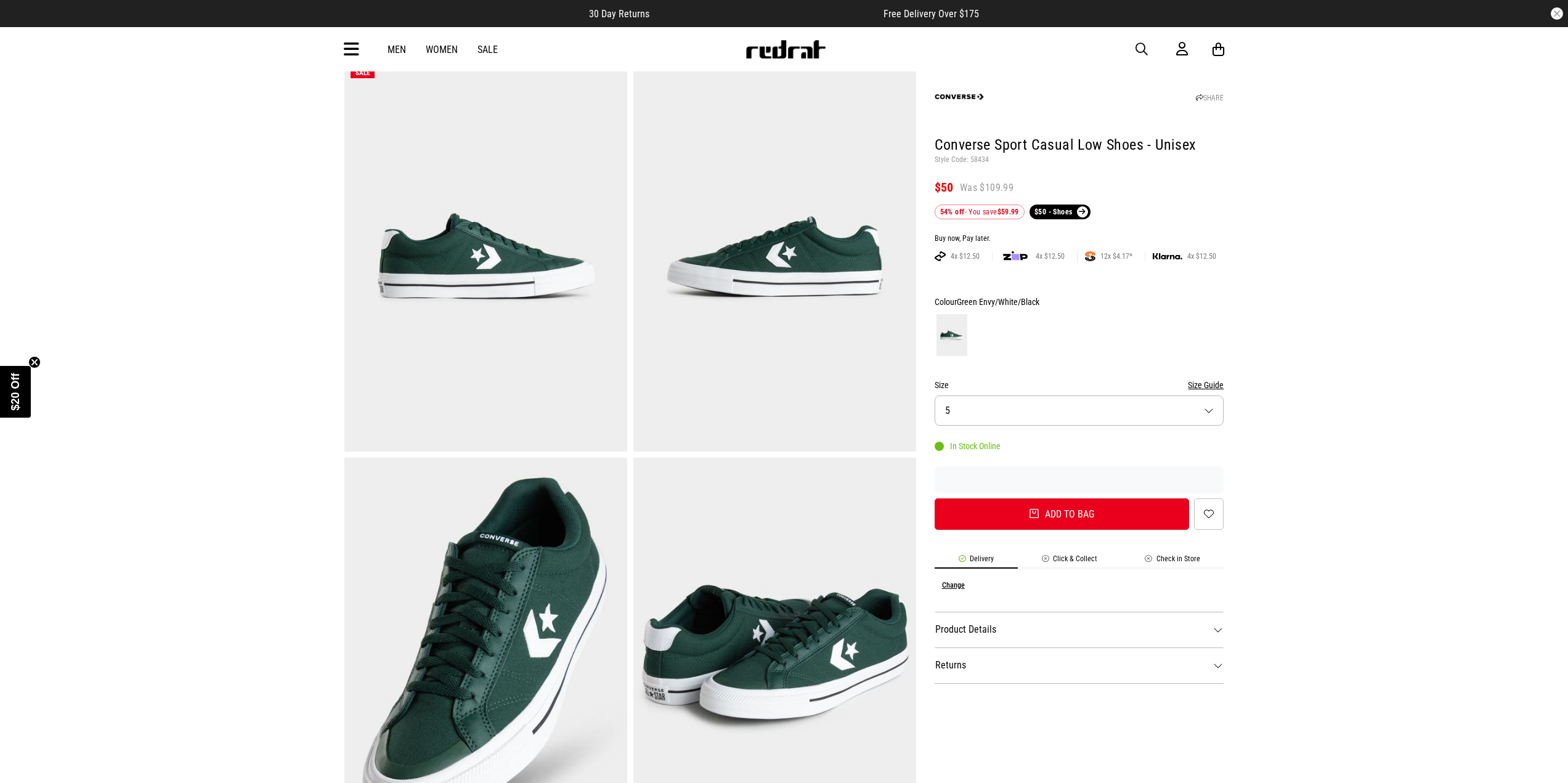
scroll to position [308, 0]
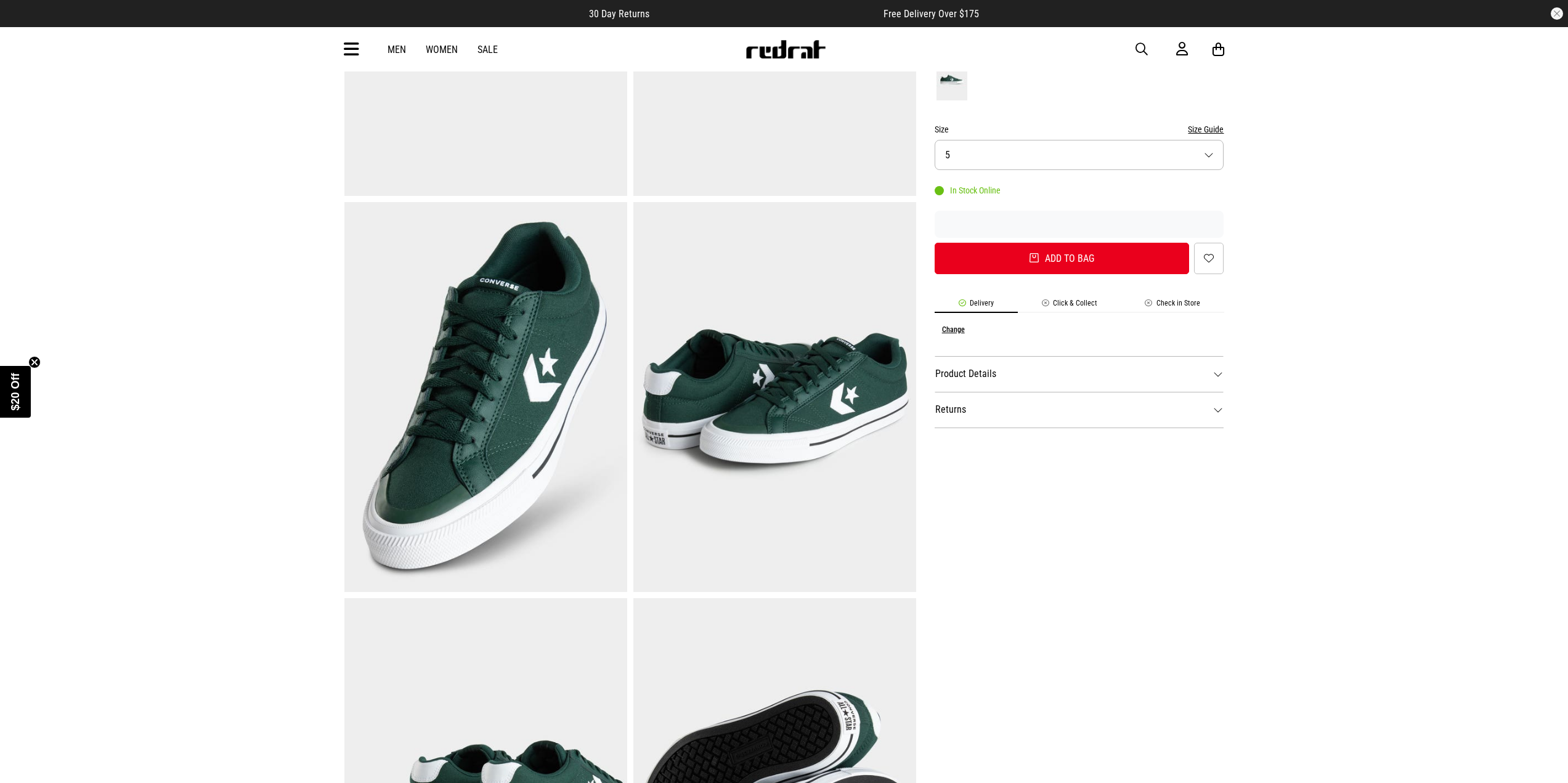
click at [563, 376] on img at bounding box center [486, 397] width 283 height 390
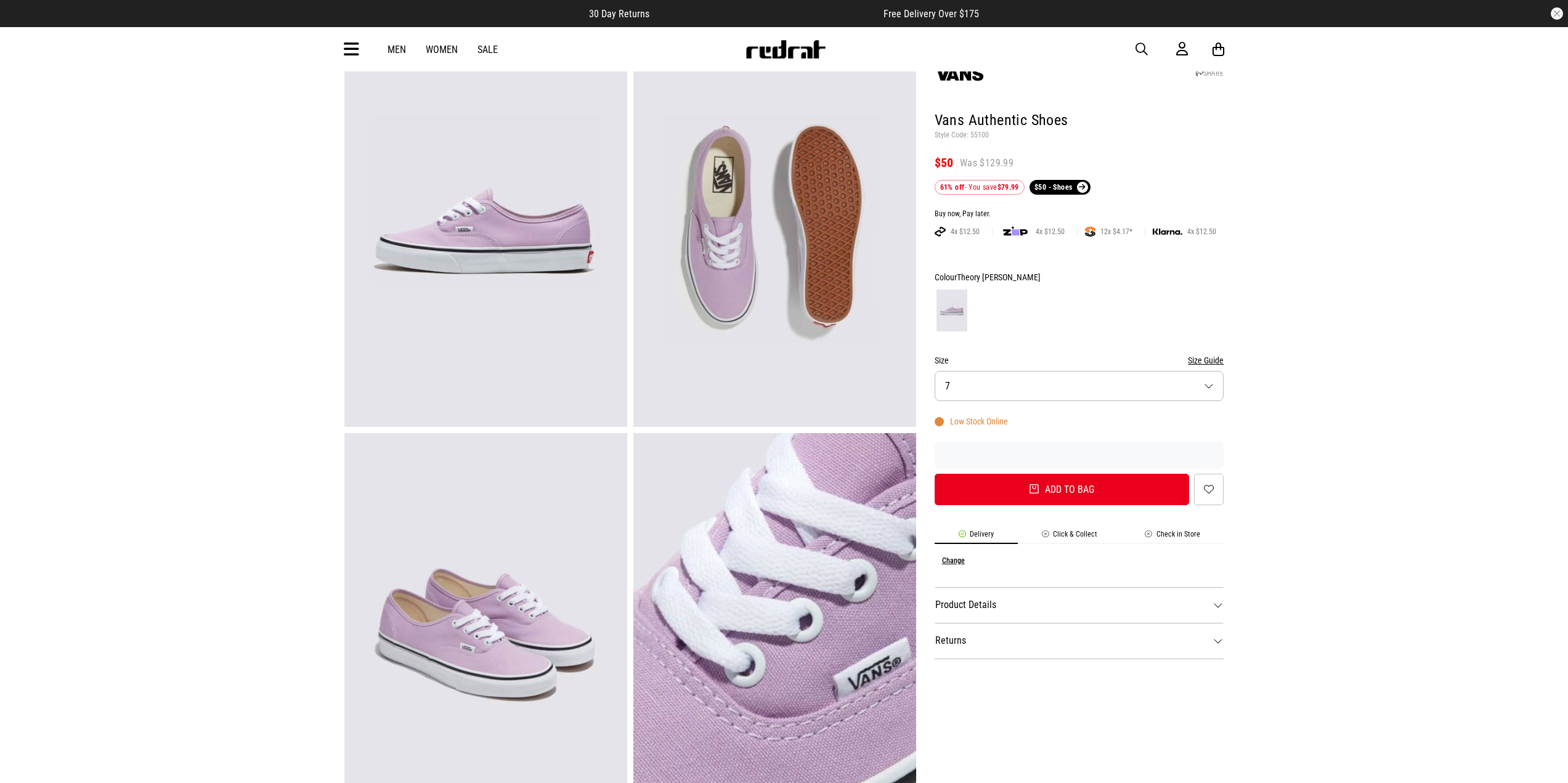
scroll to position [123, 0]
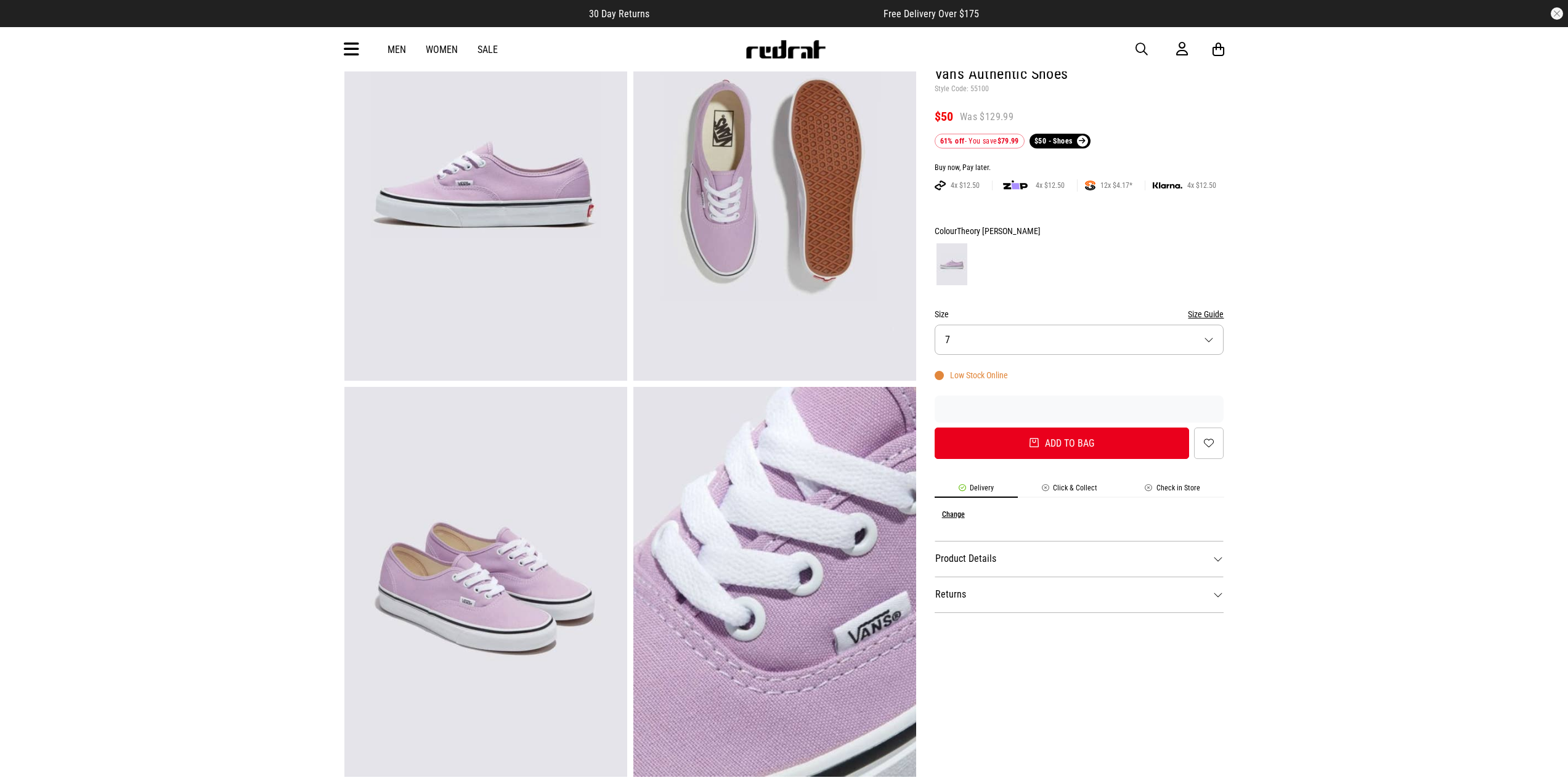
click at [756, 254] on img at bounding box center [774, 185] width 283 height 390
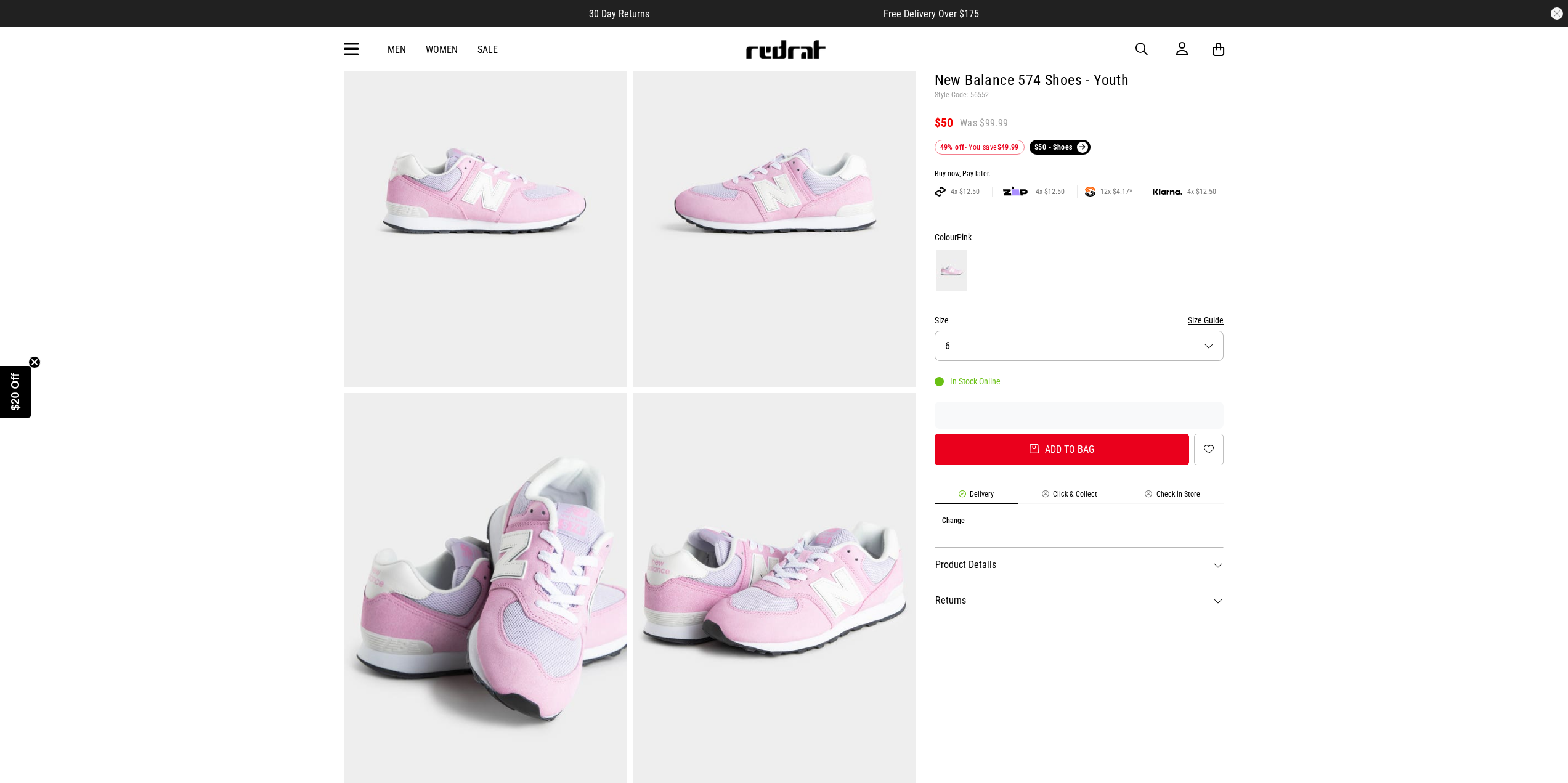
scroll to position [61, 0]
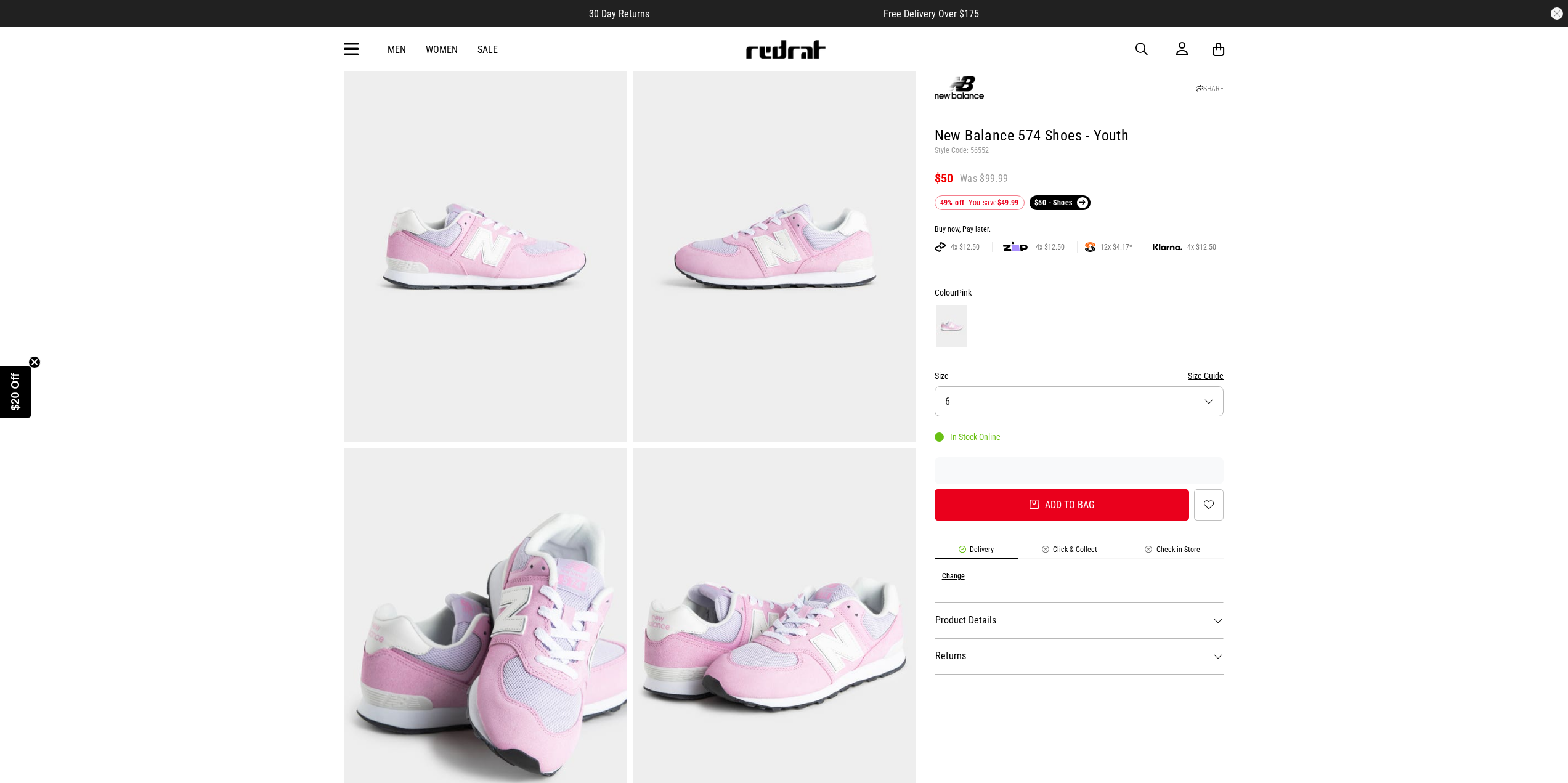
click at [777, 287] on img at bounding box center [774, 247] width 283 height 390
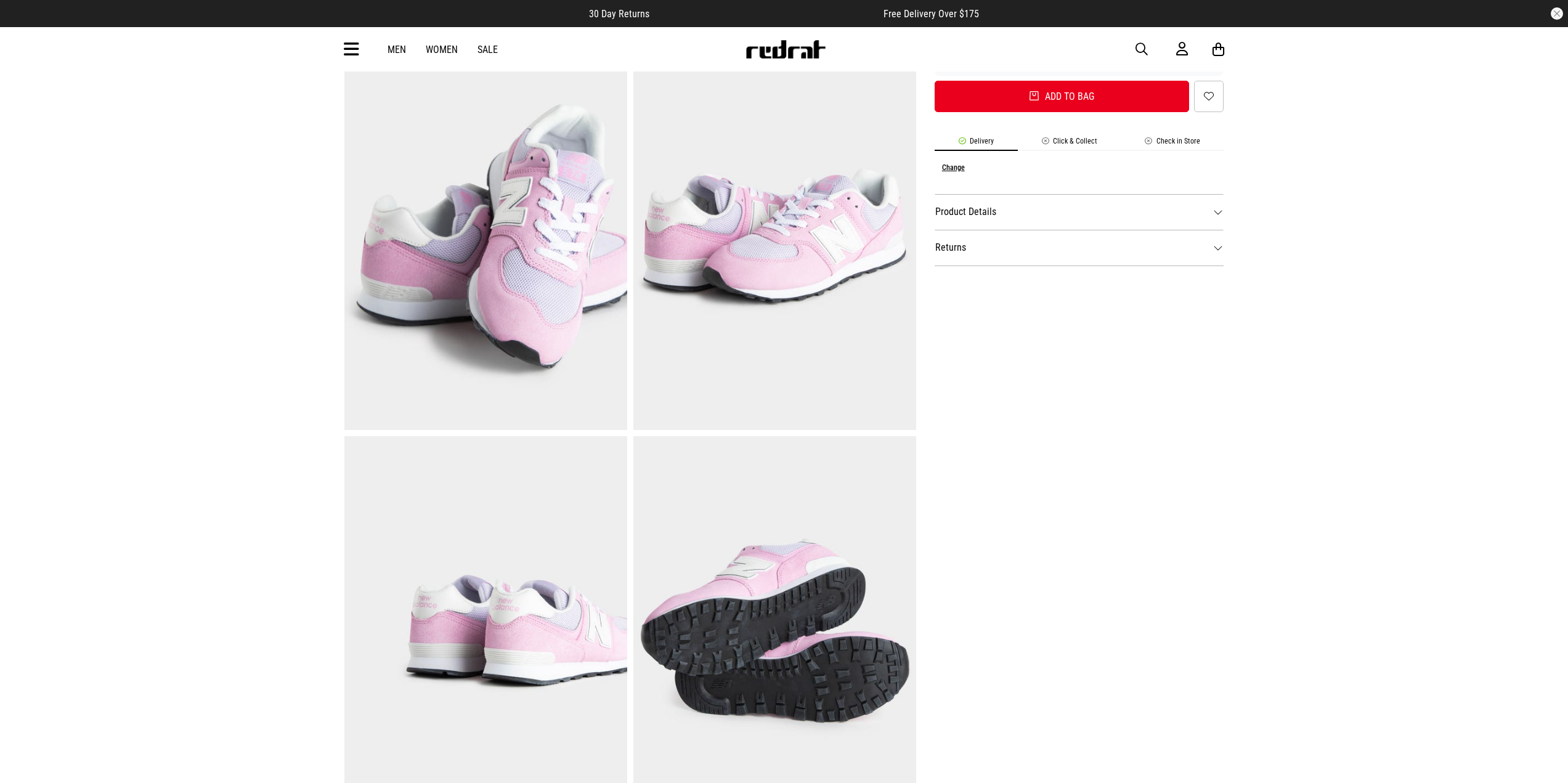
scroll to position [431, 0]
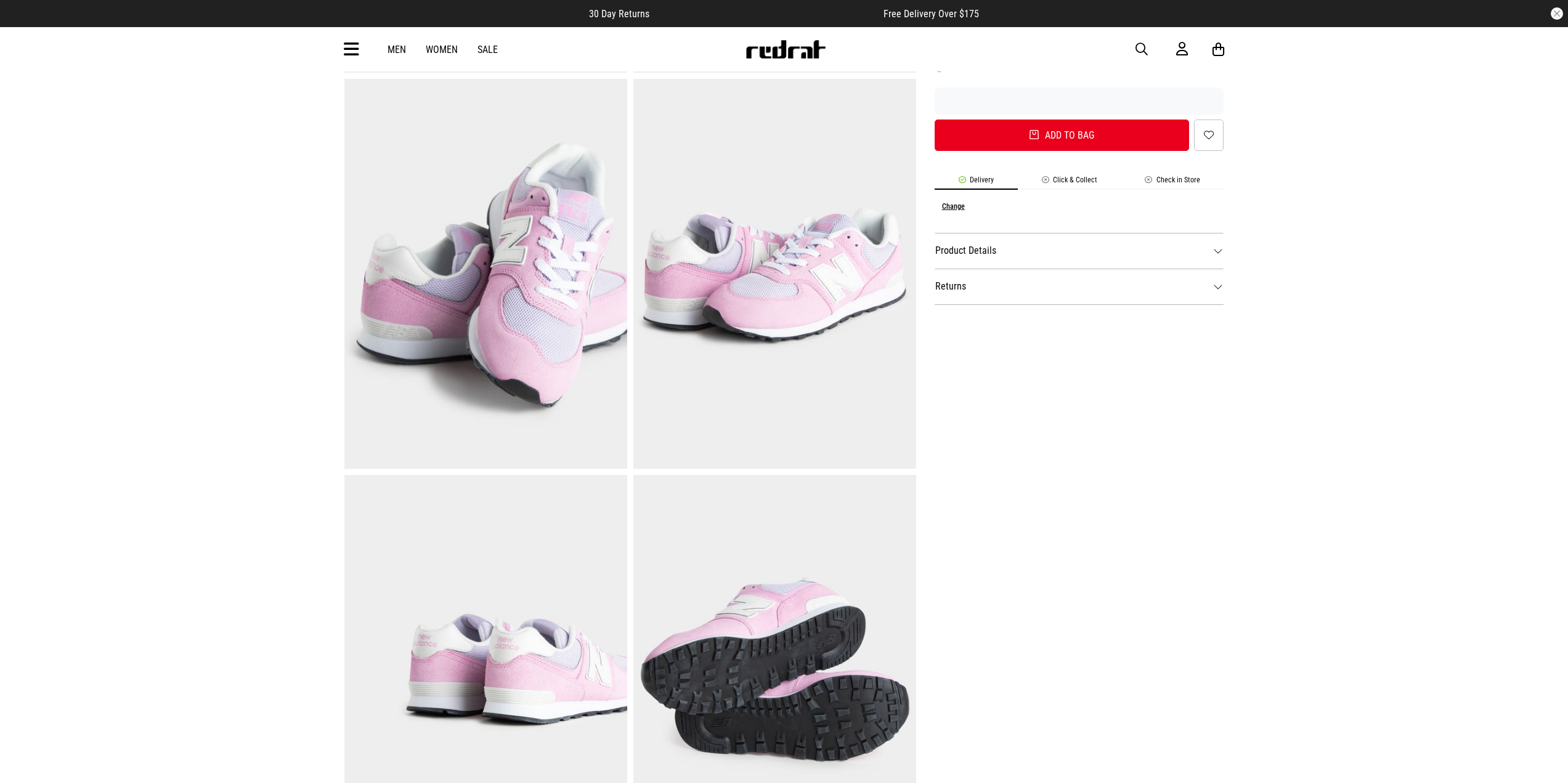
click at [523, 279] on img at bounding box center [486, 274] width 283 height 390
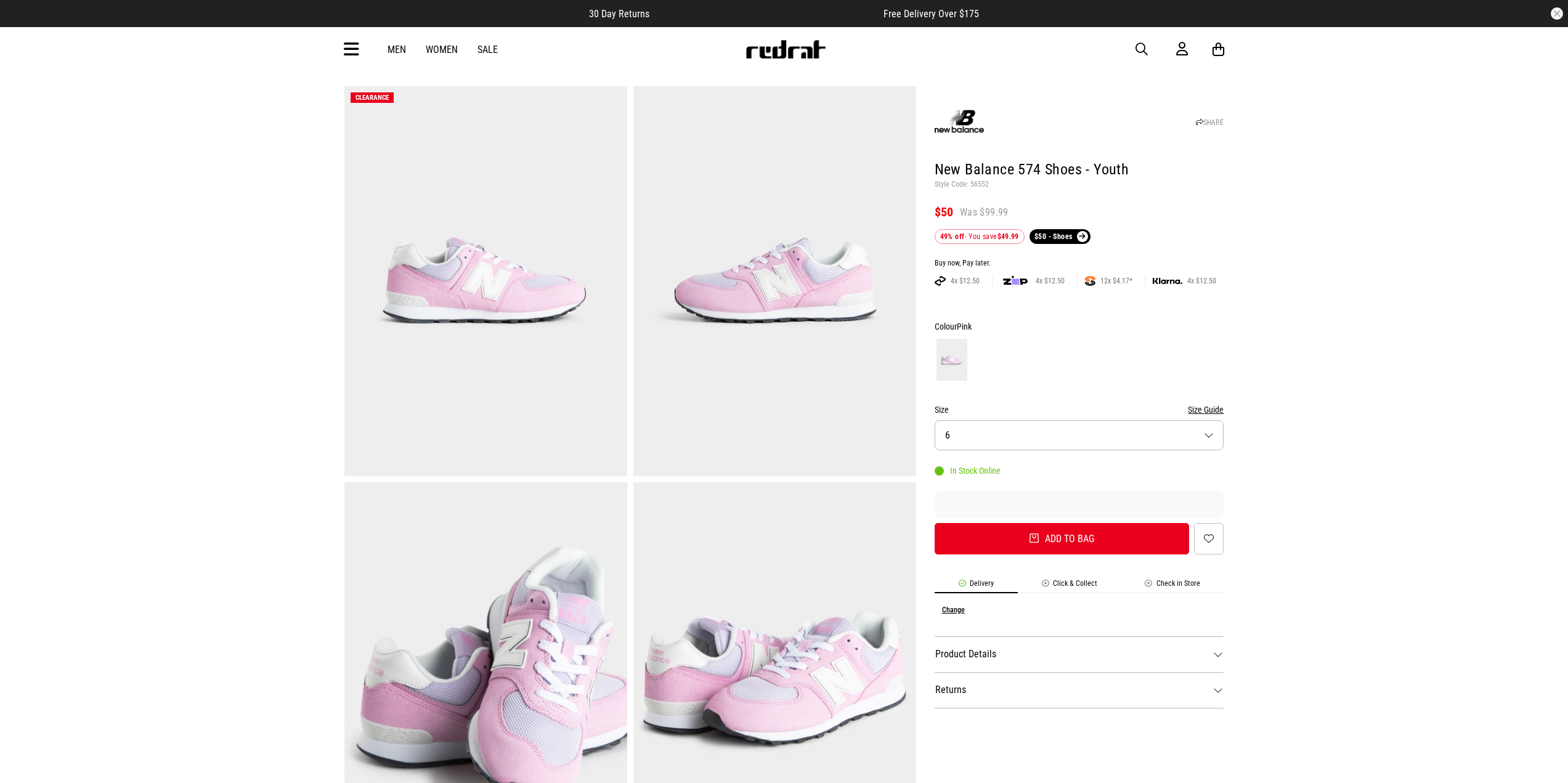
scroll to position [0, 0]
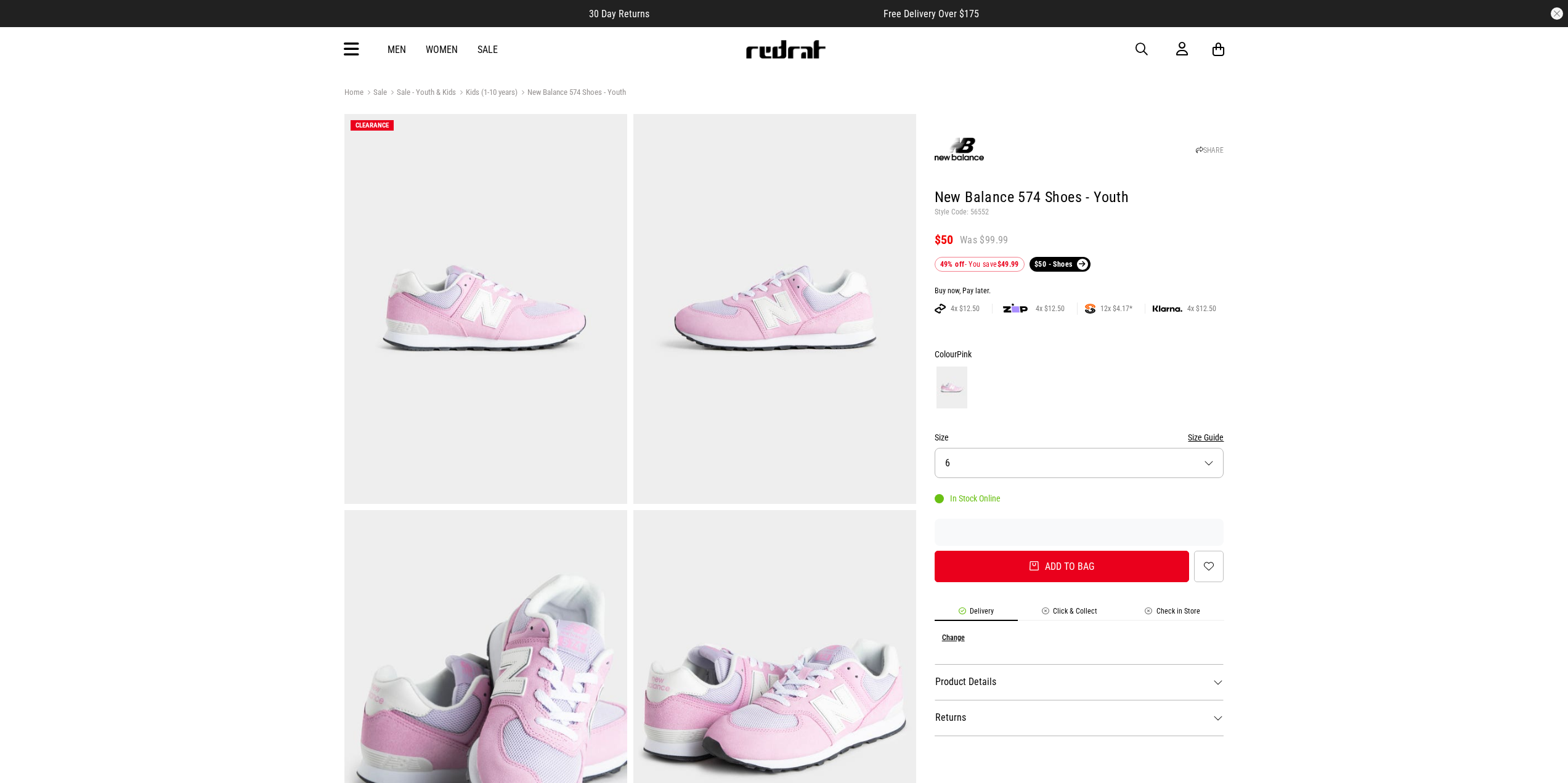
click at [507, 303] on img at bounding box center [486, 309] width 283 height 390
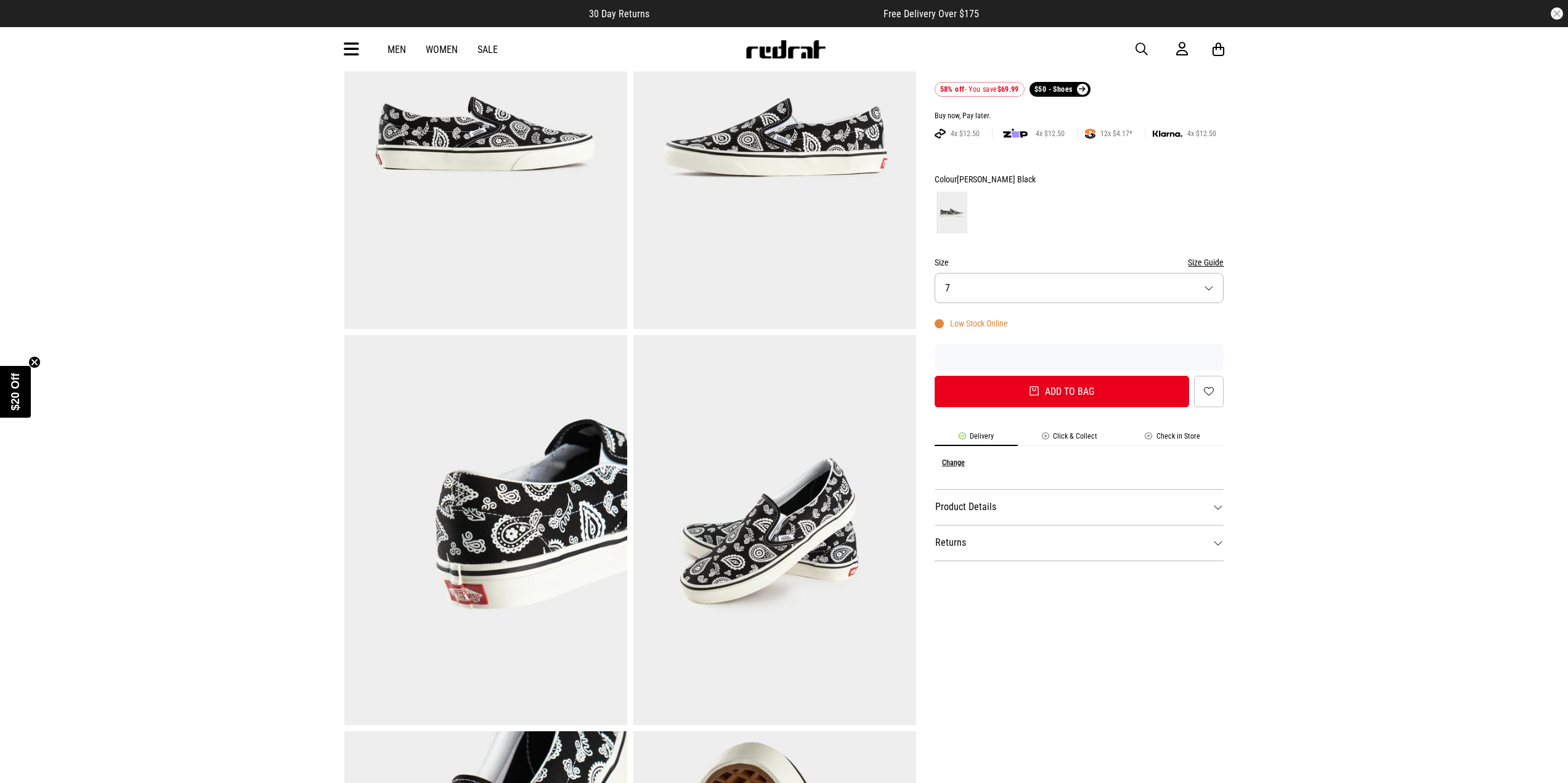
scroll to position [185, 0]
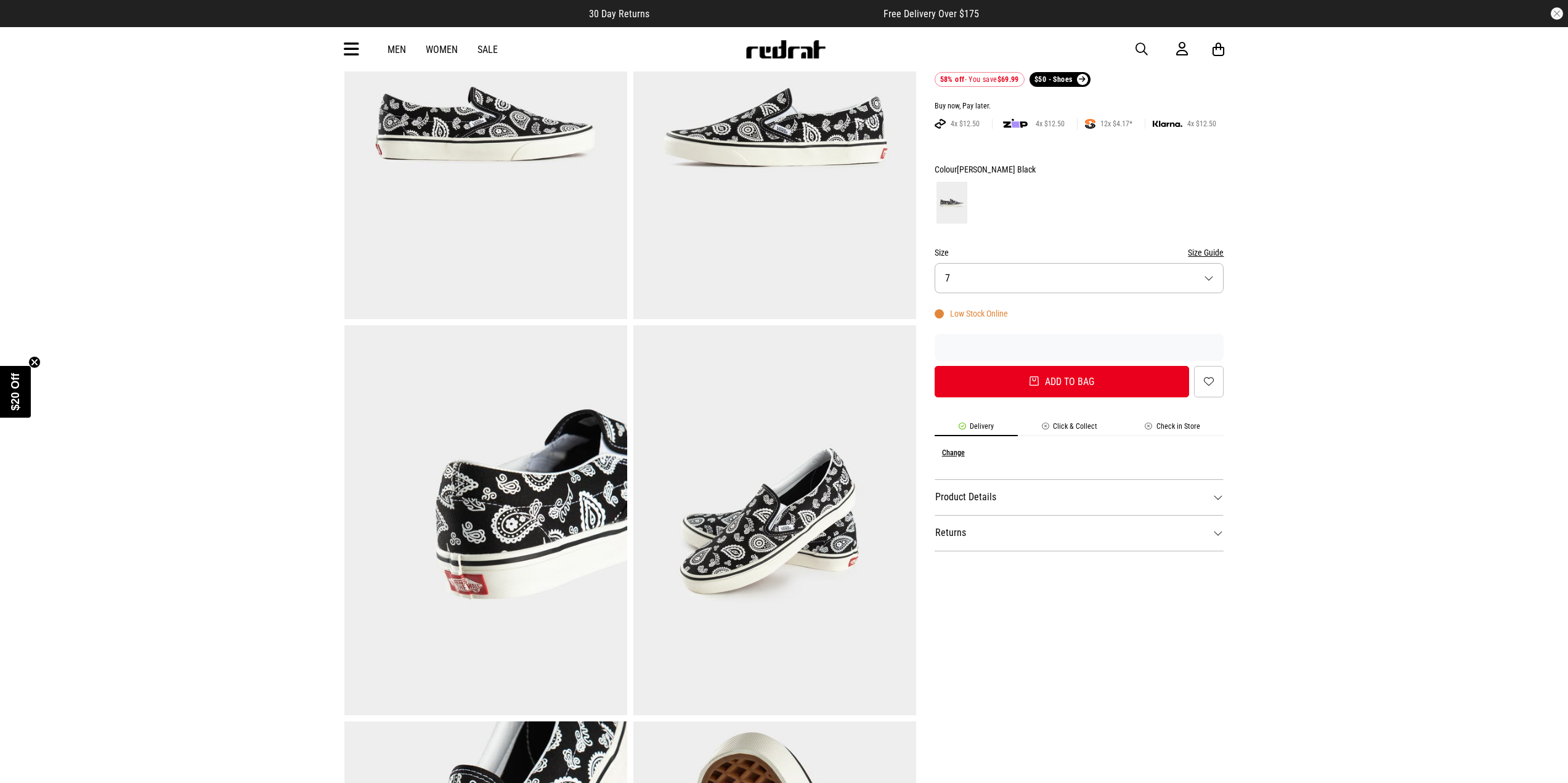
click at [743, 506] on img at bounding box center [774, 520] width 283 height 390
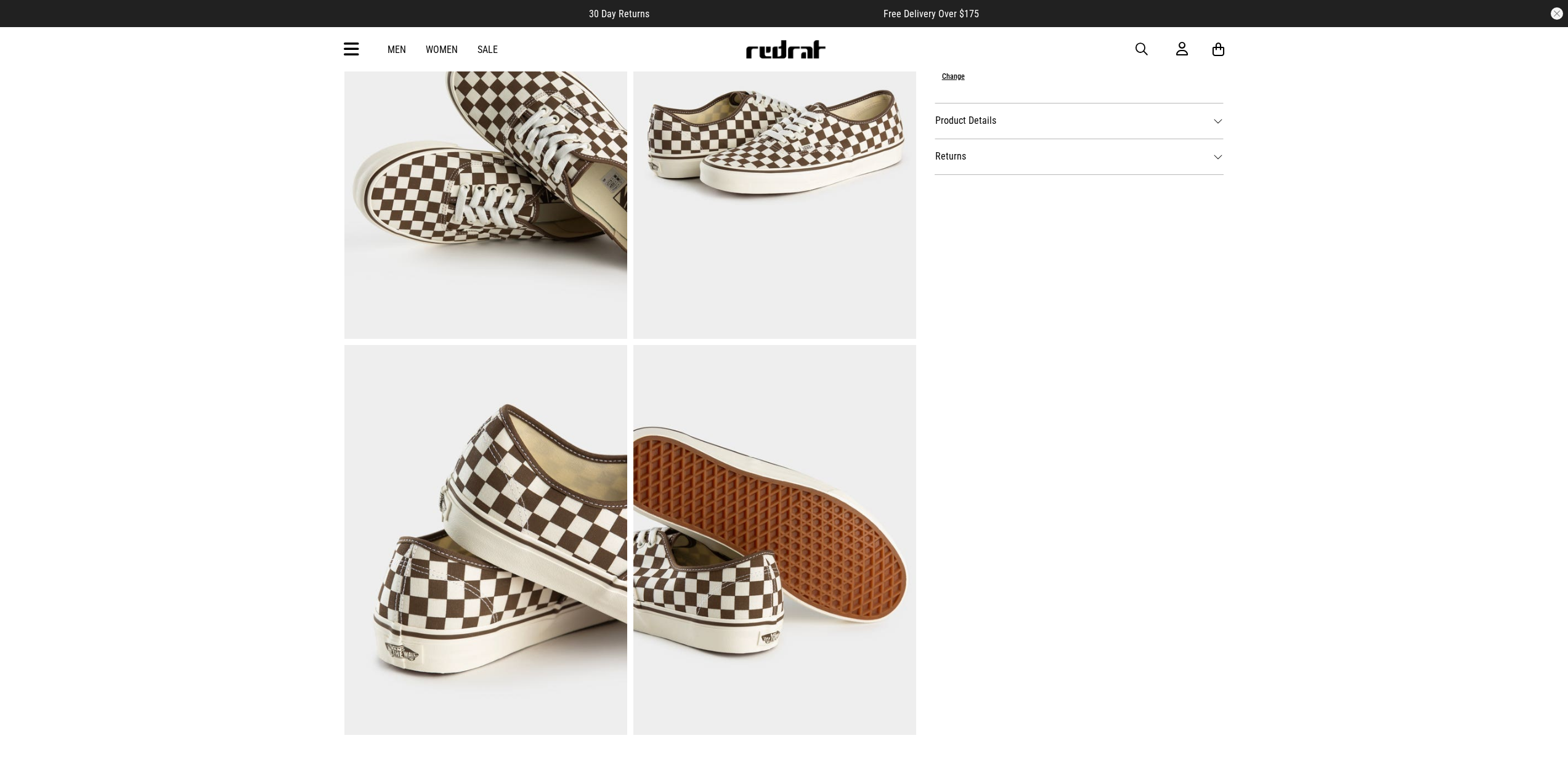
scroll to position [369, 0]
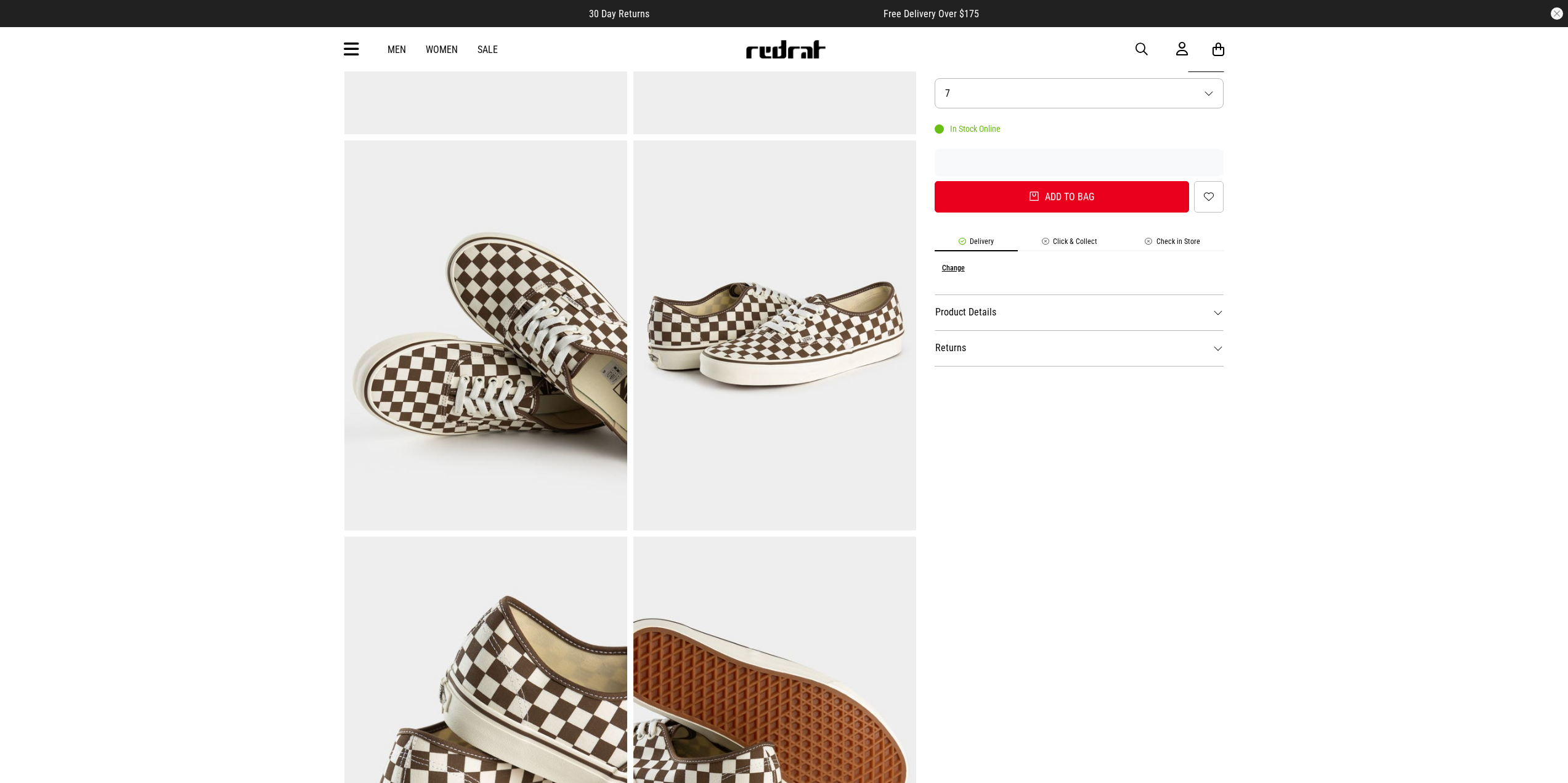
click at [483, 353] on img at bounding box center [486, 335] width 283 height 390
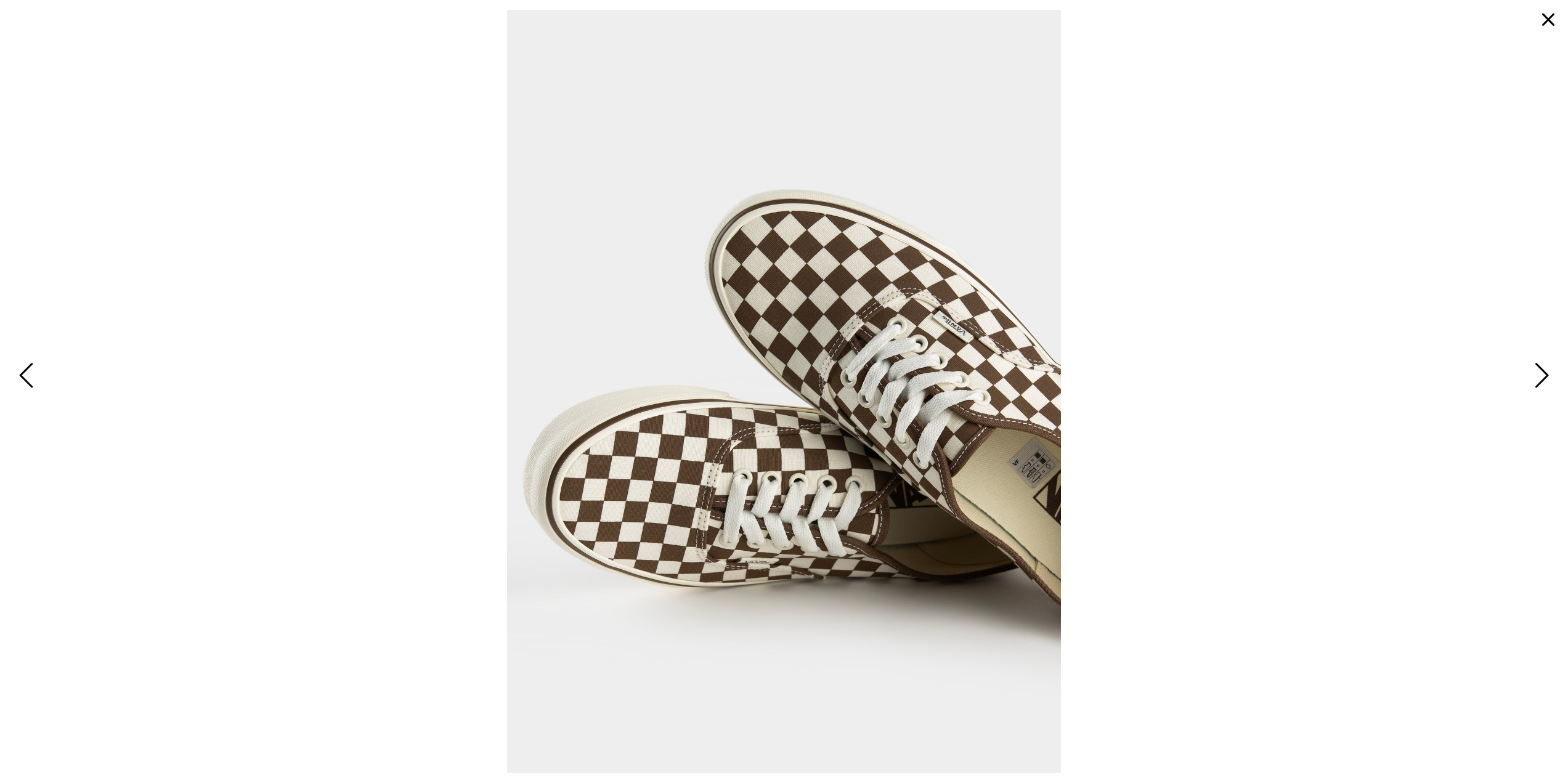
drag, startPoint x: 804, startPoint y: 353, endPoint x: 722, endPoint y: 325, distance: 86.6
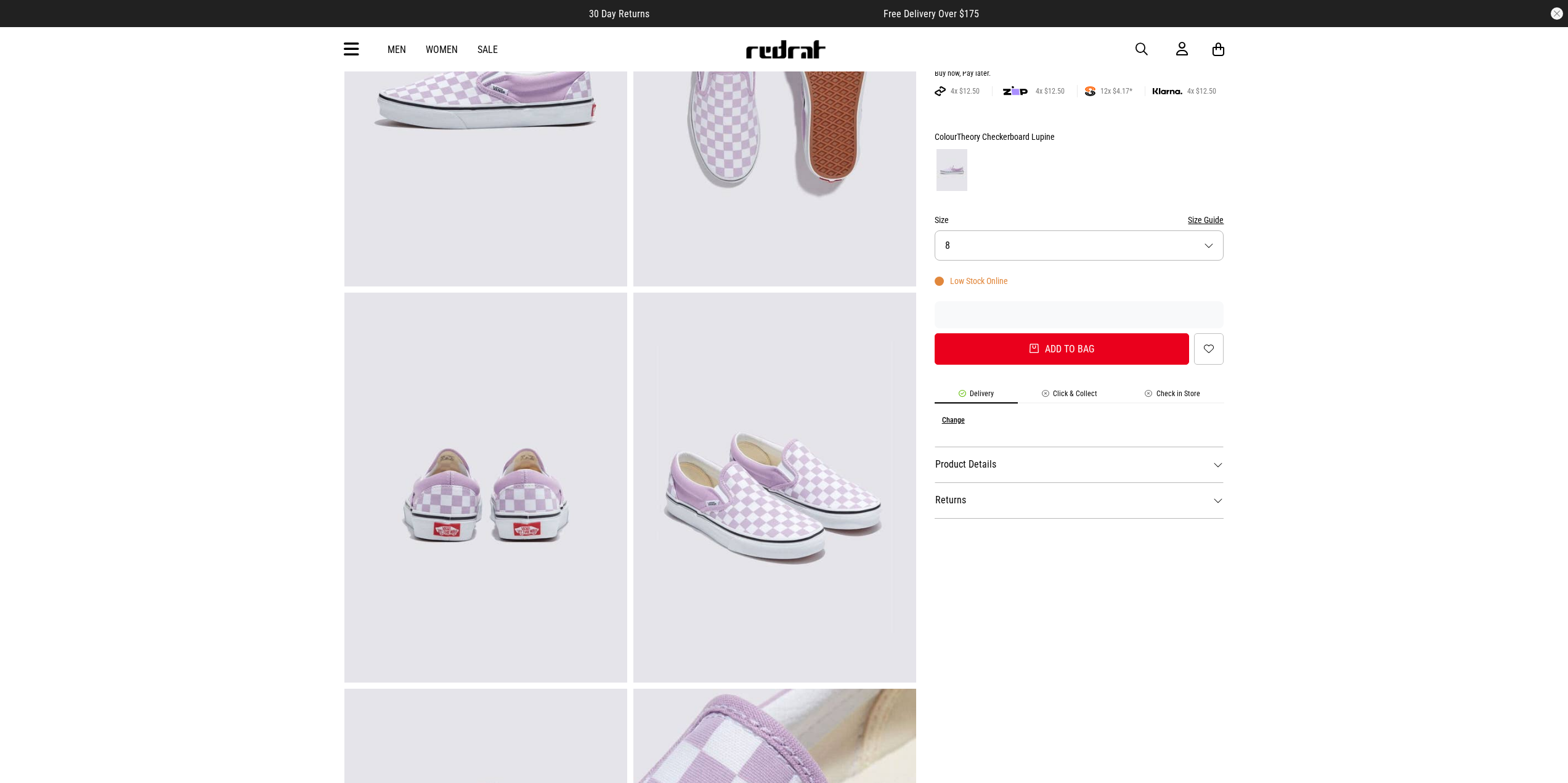
scroll to position [247, 0]
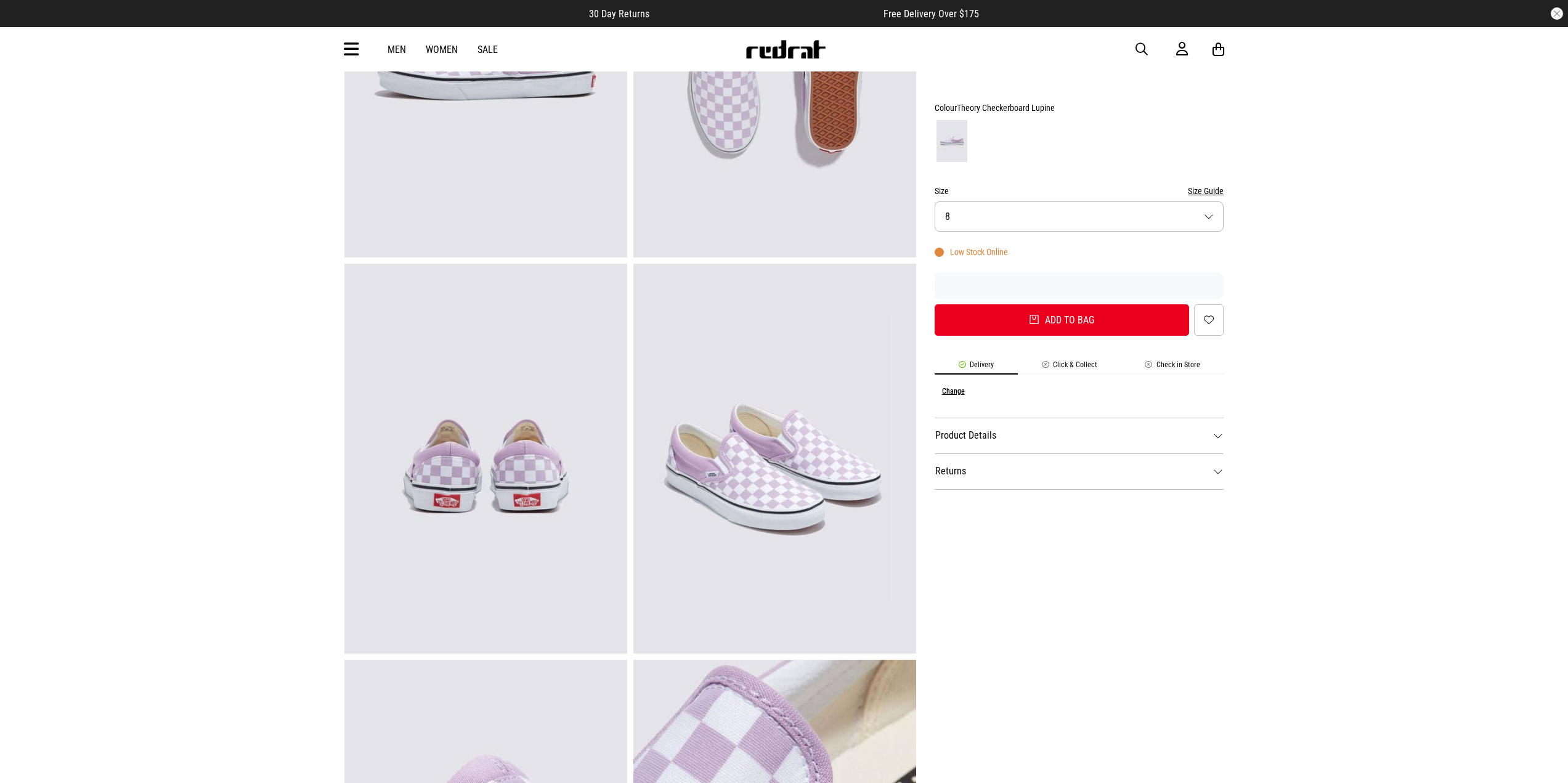
click at [456, 123] on img at bounding box center [486, 63] width 283 height 390
